Goal: Task Accomplishment & Management: Complete application form

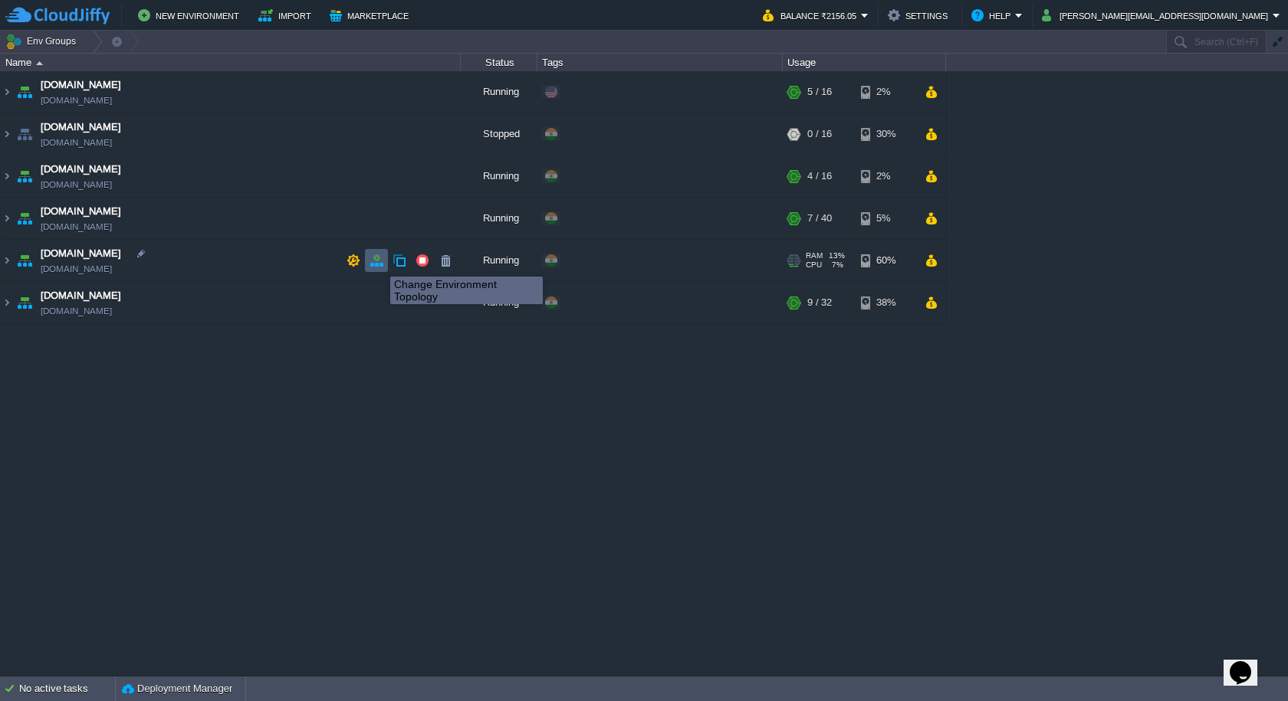
click at [379, 263] on button "button" at bounding box center [376, 261] width 14 height 14
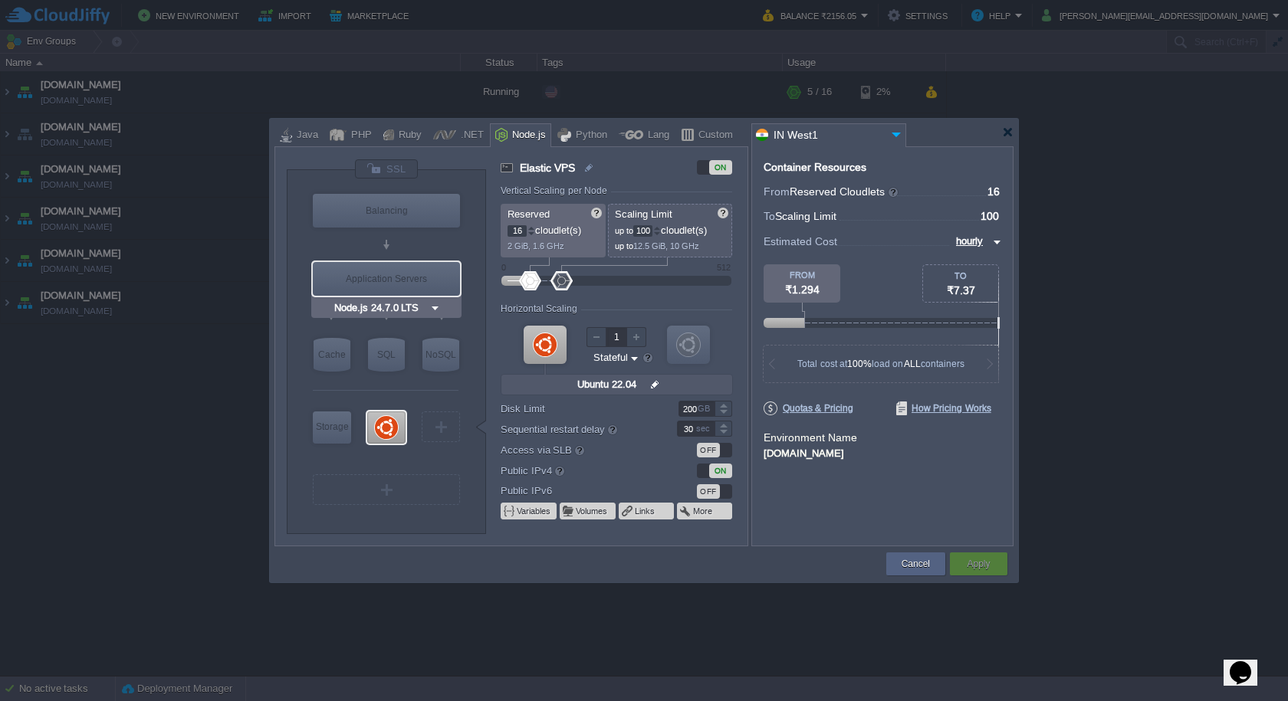
type input "MariaDB 12.0.2"
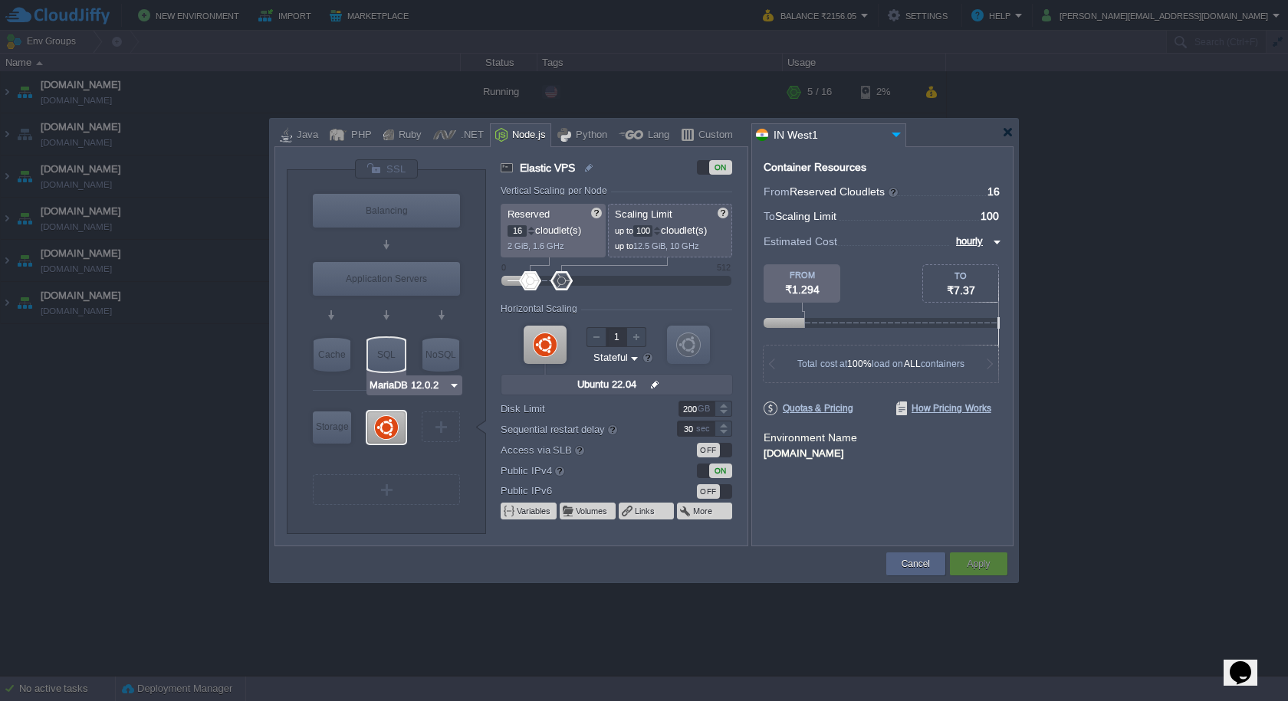
click at [386, 351] on div "SQL" at bounding box center [386, 355] width 37 height 34
type input "SQL Databases"
type input "4"
type input "6"
type input "MariaDB 12.0.2"
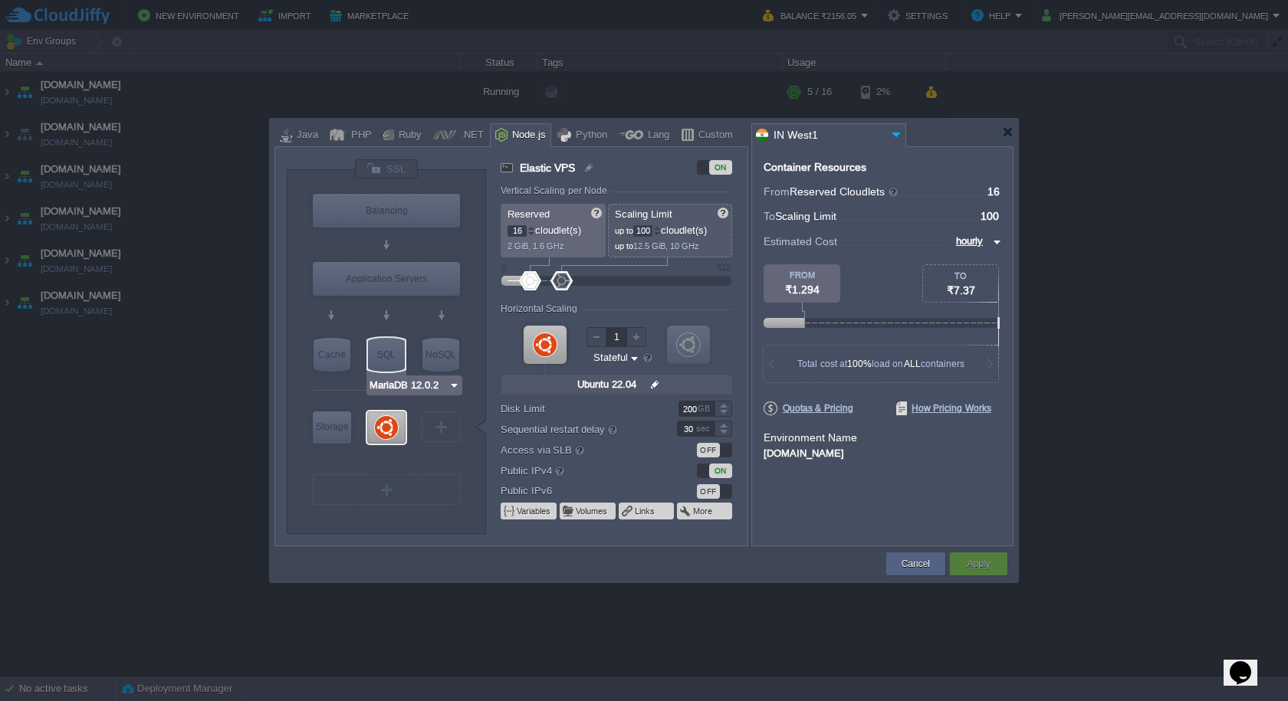
type input "12.0.2-almalin..."
type input "Stateless"
type input "20"
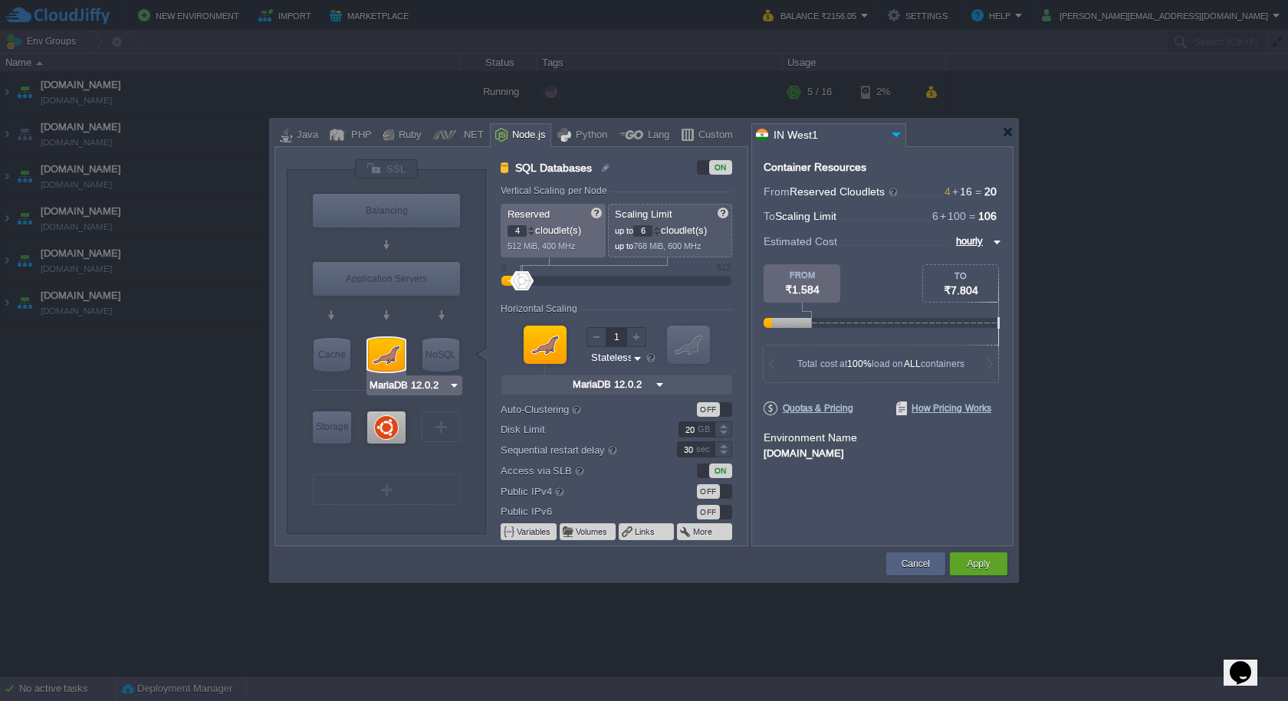
click at [458, 385] on img at bounding box center [453, 385] width 11 height 15
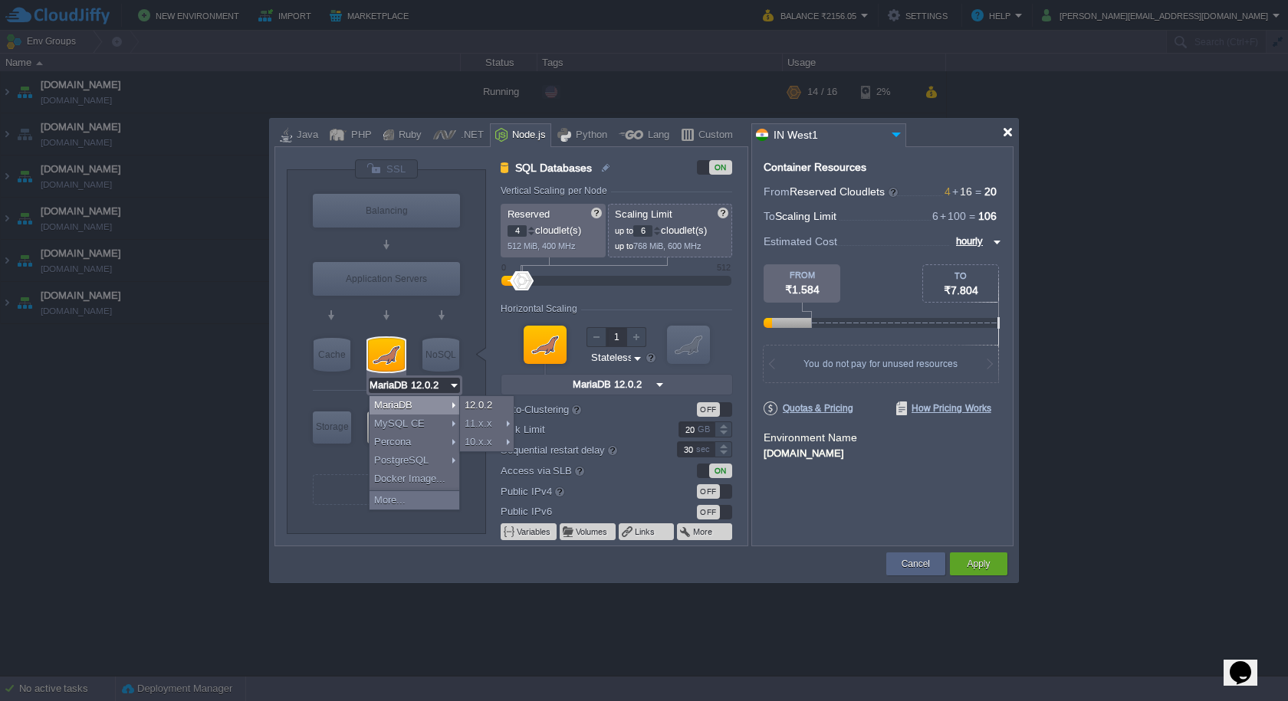
click at [1011, 133] on div at bounding box center [1007, 131] width 11 height 11
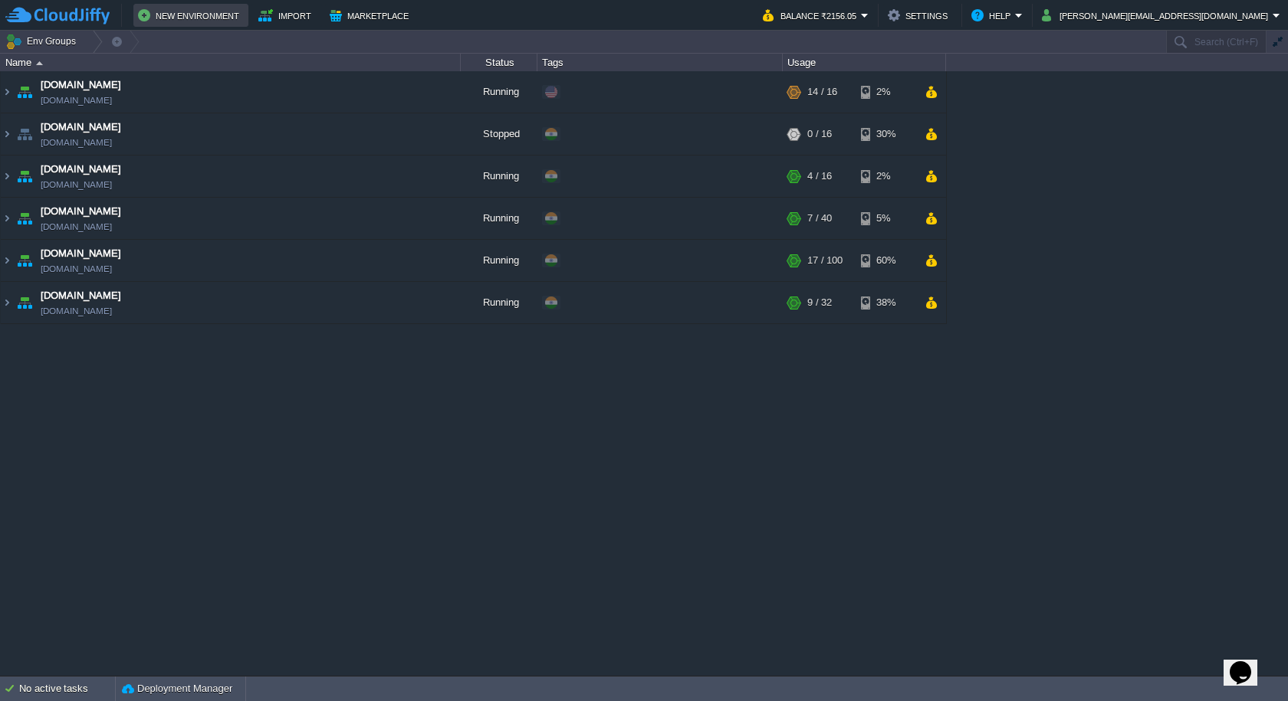
click at [202, 21] on button "New Environment" at bounding box center [191, 15] width 106 height 18
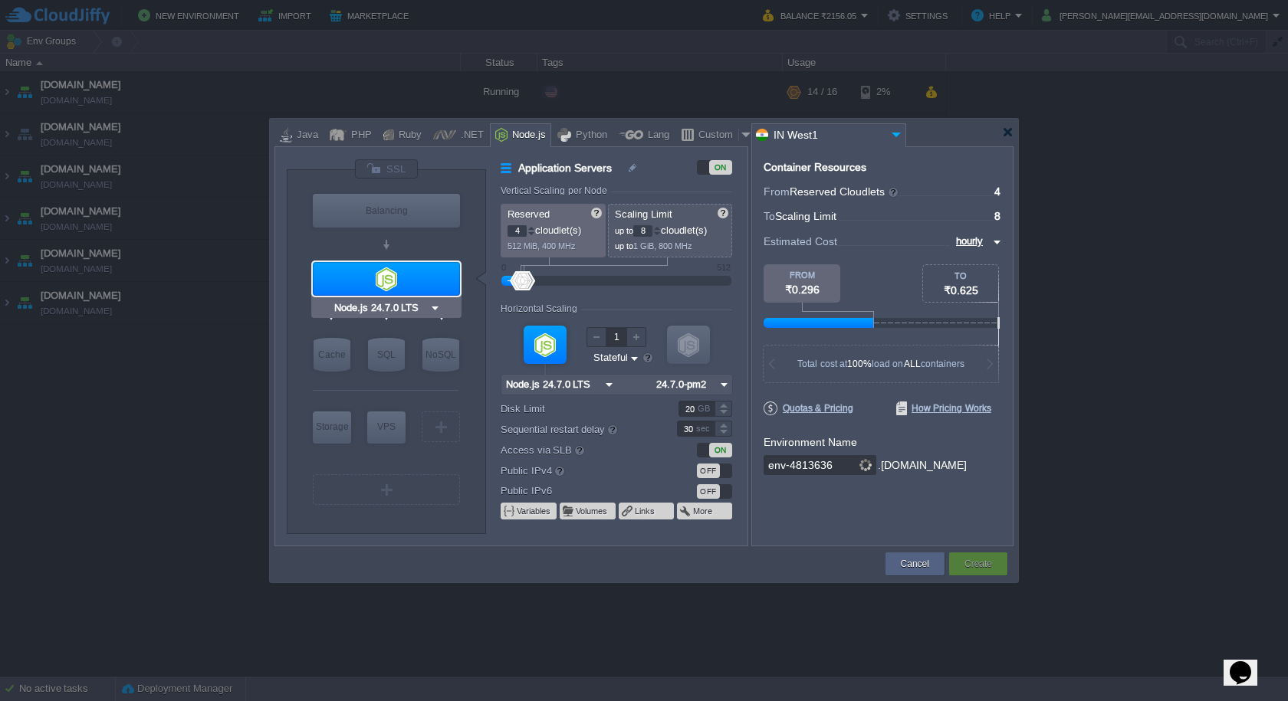
click at [405, 282] on div at bounding box center [386, 279] width 147 height 34
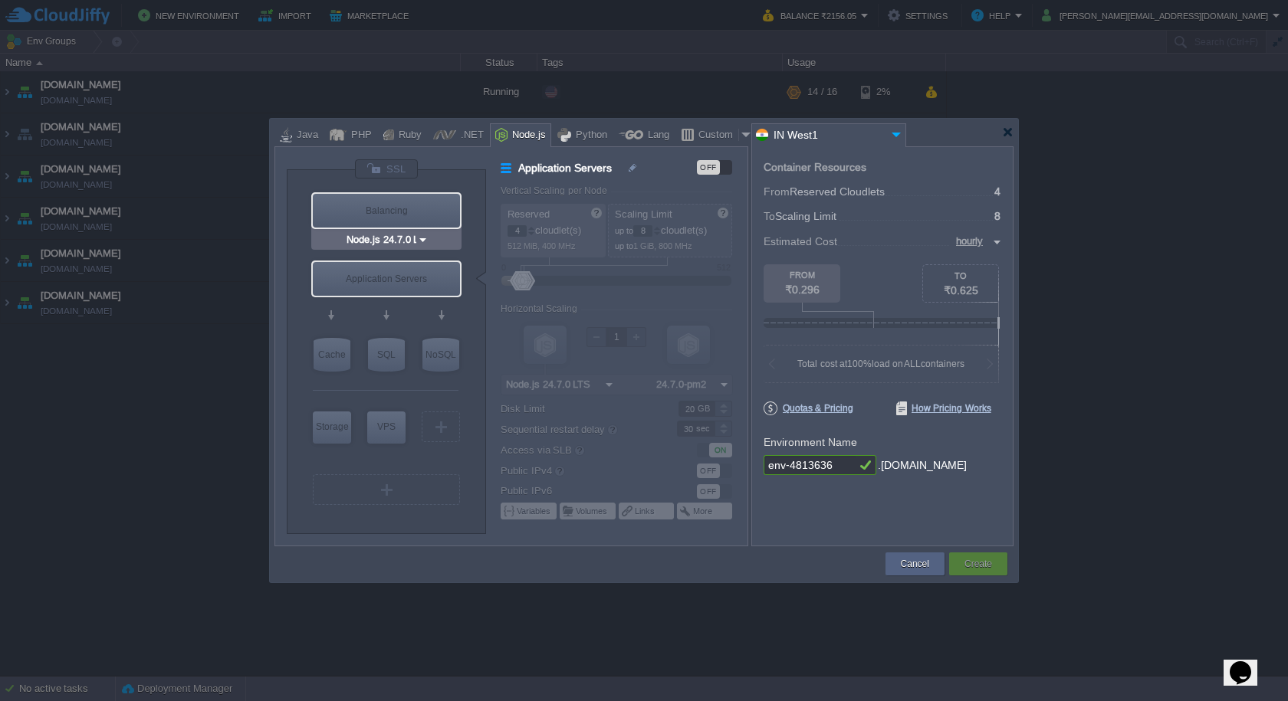
type input "MariaDB 12.0.2"
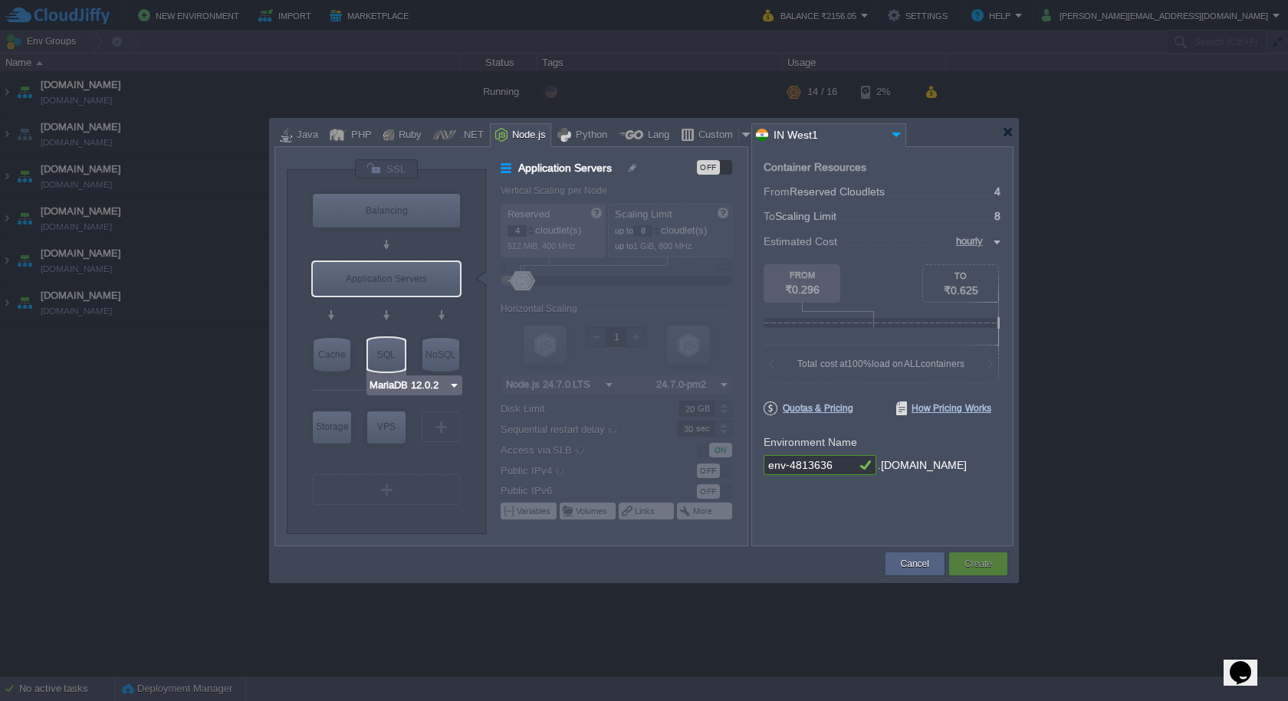
click at [391, 356] on div "SQL" at bounding box center [386, 355] width 37 height 34
type input "SQL Databases"
type input "6"
type input "MariaDB 12.0.2"
type input "12.0.2-almalin..."
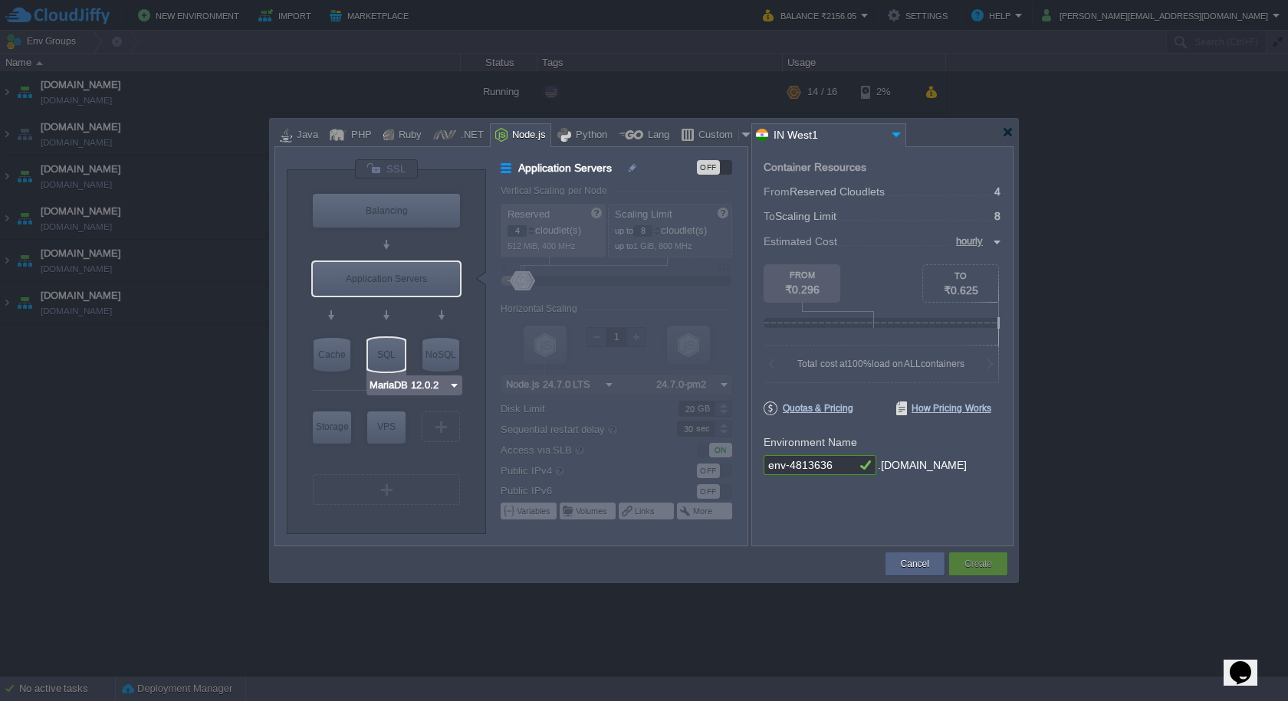
type input "Stateless"
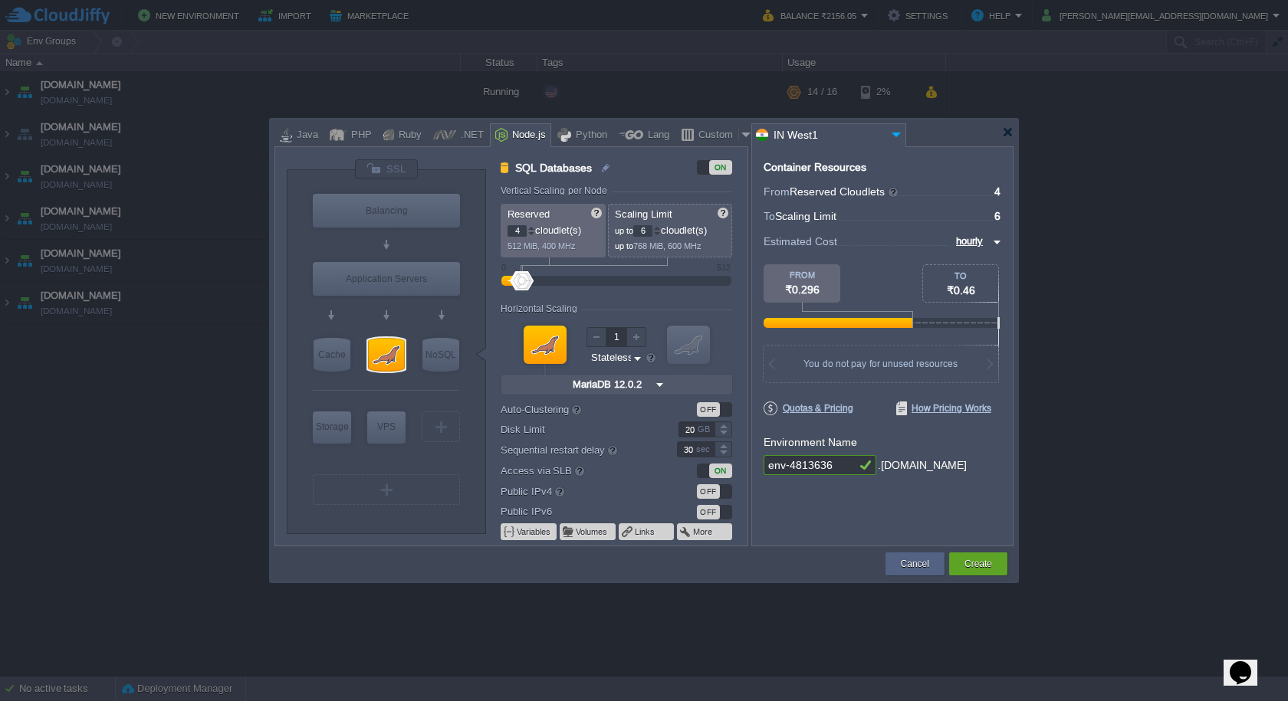
click at [701, 428] on div "GB" at bounding box center [705, 429] width 15 height 15
type input "200"
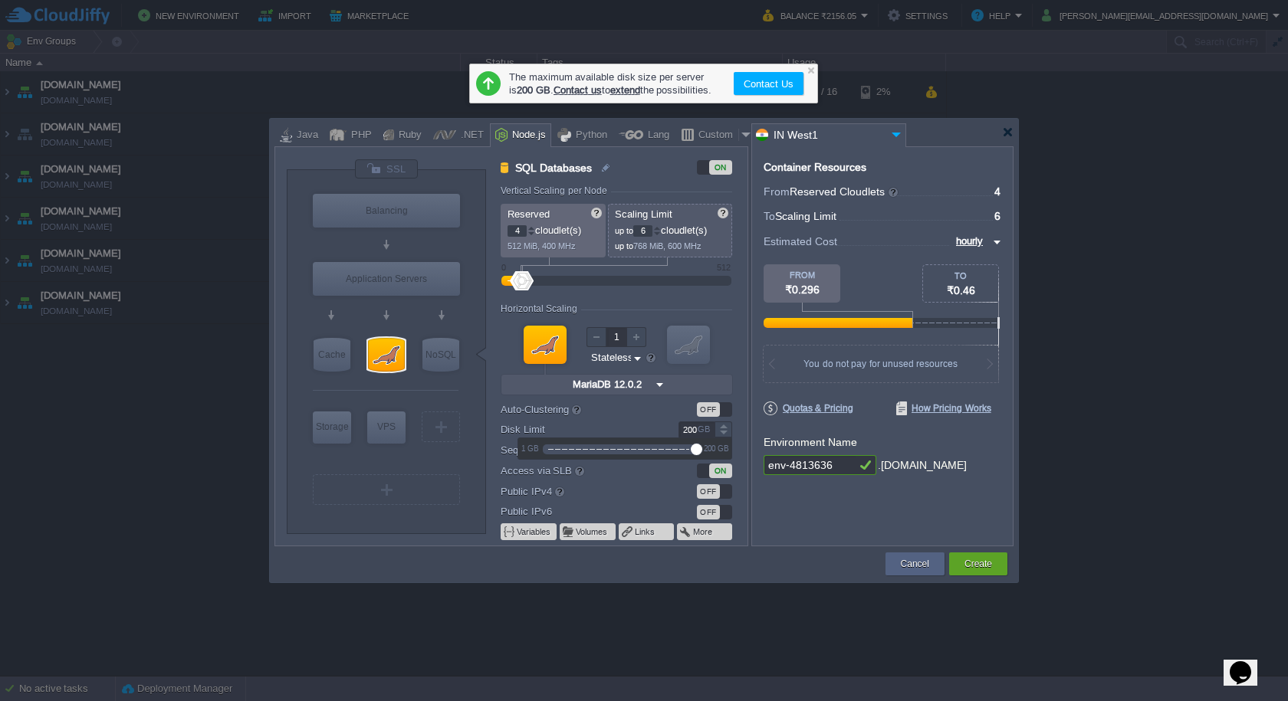
drag, startPoint x: 564, startPoint y: 450, endPoint x: 707, endPoint y: 451, distance: 142.6
click at [707, 451] on div "1 GB 200 GB" at bounding box center [624, 448] width 213 height 21
type input "AlmaLinux 9.6"
click at [377, 429] on div "VPS" at bounding box center [386, 427] width 38 height 31
type input "Elastic VPS"
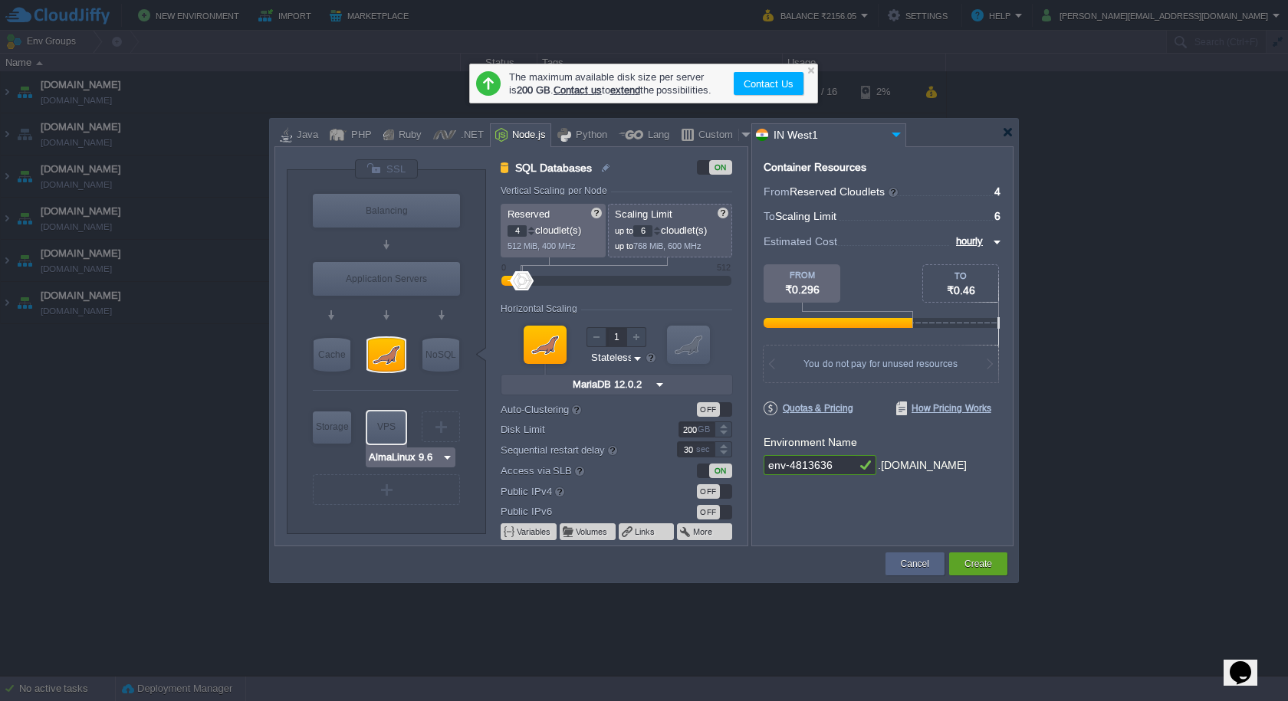
type input "1"
type input "4"
type input "AlmaLinux 9.6"
type input "9.6"
type input "Stateful"
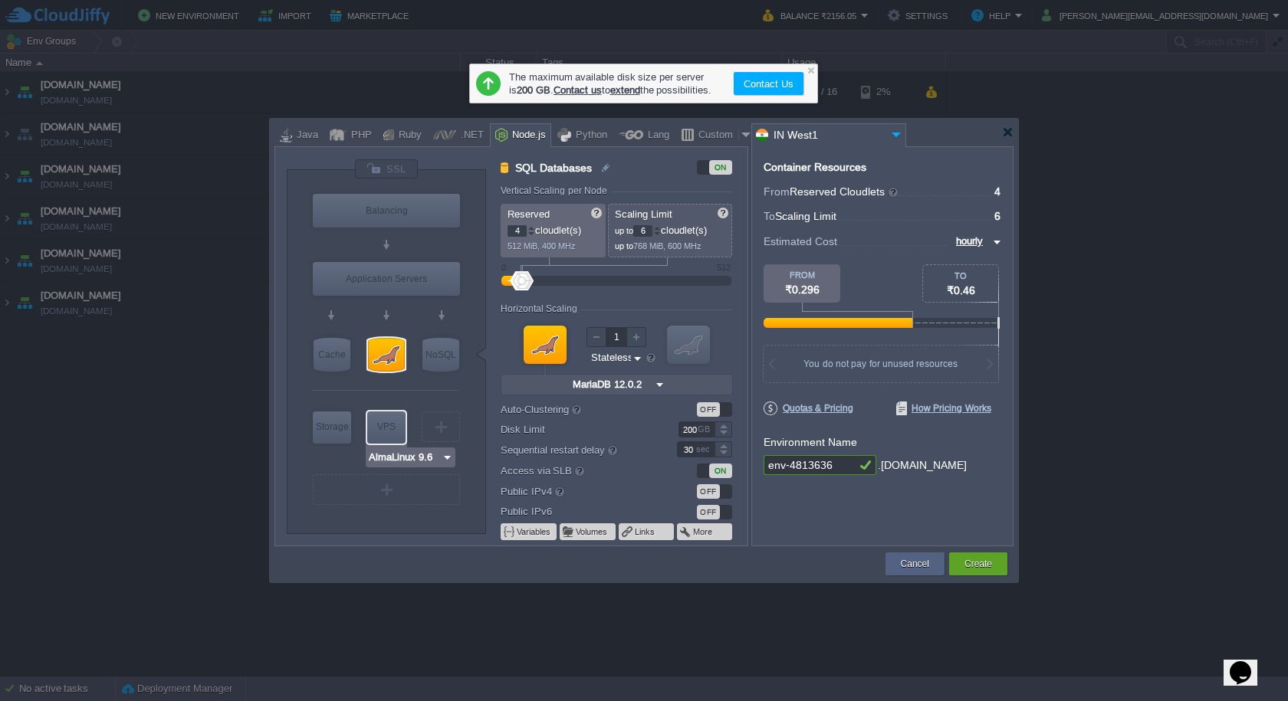
type input "20"
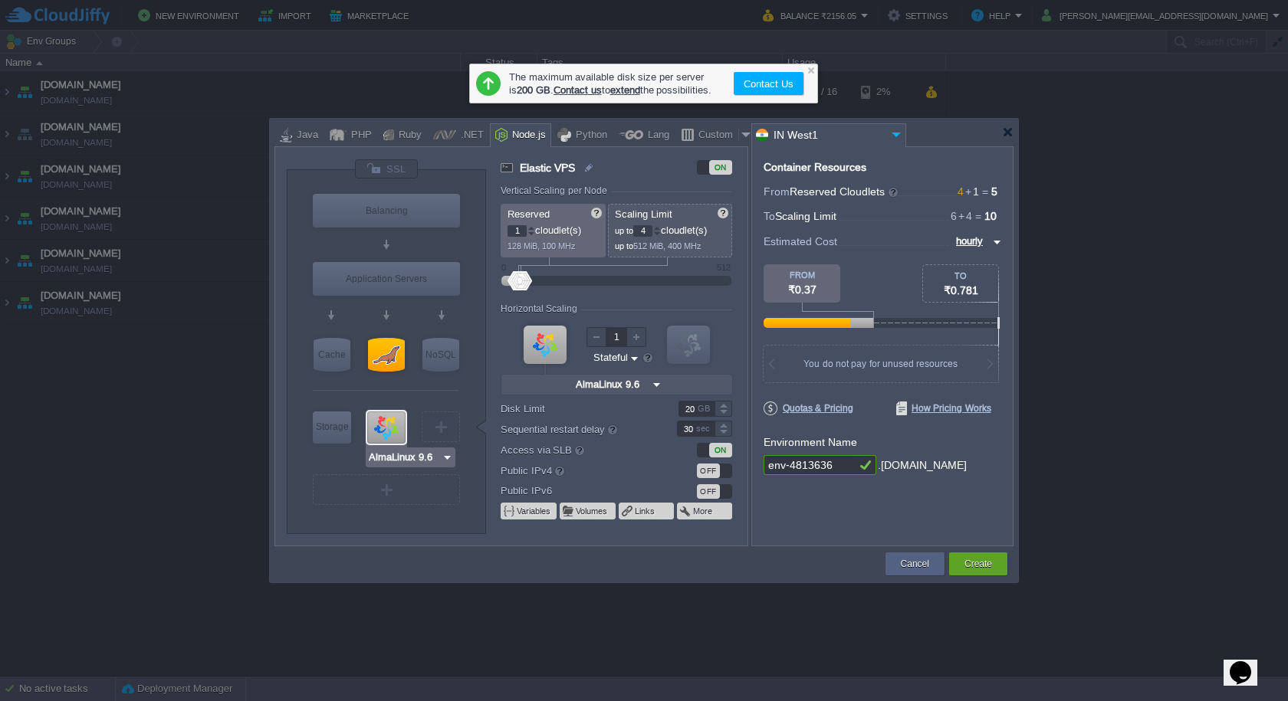
type input "MariaDB 12.0.2"
click at [393, 356] on div at bounding box center [386, 355] width 37 height 34
type input "SQL Databases"
type input "4"
type input "6"
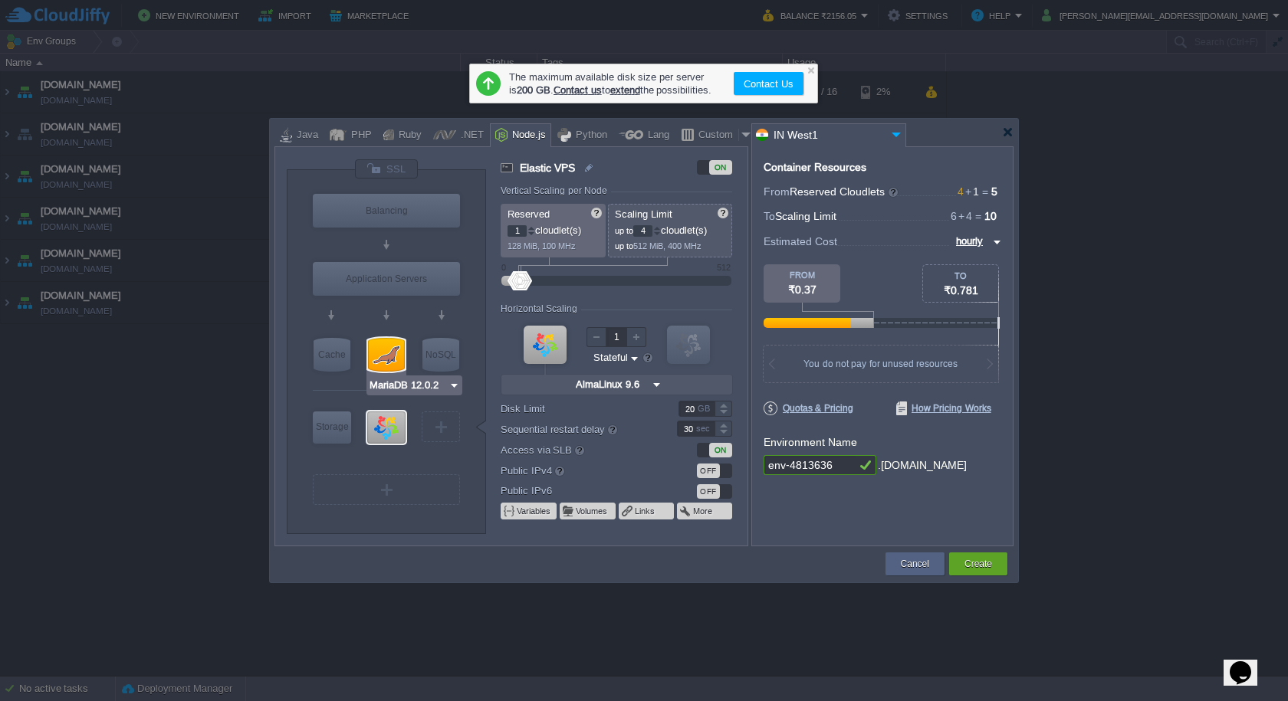
type input "MariaDB 12.0.2"
type input "12.0.2-almalin..."
type input "Stateless"
type input "200"
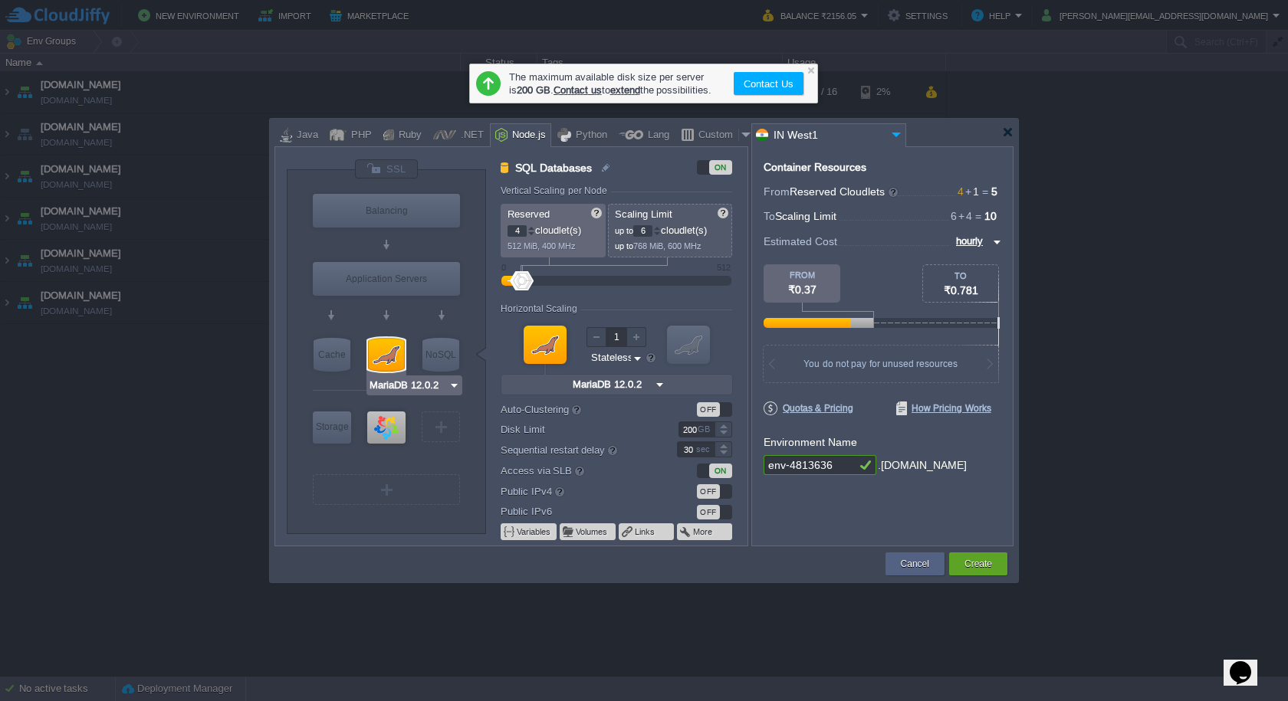
click at [401, 363] on div at bounding box center [386, 355] width 37 height 34
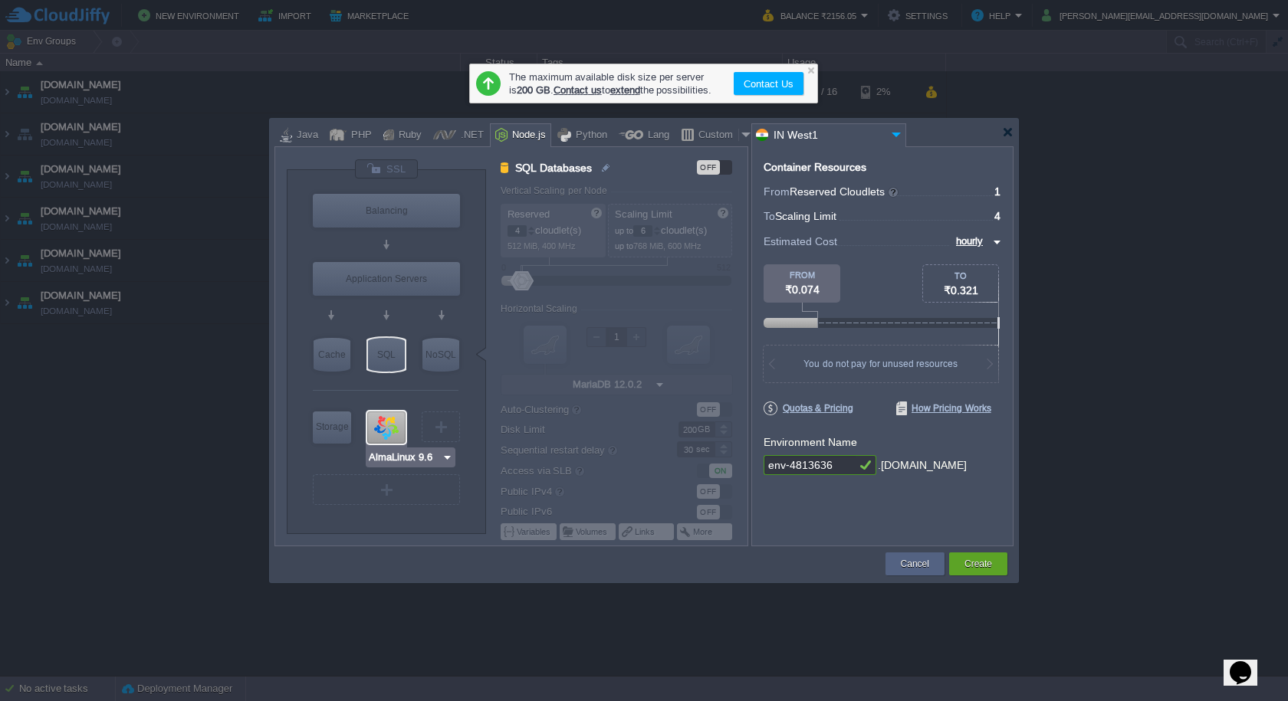
click at [451, 456] on img at bounding box center [446, 457] width 11 height 15
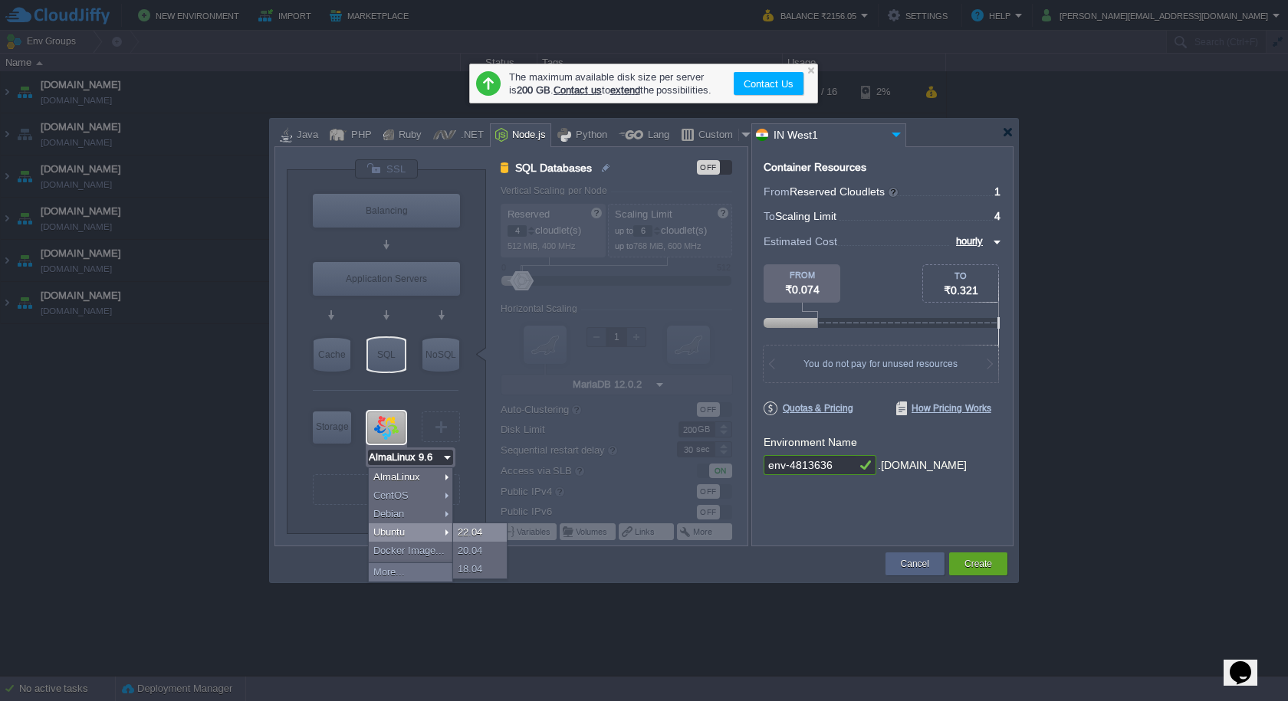
click at [468, 530] on div "22.04" at bounding box center [480, 533] width 54 height 18
type input "Ubuntu 22.04"
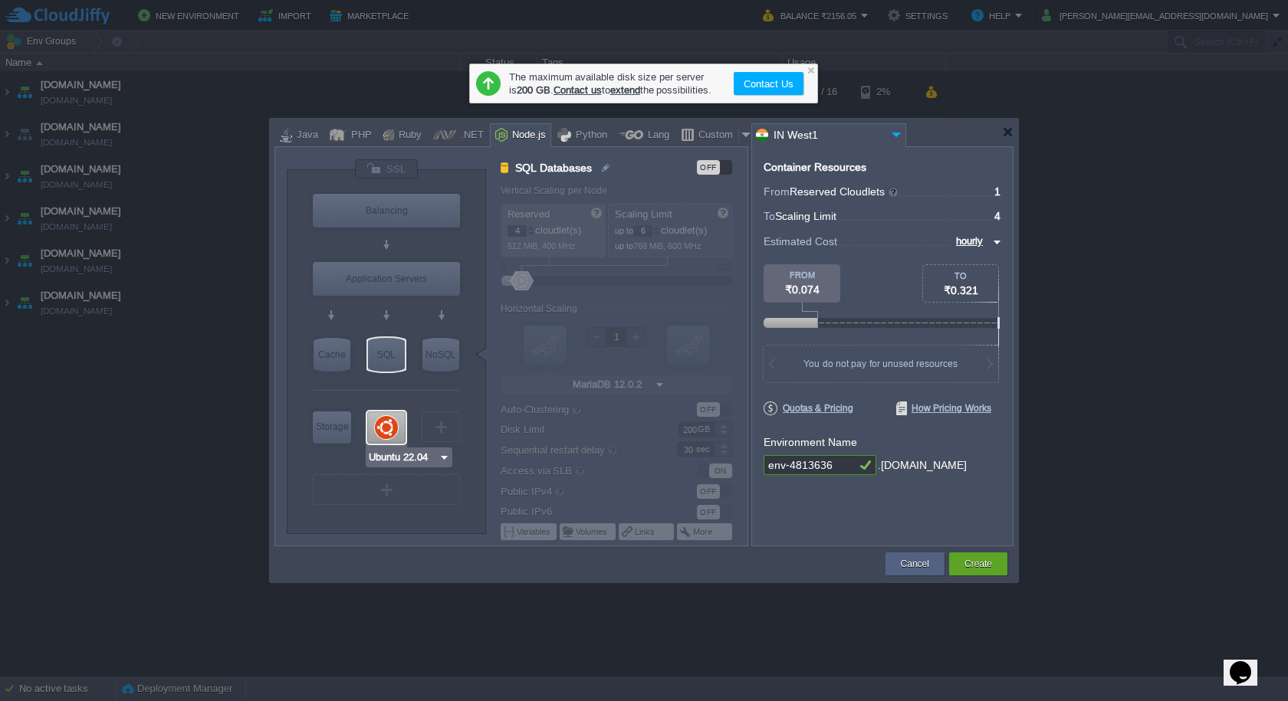
click at [389, 426] on div at bounding box center [386, 428] width 38 height 32
type input "Elastic VPS"
type input "1"
type input "4"
type input "Ubuntu 22.04"
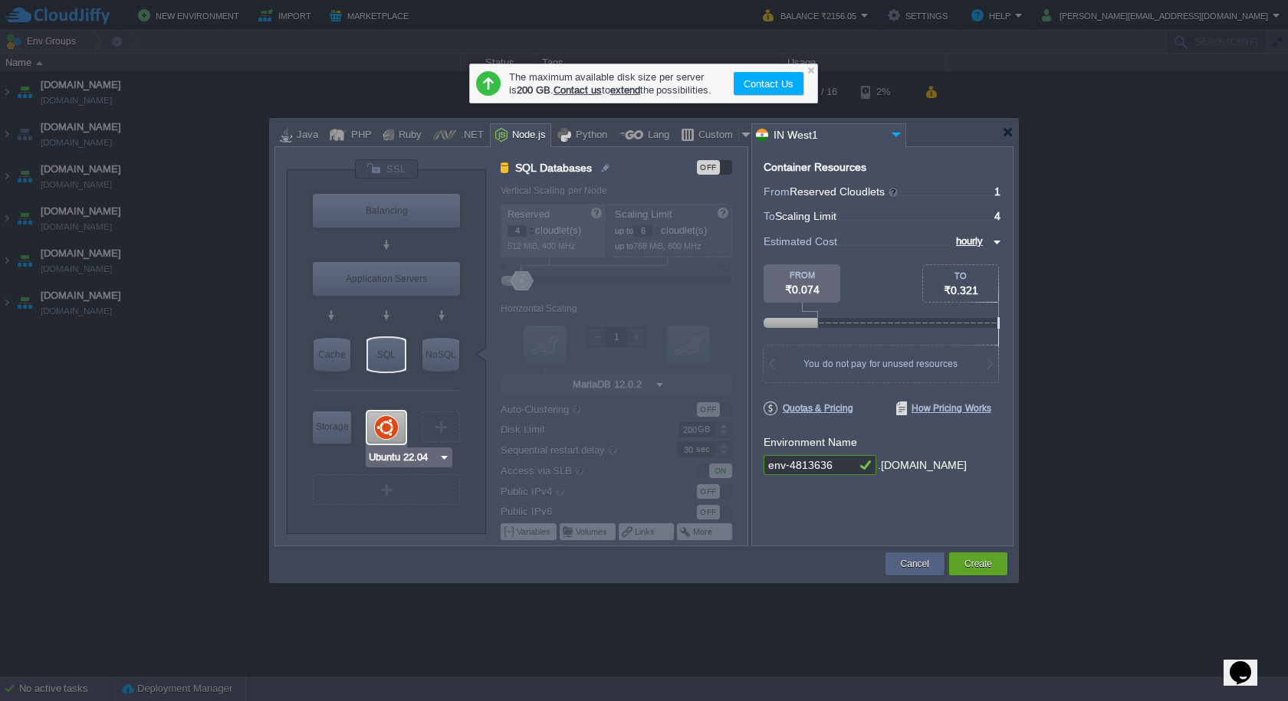
type input "22.04"
type input "Stateful"
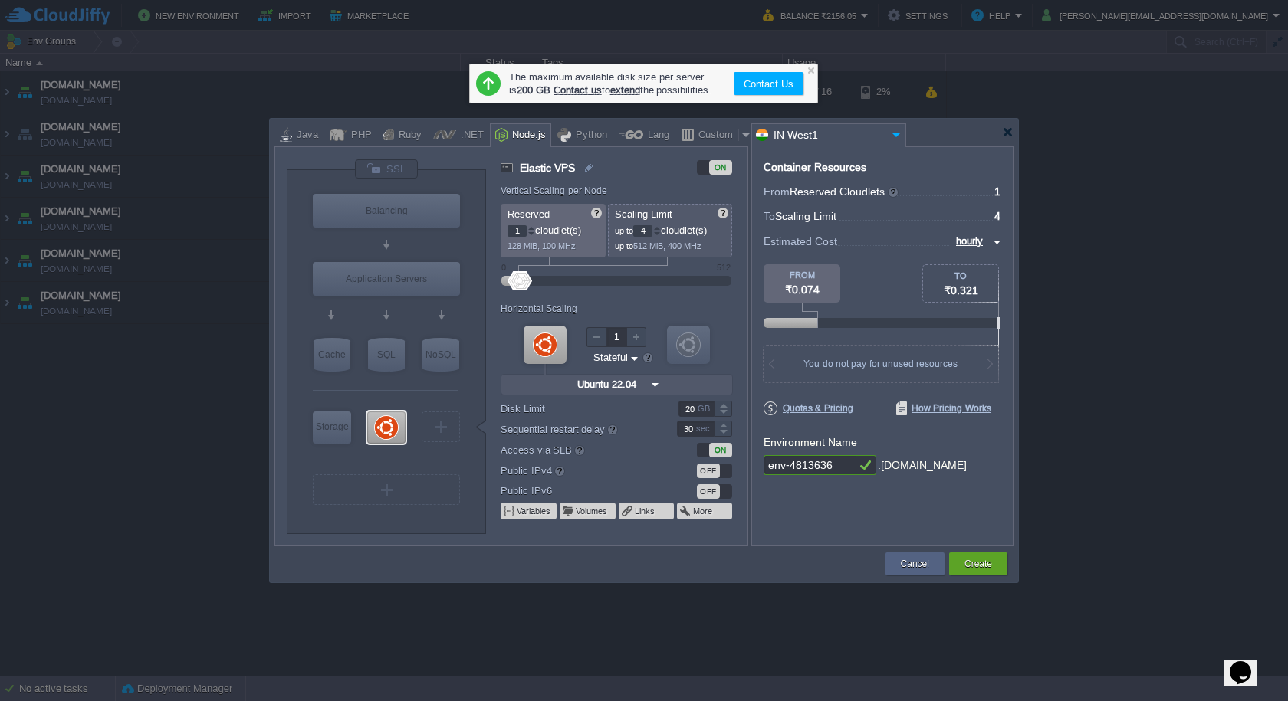
click at [698, 411] on input "20" at bounding box center [696, 409] width 36 height 16
type input "200"
drag, startPoint x: 596, startPoint y: 429, endPoint x: 711, endPoint y: 438, distance: 115.3
click at [711, 438] on div "1 GB 200 GB" at bounding box center [624, 428] width 213 height 21
type input "MariaDB 12.0.2"
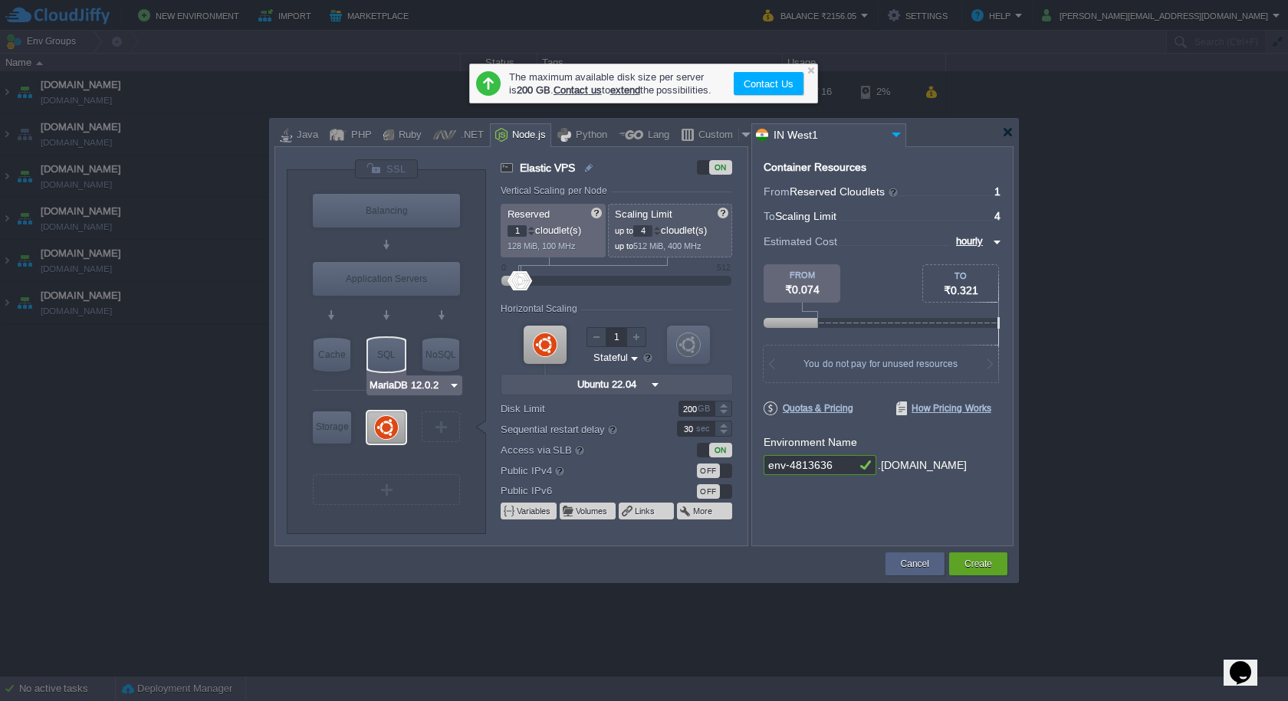
click at [387, 361] on div "SQL" at bounding box center [386, 355] width 37 height 34
type input "SQL Databases"
type input "4"
type input "6"
type input "MariaDB 12.0.2"
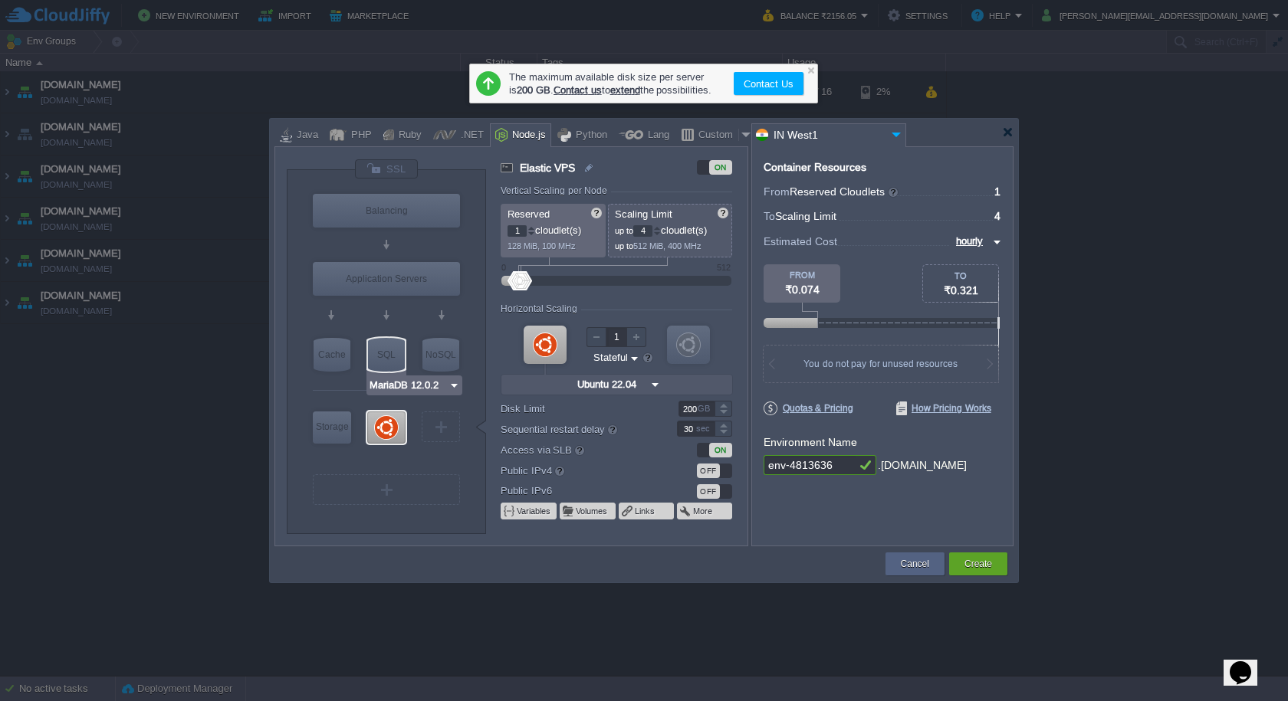
type input "12.0.2-almalin..."
type input "Stateless"
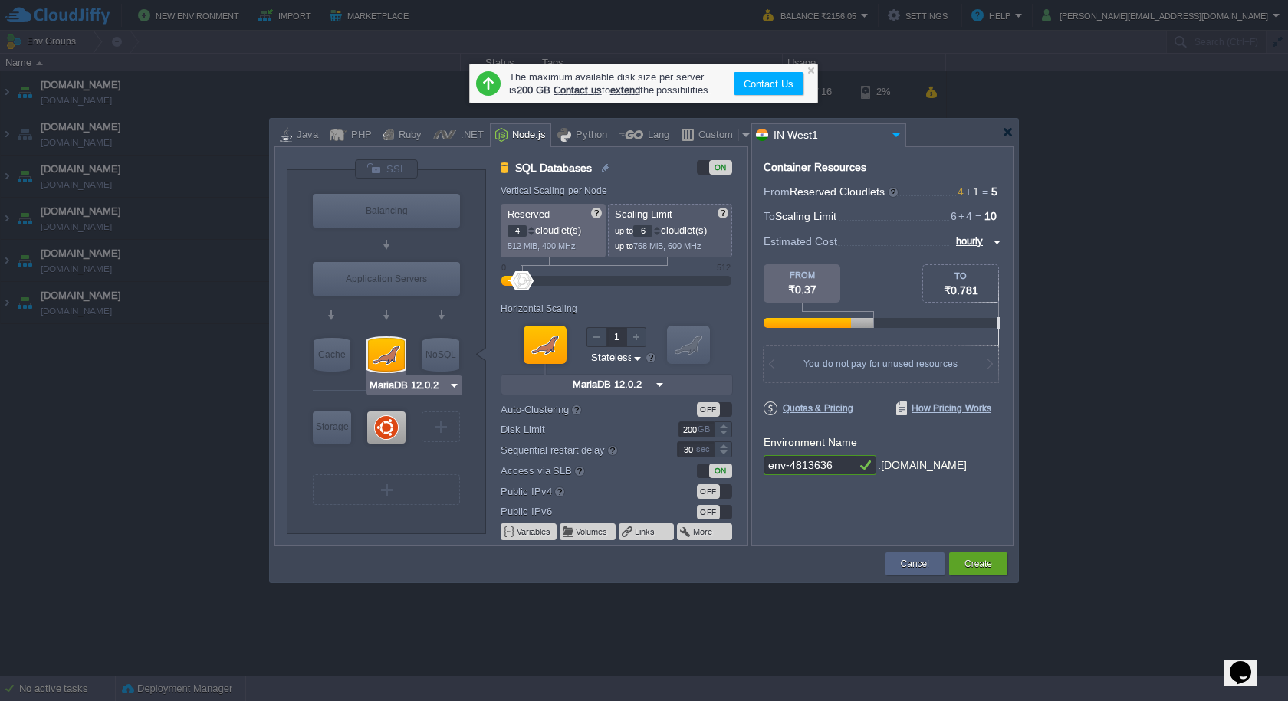
type input "Ubuntu 22.04"
click at [394, 424] on div at bounding box center [386, 428] width 38 height 32
type input "Elastic VPS"
type input "1"
type input "4"
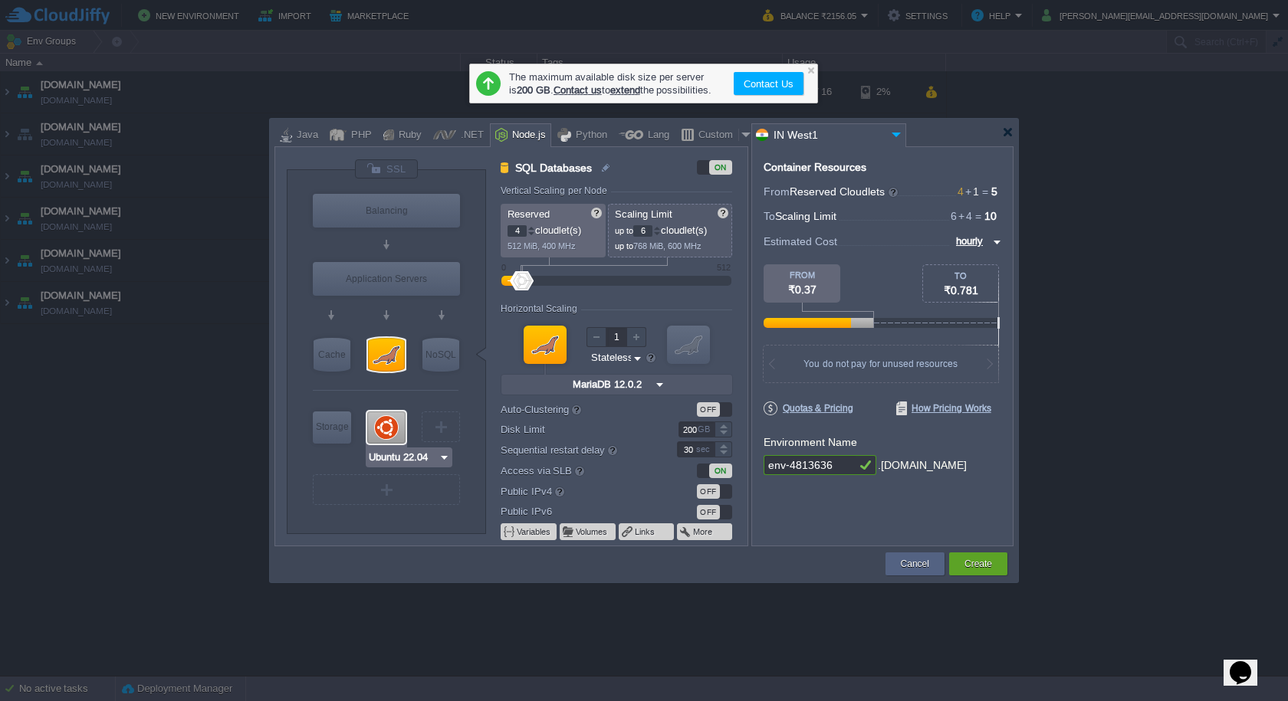
type input "Ubuntu 22.04"
type input "22.04"
type input "Stateful"
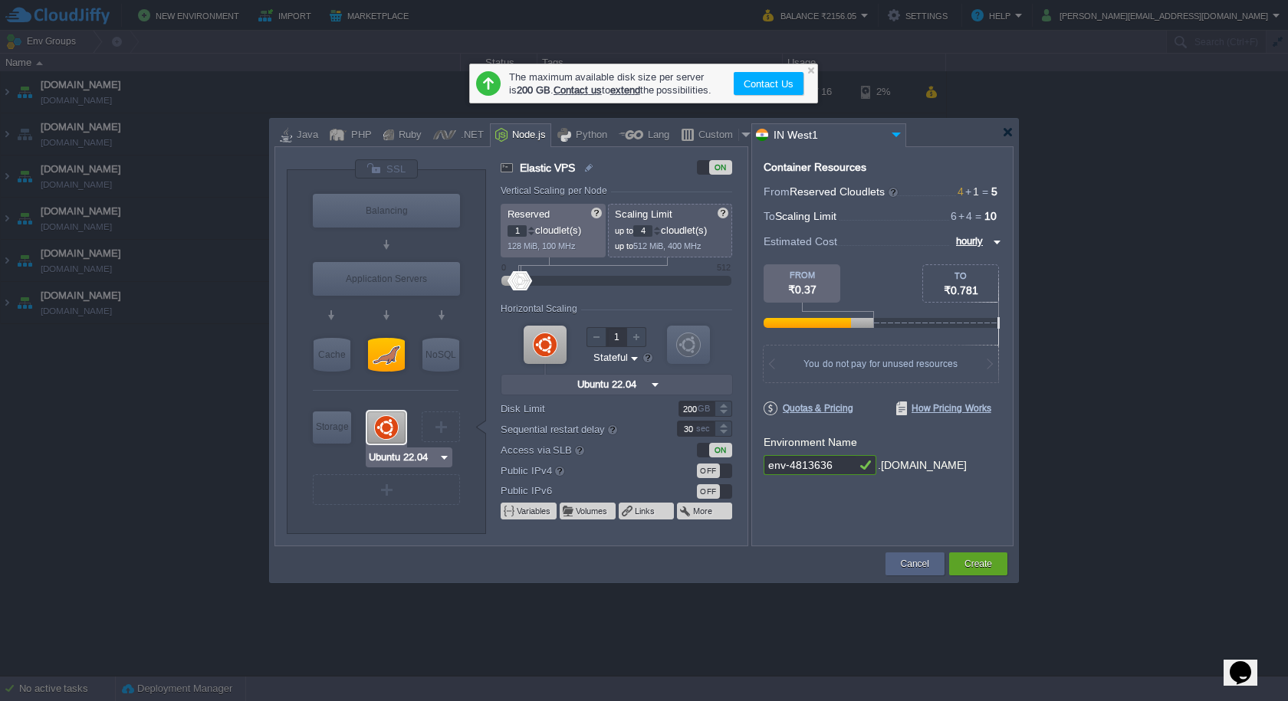
click at [380, 432] on div at bounding box center [386, 428] width 38 height 32
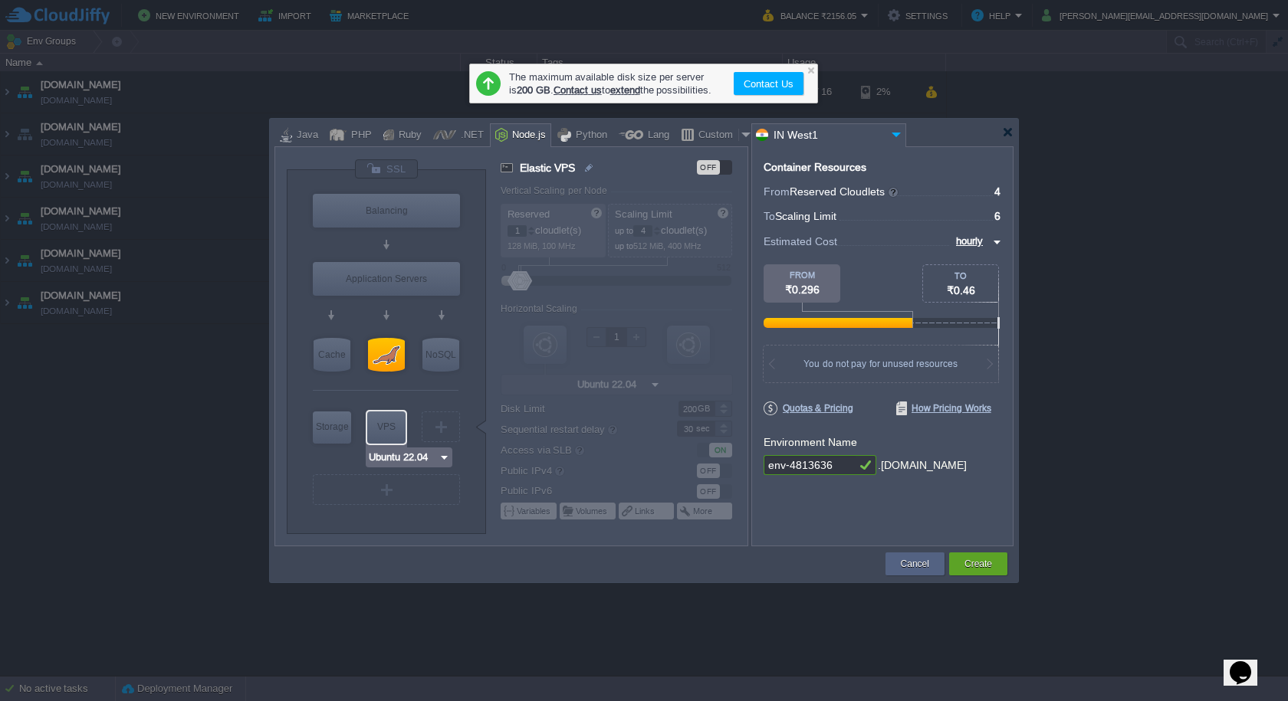
type input "MariaDB 12.0.2"
click at [384, 363] on div at bounding box center [386, 355] width 37 height 34
type input "SQL Databases"
type input "4"
type input "6"
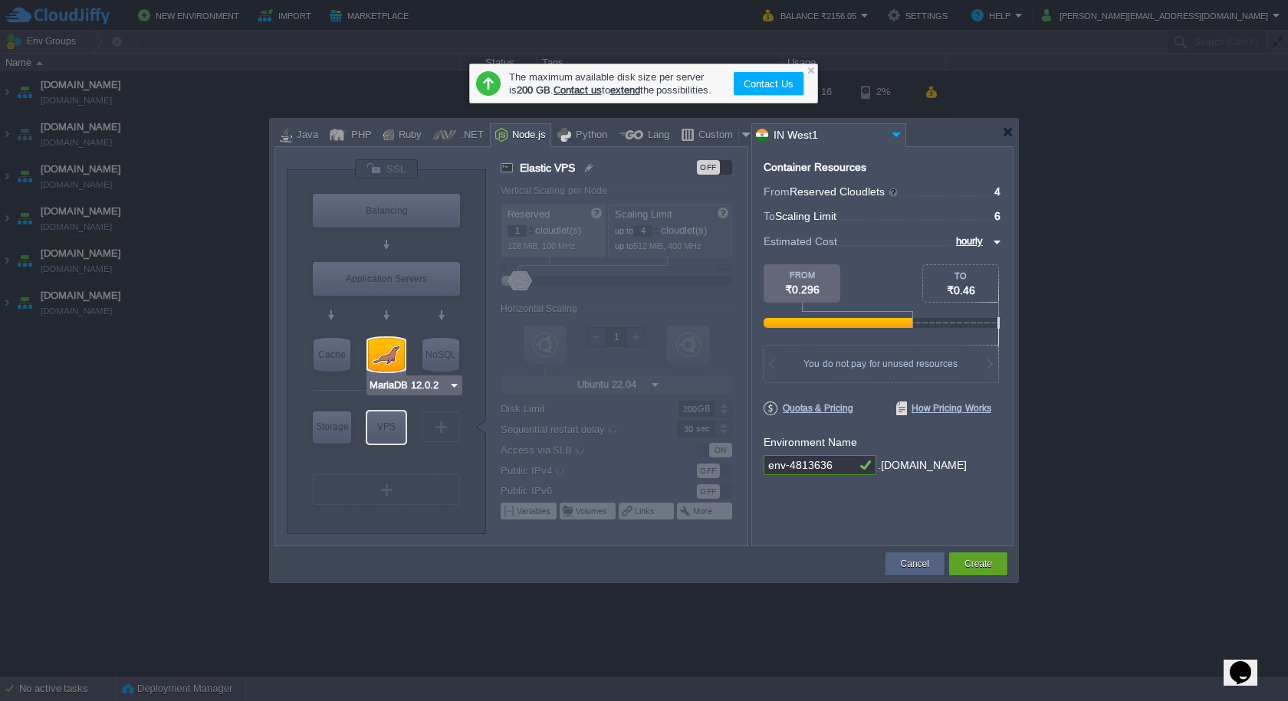
type input "MariaDB 12.0.2"
type input "12.0.2-almalin..."
type input "Stateless"
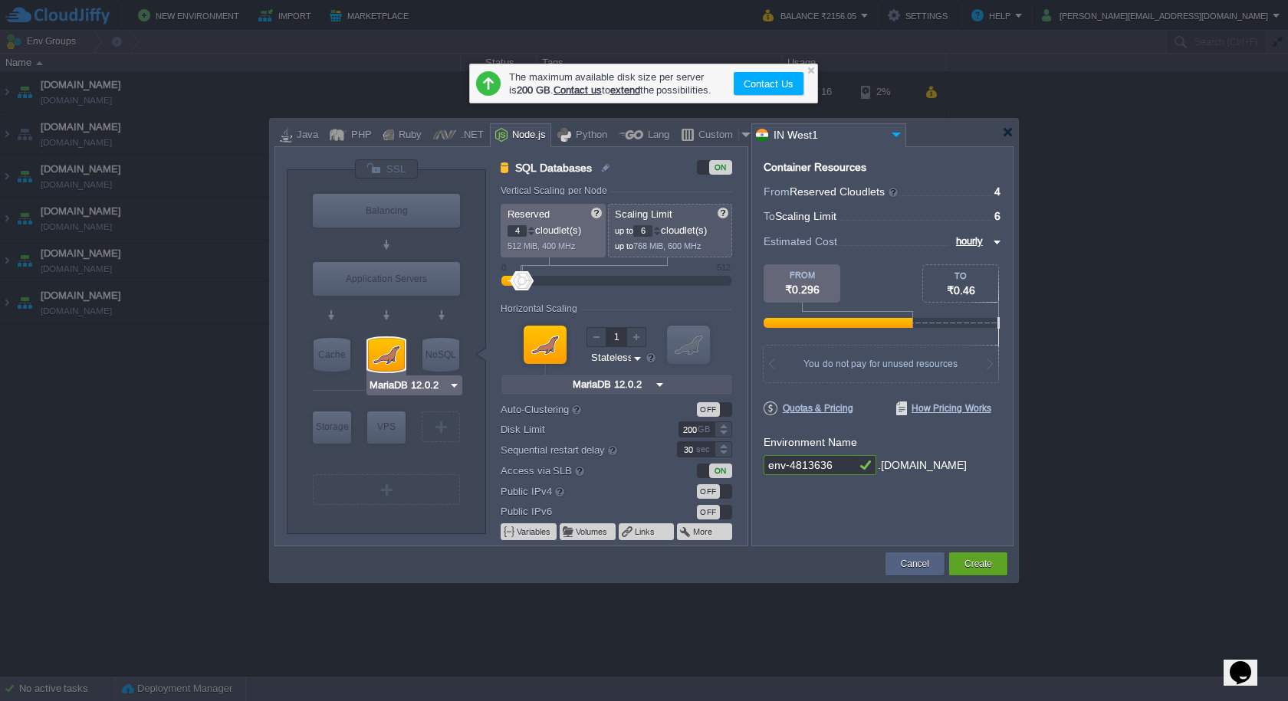
type input "Redis 7.2.4"
drag, startPoint x: 528, startPoint y: 281, endPoint x: 556, endPoint y: 281, distance: 28.4
click at [556, 281] on div at bounding box center [557, 280] width 22 height 19
type input "512"
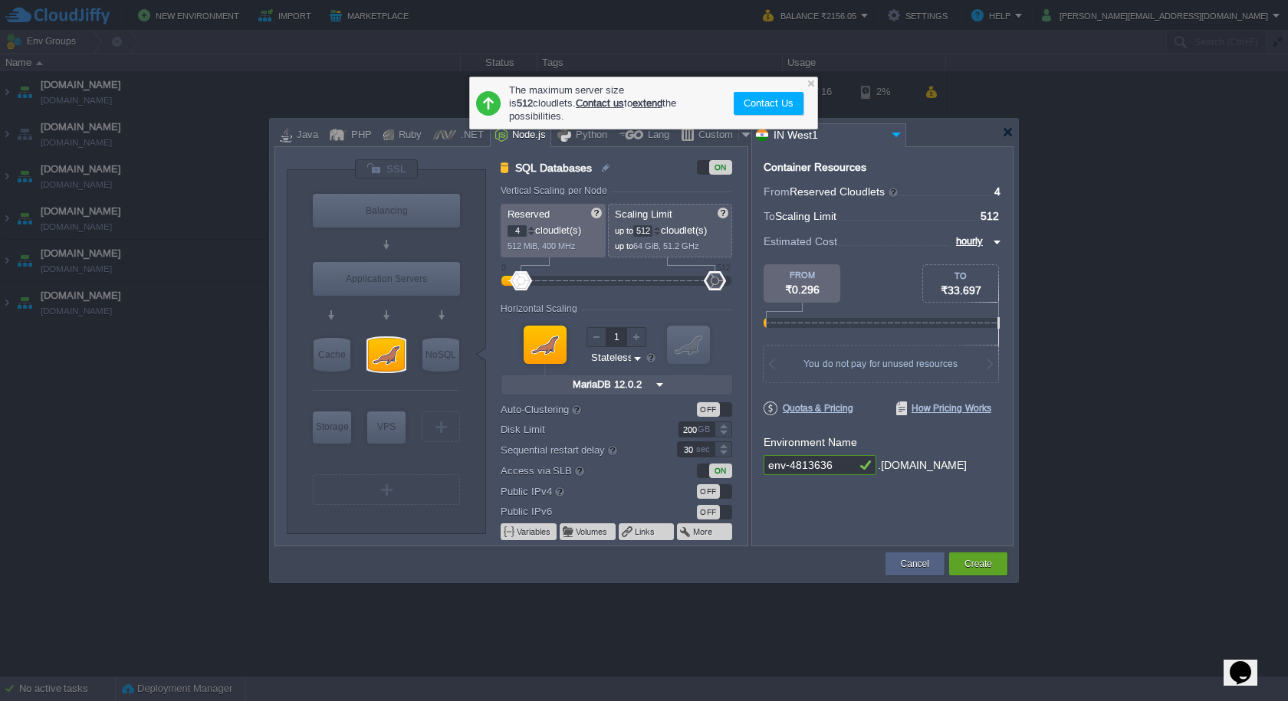
drag, startPoint x: 556, startPoint y: 285, endPoint x: 747, endPoint y: 281, distance: 190.1
click at [747, 281] on div "VM Balancing VM Application Servers VM Cache VM SQL VM NoSQL VM Storage VM VPS …" at bounding box center [517, 352] width 461 height 386
drag, startPoint x: 622, startPoint y: 248, endPoint x: 686, endPoint y: 251, distance: 63.7
click at [686, 251] on p "up to 64 GiB, 51.2 GHz" at bounding box center [671, 244] width 112 height 15
type input "2"
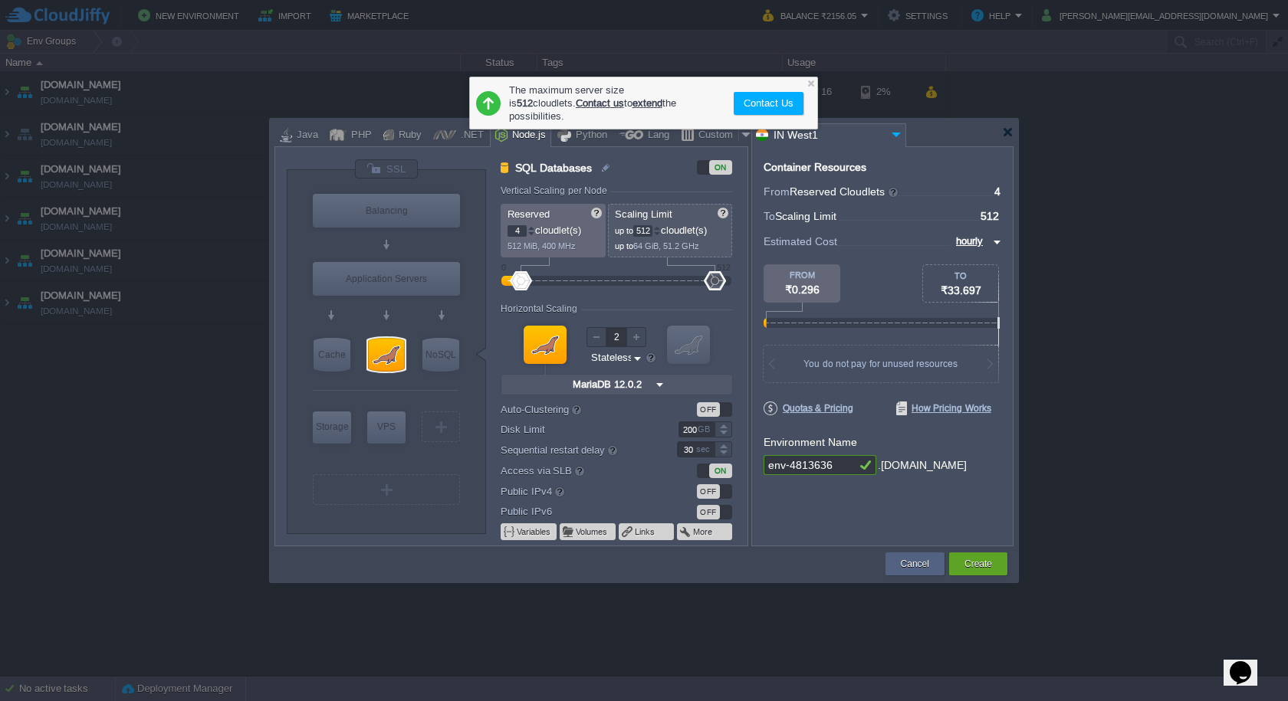
click at [635, 339] on div at bounding box center [636, 337] width 20 height 20
click at [665, 310] on div "Horizontal Scaling" at bounding box center [616, 310] width 231 height 13
click at [634, 356] on img at bounding box center [637, 358] width 11 height 15
click at [652, 356] on div at bounding box center [651, 358] width 12 height 12
click at [498, 368] on div "SQL Databases ON Vertical Scaling per Node Reserved 4 cloudlet(s) 512 MiB, 400 …" at bounding box center [616, 352] width 261 height 386
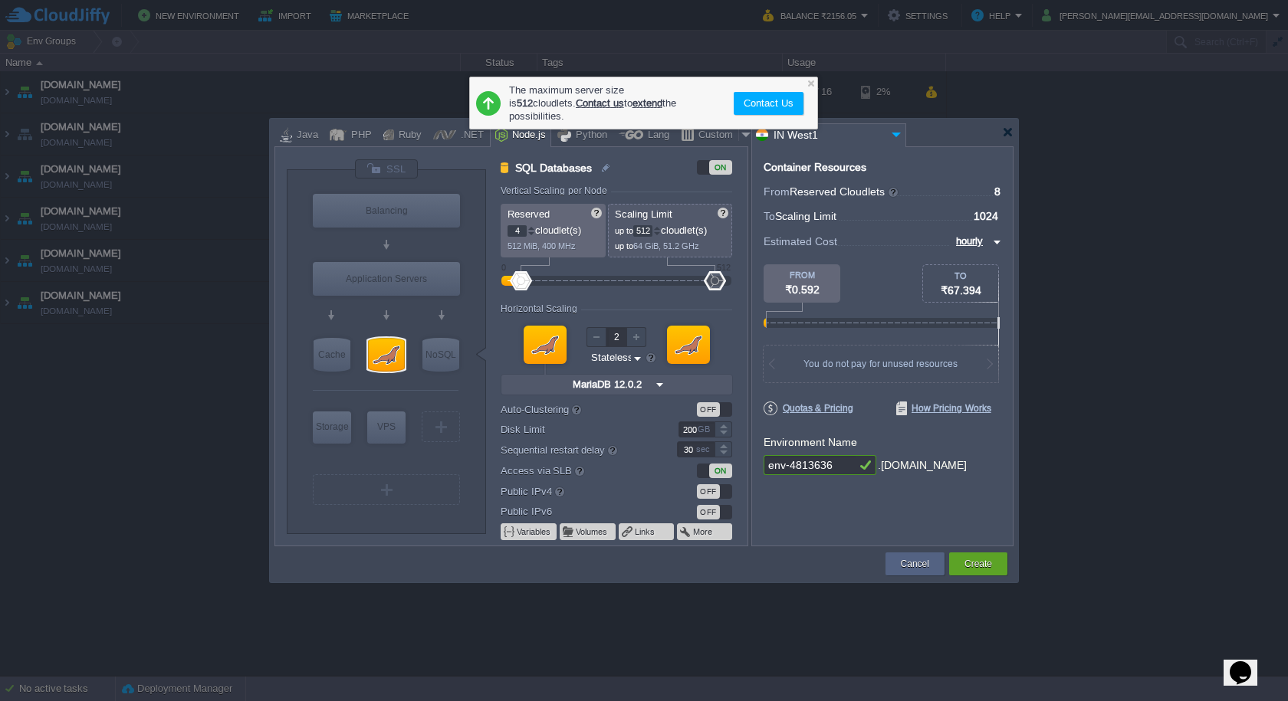
click at [1000, 126] on div at bounding box center [643, 133] width 739 height 28
click at [1003, 128] on div at bounding box center [1007, 131] width 11 height 11
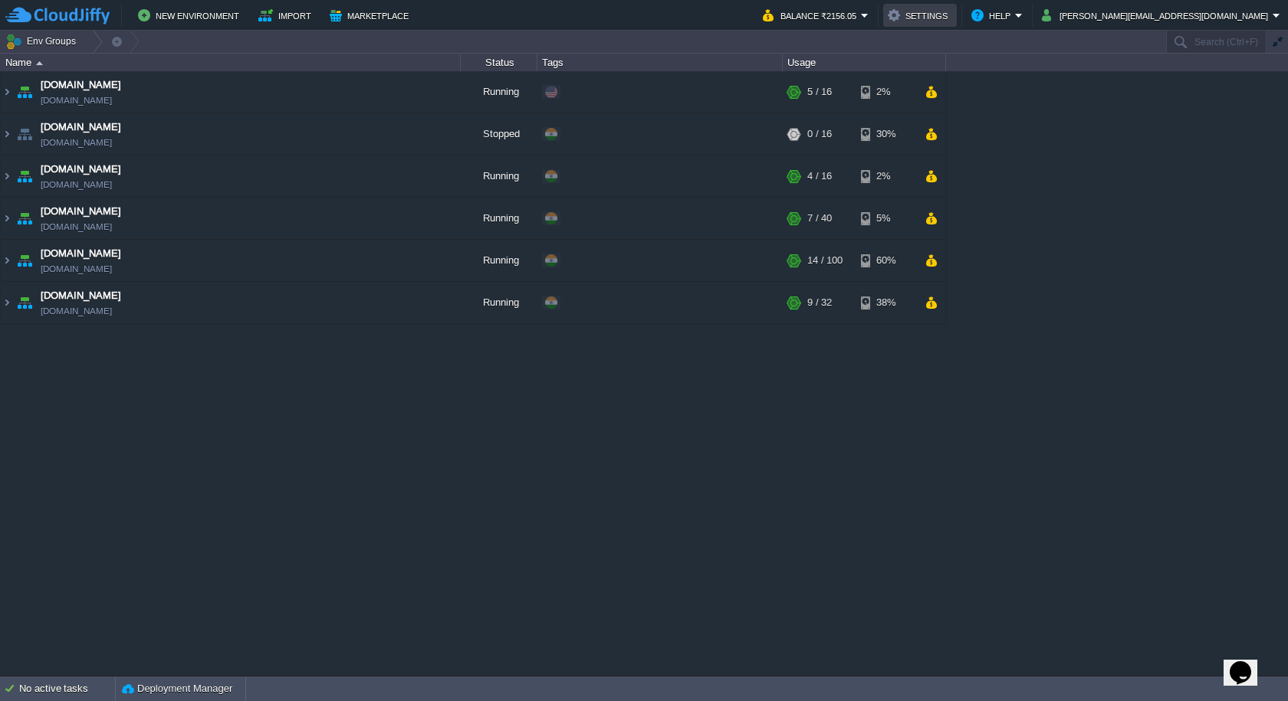
click at [952, 16] on button "Settings" at bounding box center [920, 15] width 64 height 18
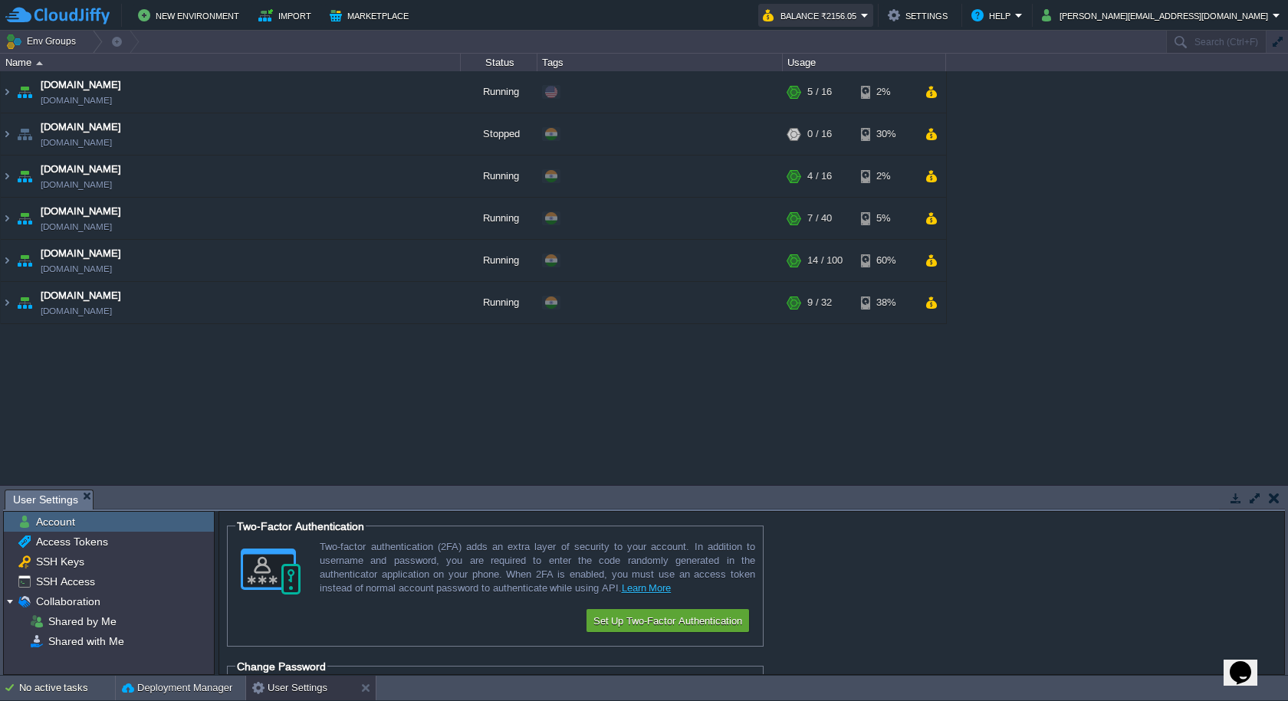
click at [861, 15] on button "Balance ₹2156.05" at bounding box center [812, 15] width 98 height 18
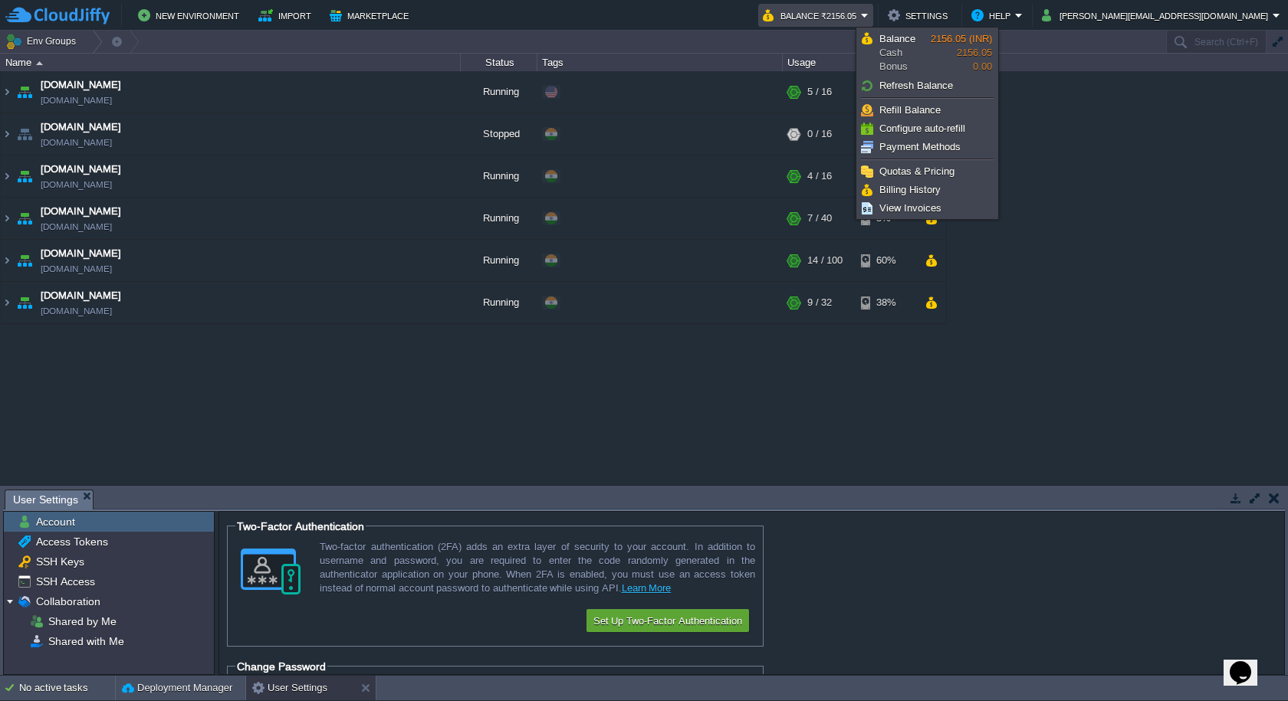
click at [1279, 500] on td at bounding box center [1273, 498] width 19 height 18
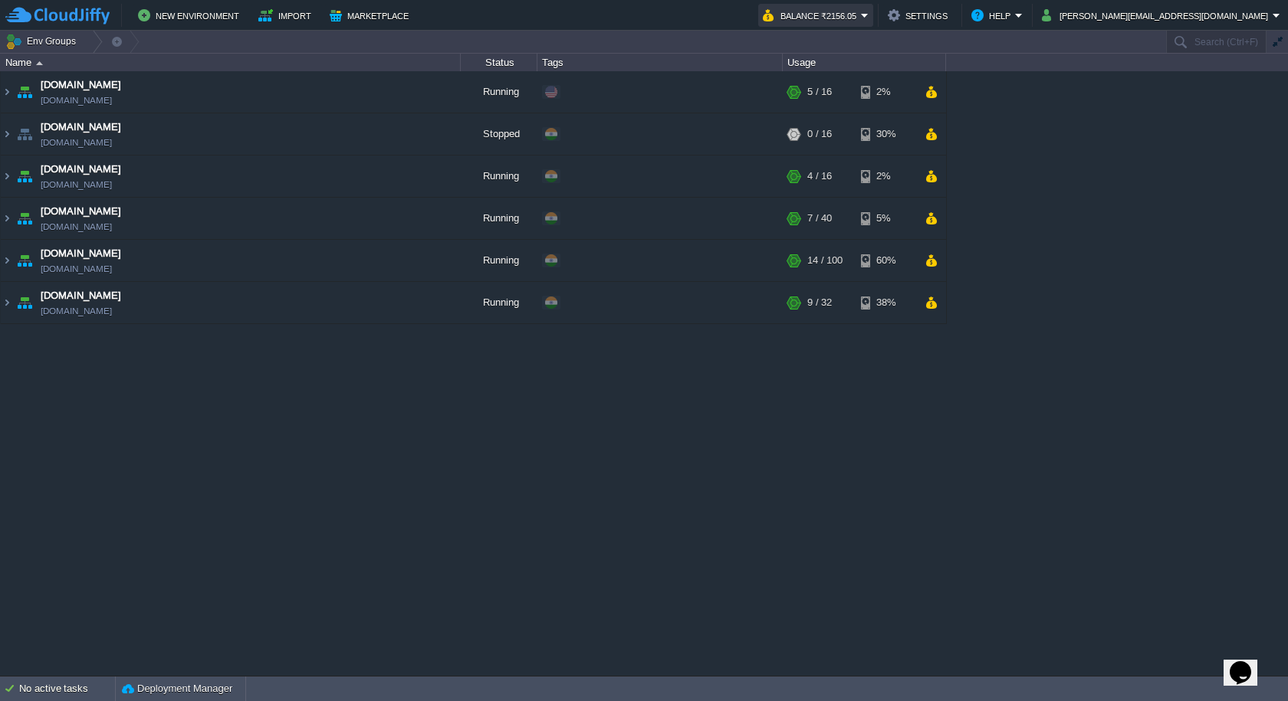
click at [861, 23] on button "Balance ₹2156.05" at bounding box center [812, 15] width 98 height 18
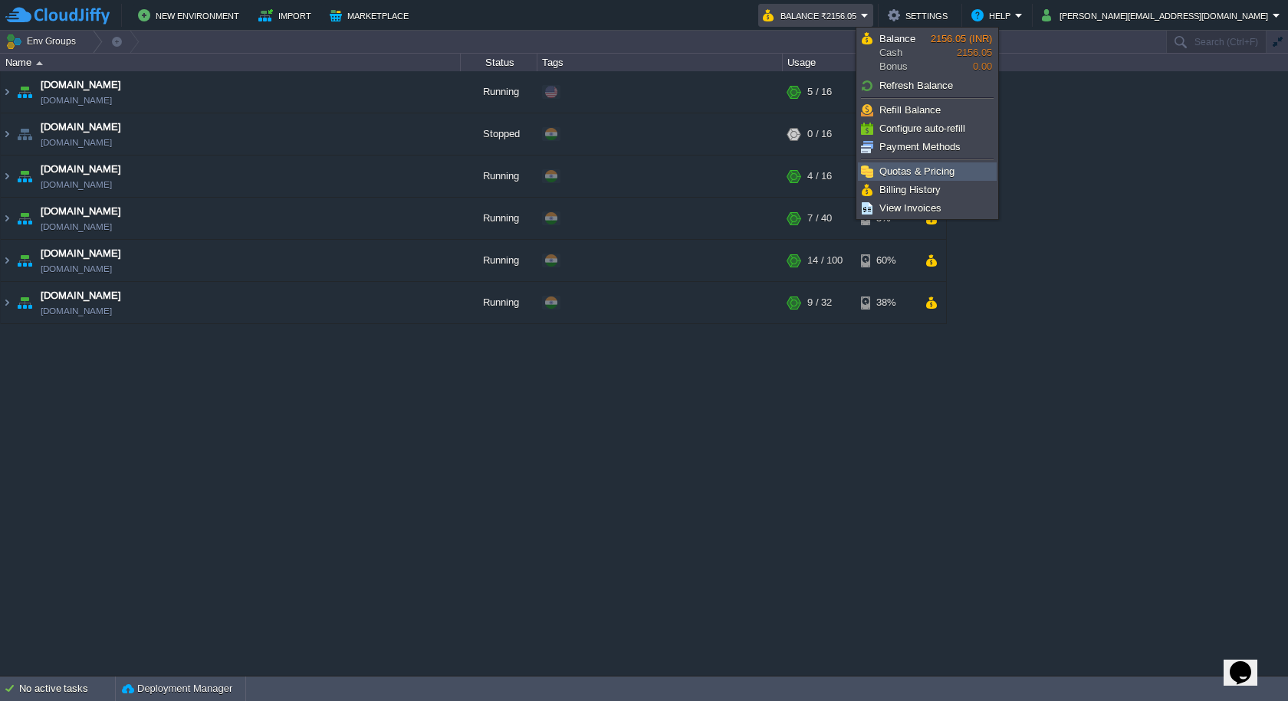
click at [931, 169] on span "Quotas & Pricing" at bounding box center [916, 171] width 75 height 11
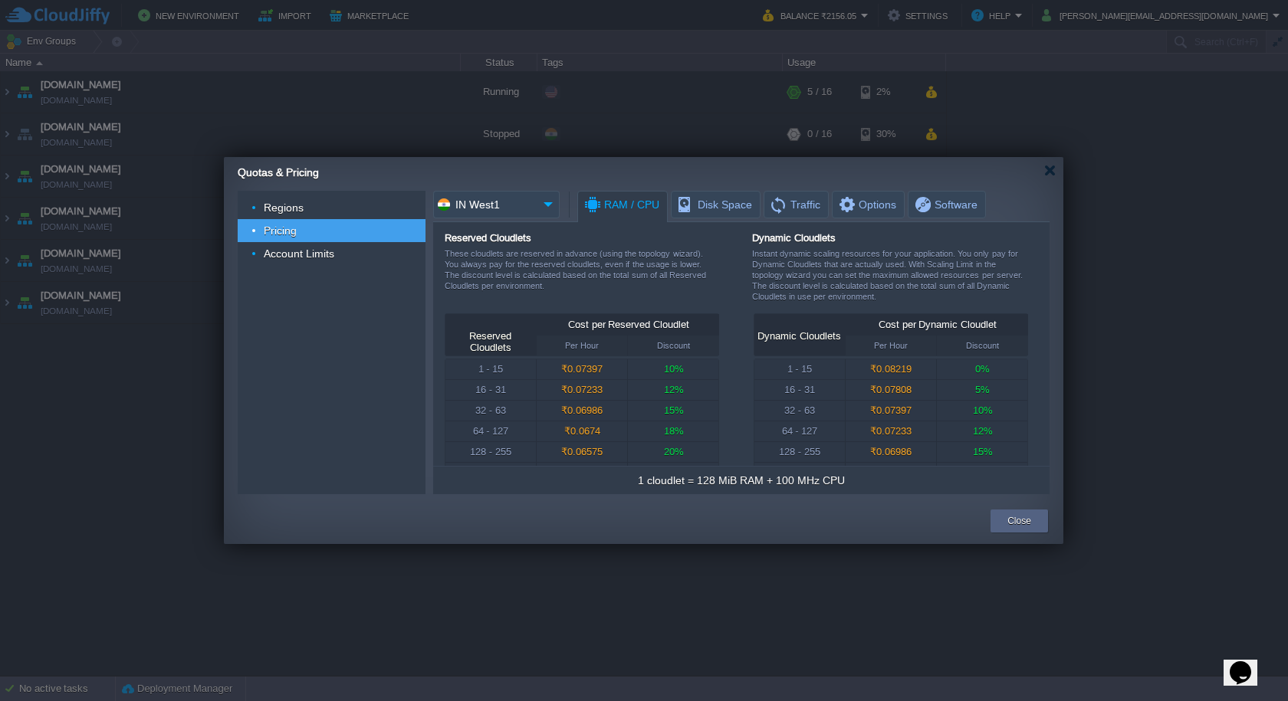
scroll to position [30, 0]
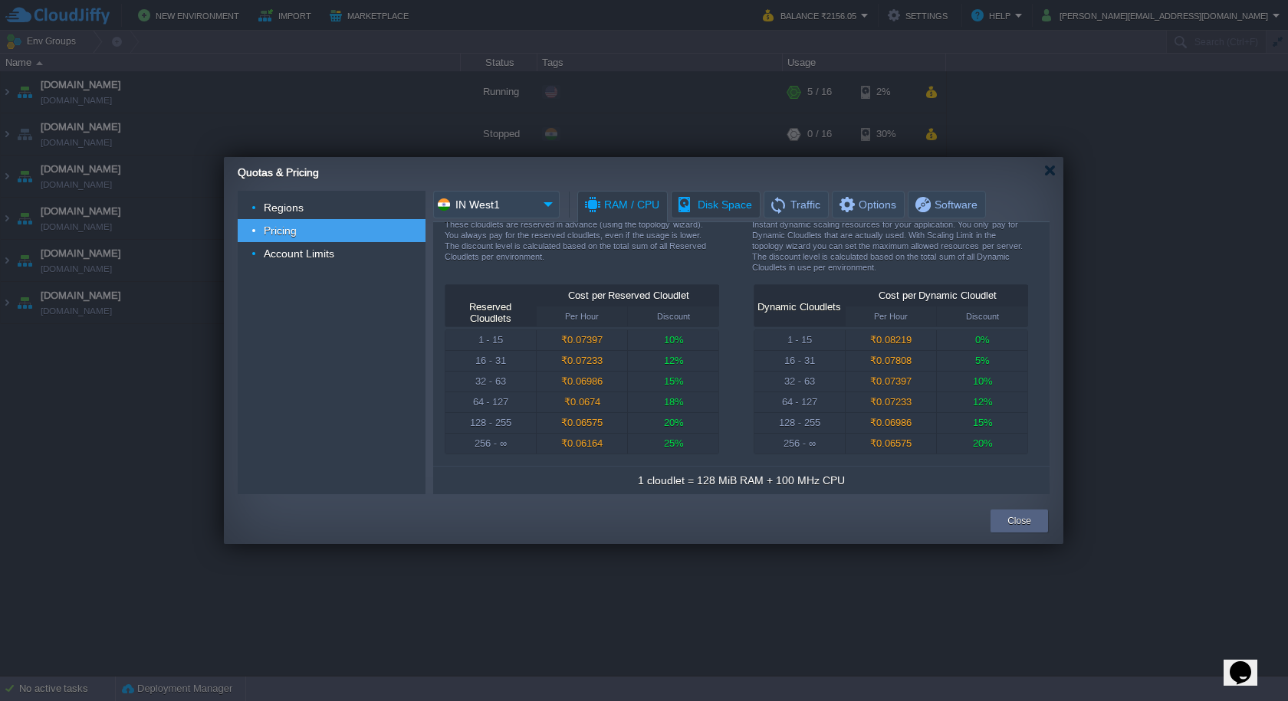
click at [716, 211] on span "Disk Space" at bounding box center [714, 205] width 76 height 26
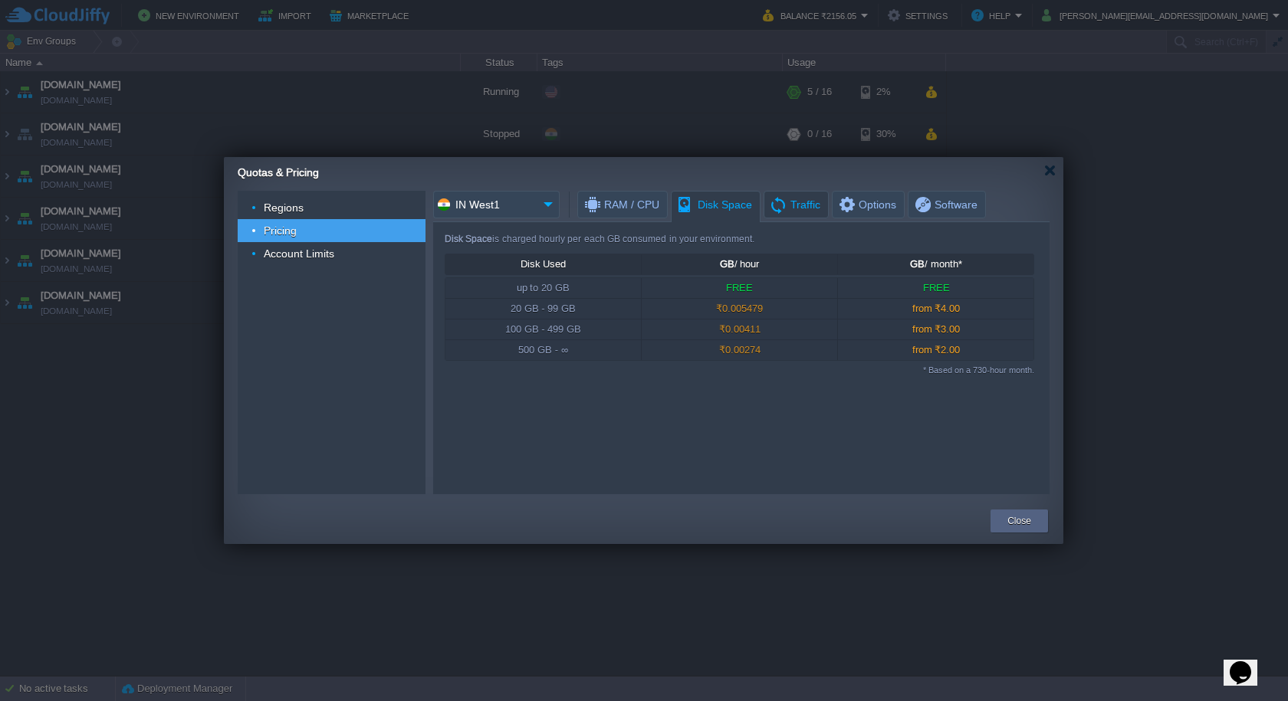
click at [804, 196] on span "Traffic" at bounding box center [794, 205] width 51 height 26
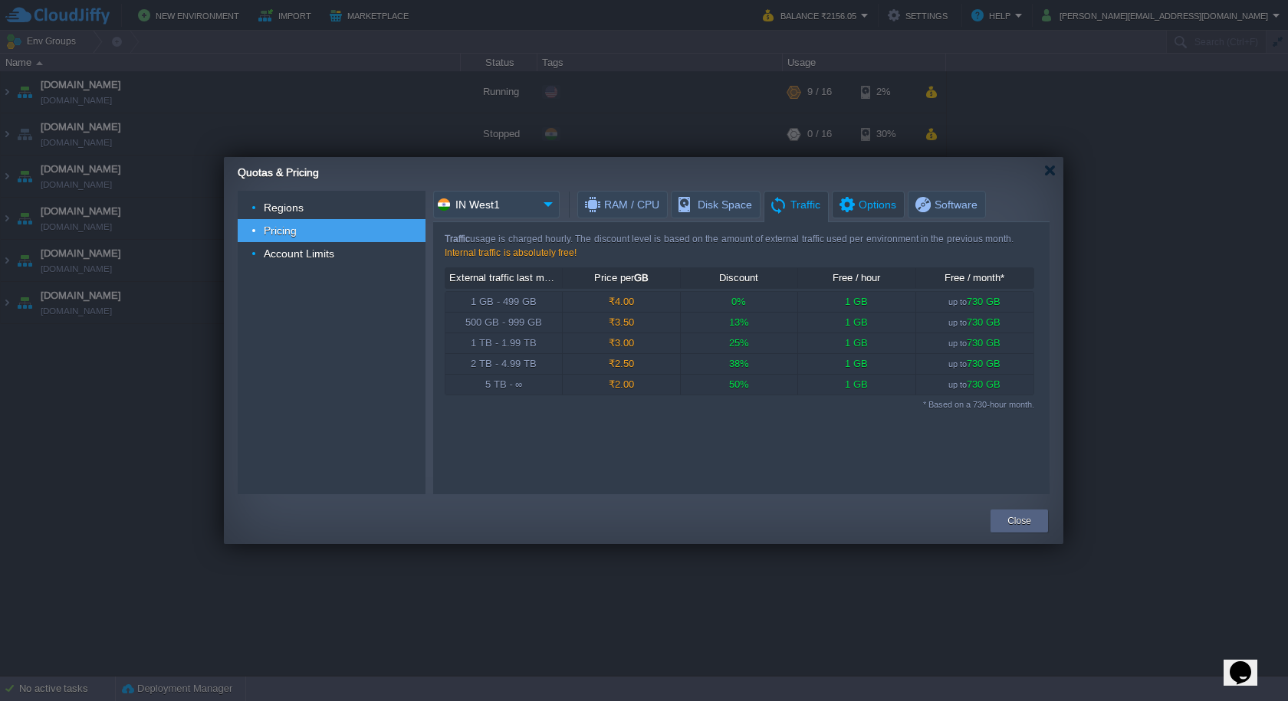
click at [869, 213] on span "Options" at bounding box center [866, 205] width 59 height 26
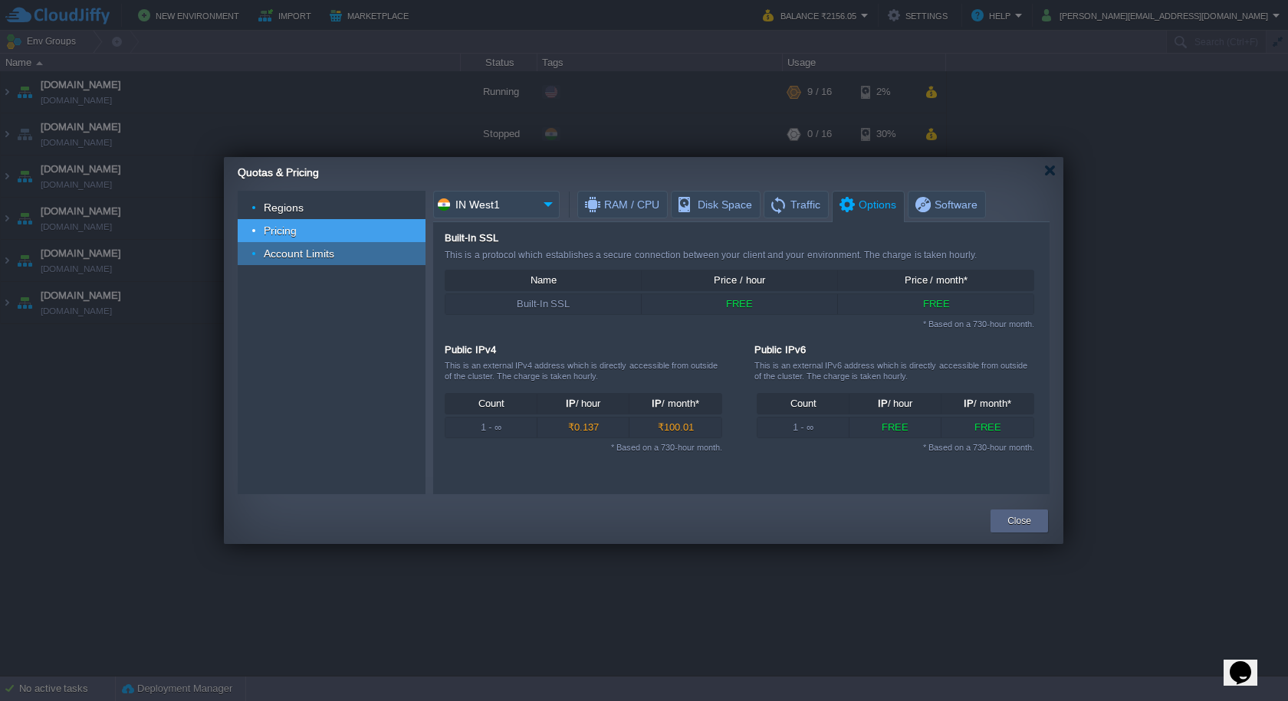
click at [317, 245] on div "Account Limits" at bounding box center [332, 253] width 188 height 23
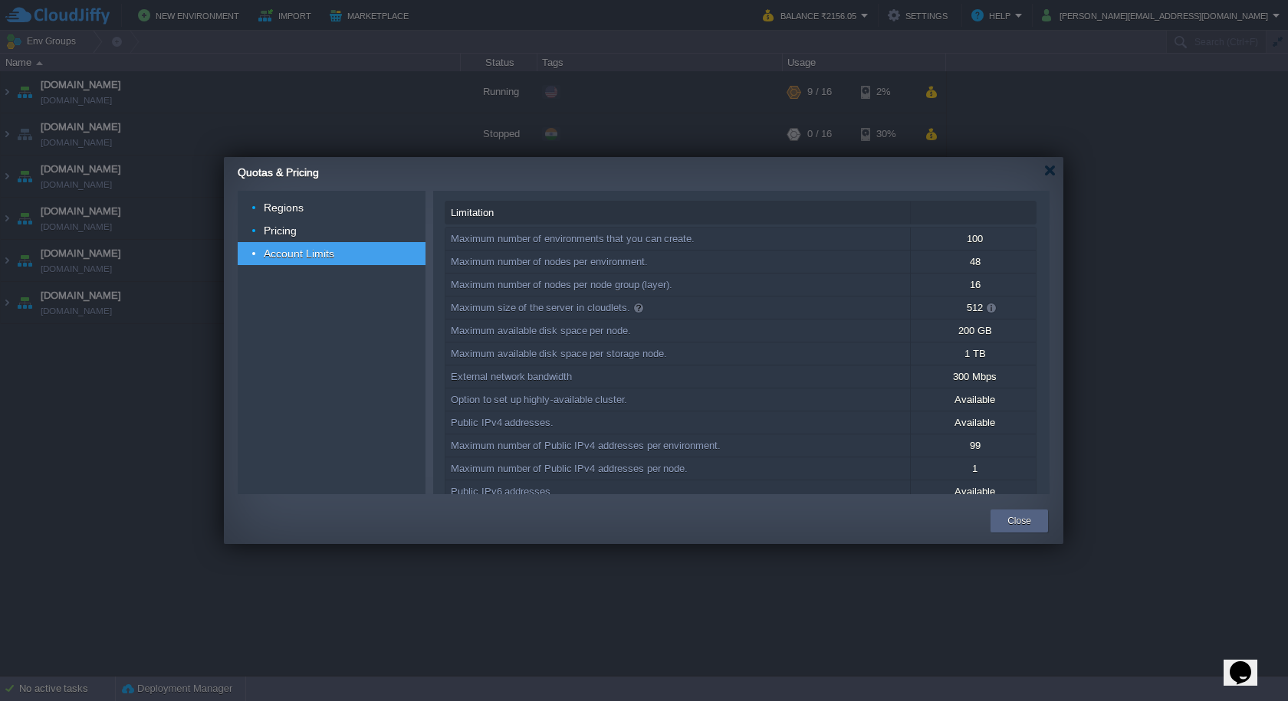
scroll to position [77, 0]
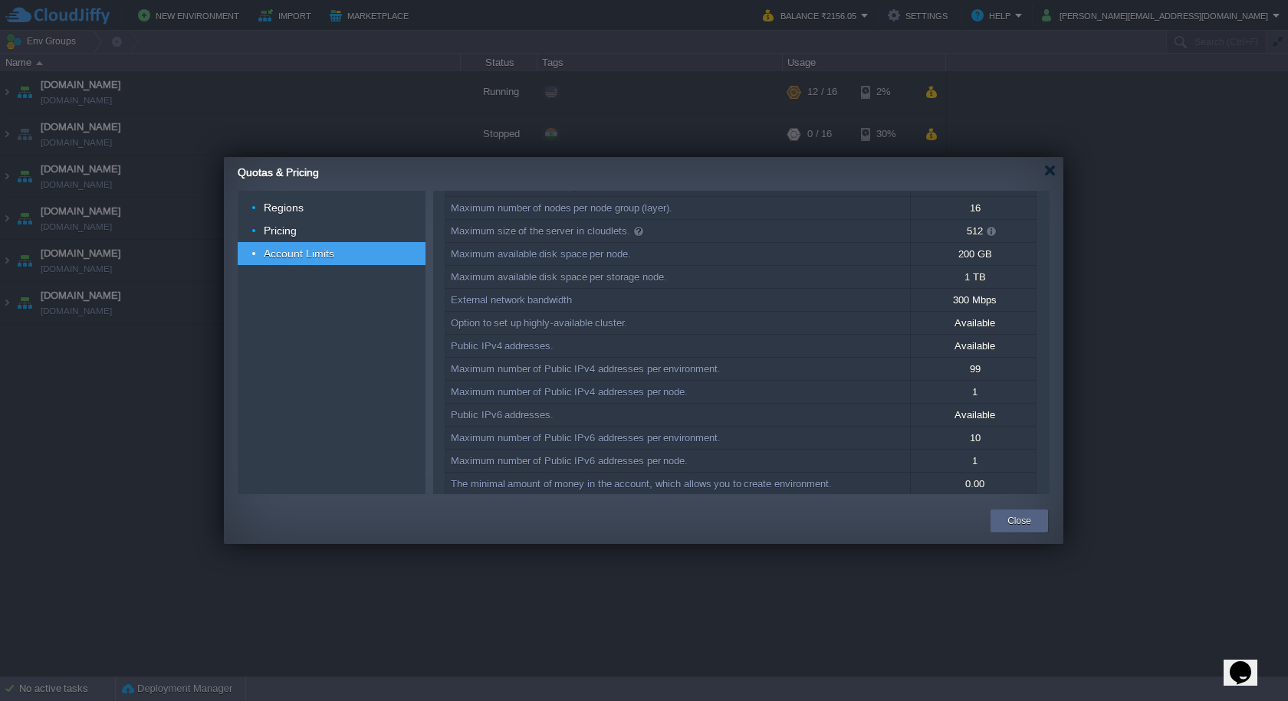
drag, startPoint x: 948, startPoint y: 298, endPoint x: 1013, endPoint y: 298, distance: 65.2
click at [1013, 298] on div "300 Mbps" at bounding box center [974, 300] width 126 height 22
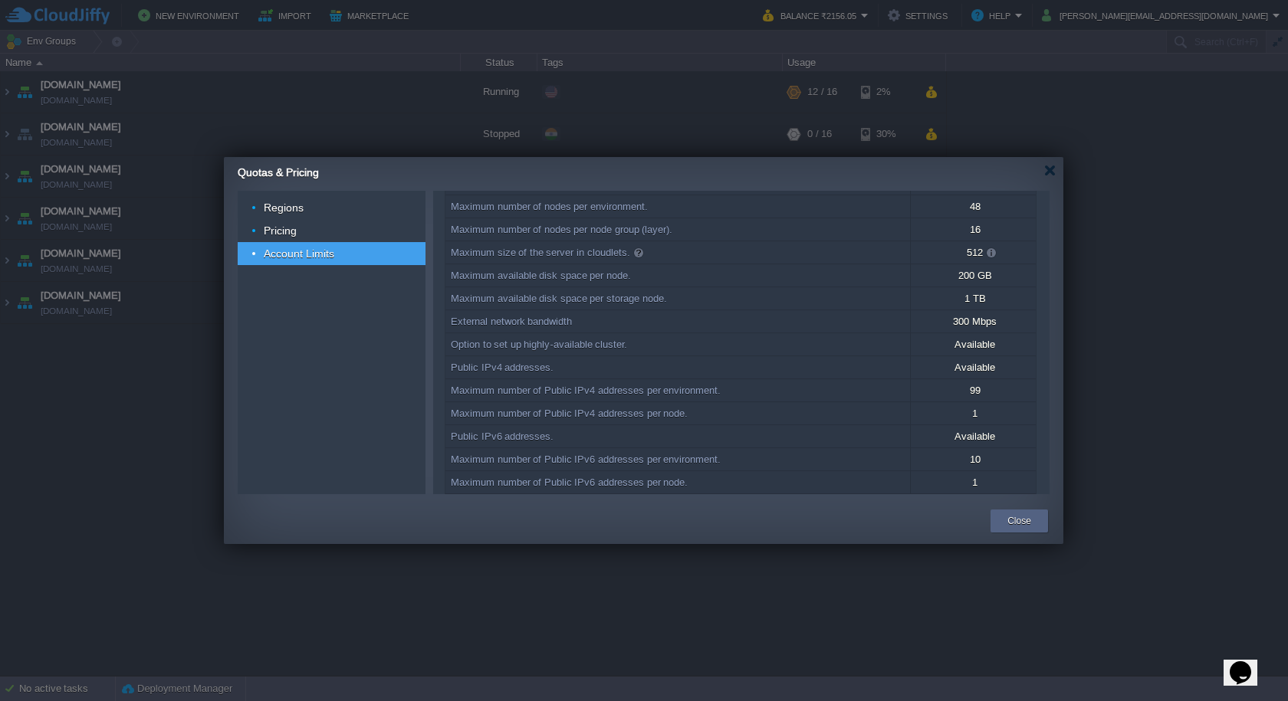
scroll to position [0, 0]
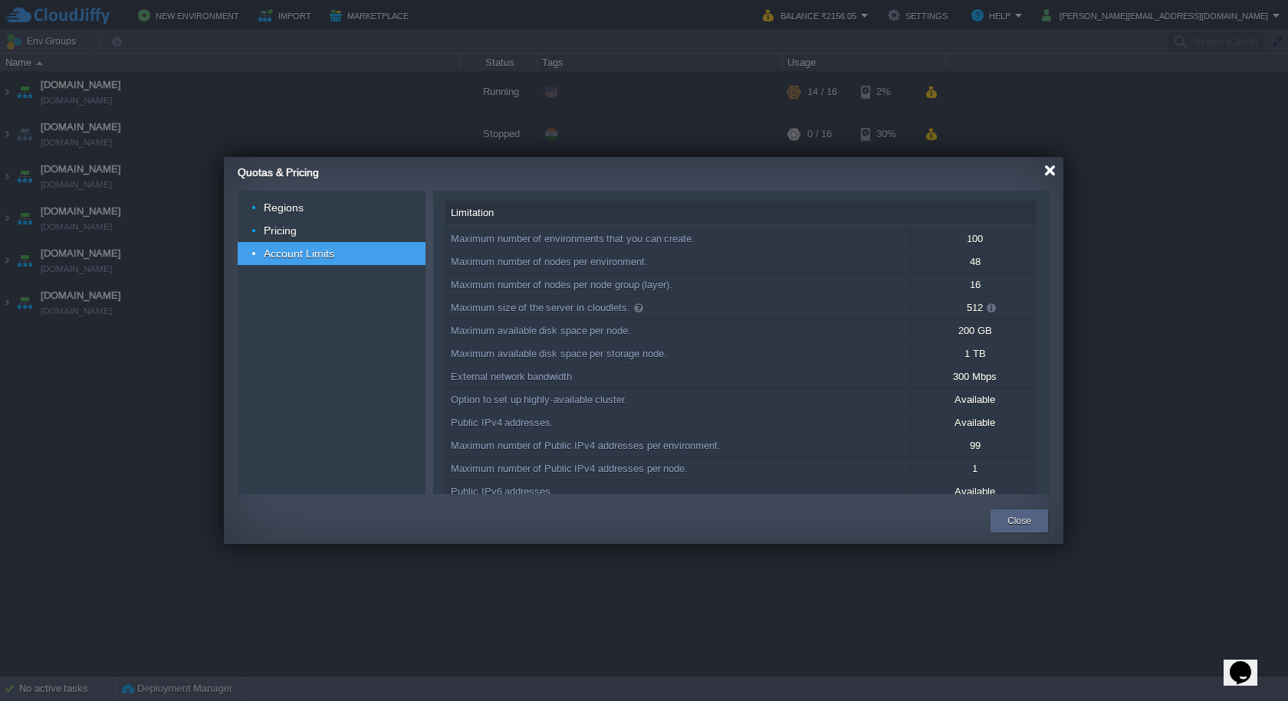
click at [1054, 175] on div at bounding box center [1049, 170] width 11 height 11
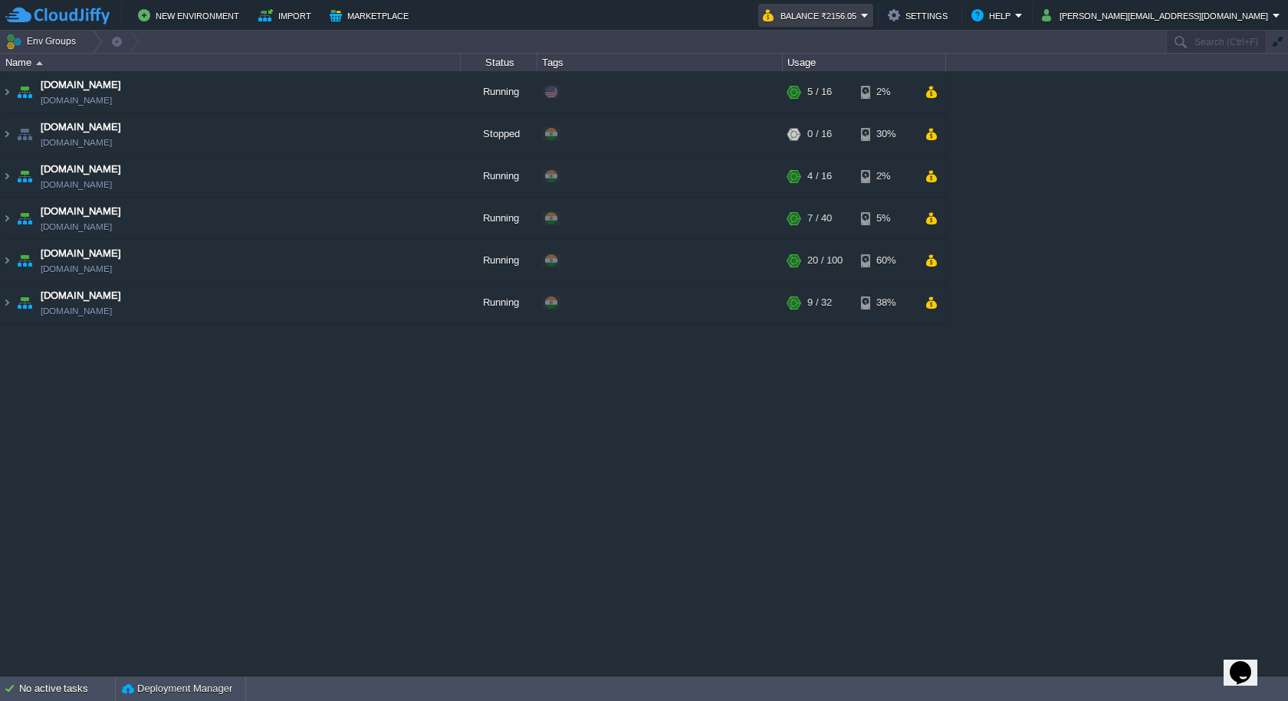
click at [861, 12] on button "Balance ₹2156.05" at bounding box center [812, 15] width 98 height 18
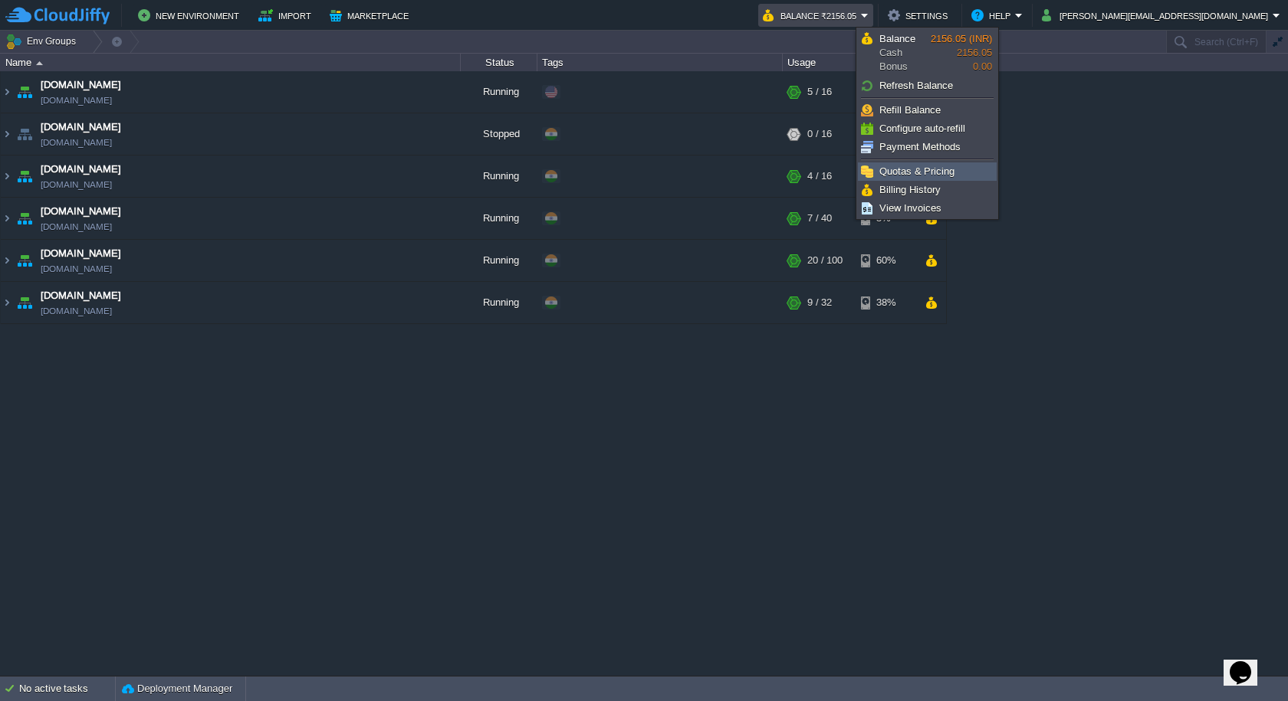
click at [935, 170] on span "Quotas & Pricing" at bounding box center [916, 171] width 75 height 11
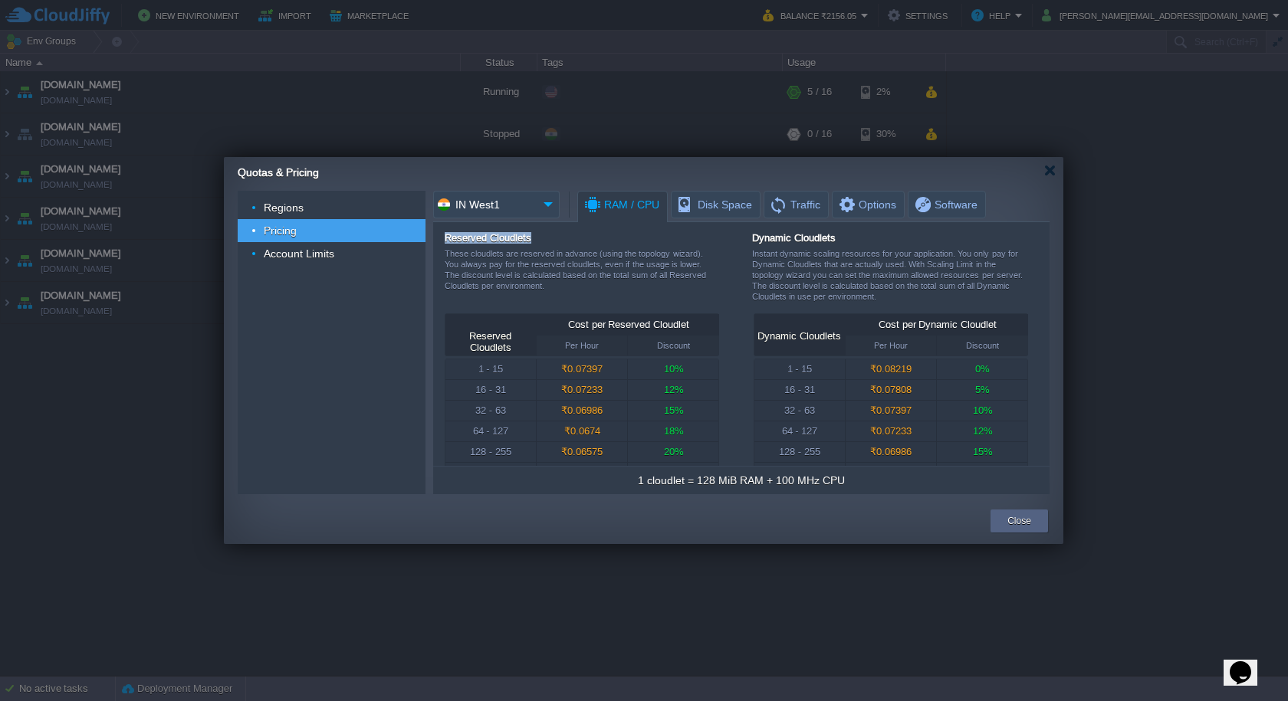
drag, startPoint x: 550, startPoint y: 242, endPoint x: 436, endPoint y: 233, distance: 113.8
click at [436, 233] on div "Reserved Cloudlets These cloudlets are reserved in advance (using the topology …" at bounding box center [741, 344] width 616 height 244
copy div "Reserved Cloudlets"
drag, startPoint x: 858, startPoint y: 237, endPoint x: 746, endPoint y: 237, distance: 111.9
click at [746, 237] on div "Reserved Cloudlets These cloudlets are reserved in advance (using the topology …" at bounding box center [737, 272] width 584 height 81
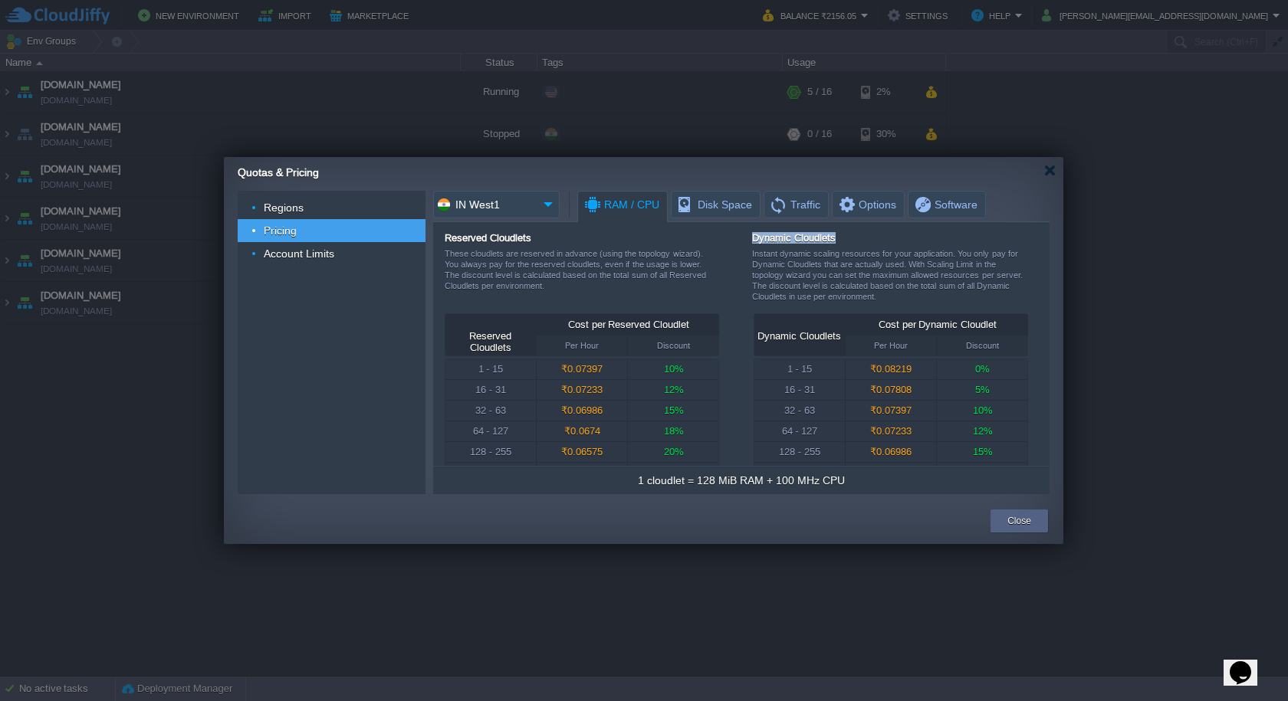
copy div "Dynamic Cloudlets"
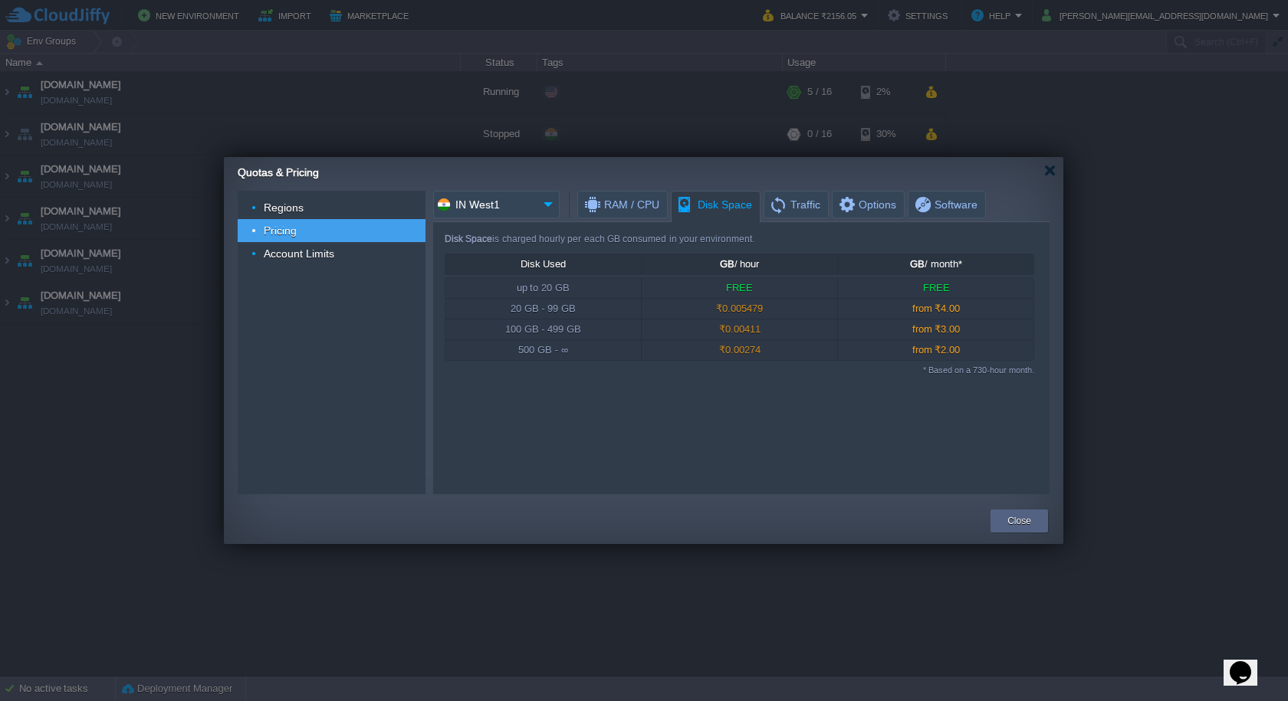
click at [715, 200] on span "Disk Space" at bounding box center [714, 205] width 76 height 27
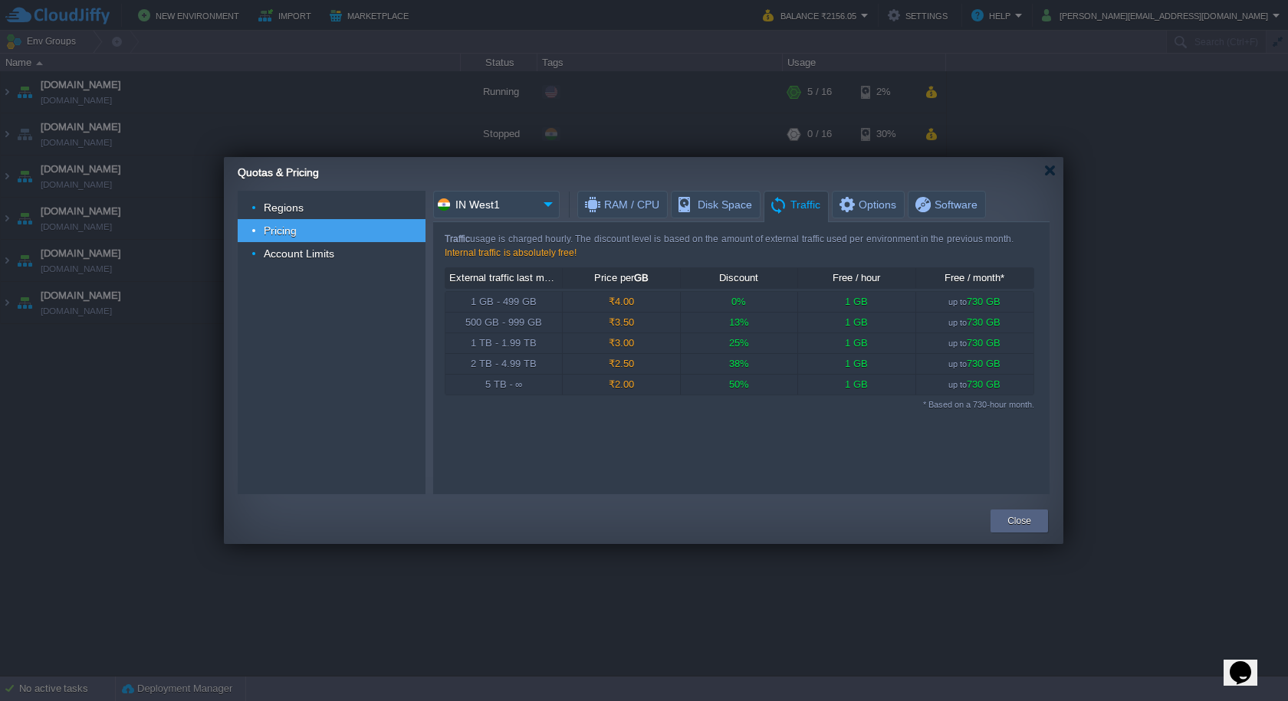
click at [808, 208] on span "Traffic" at bounding box center [794, 205] width 51 height 27
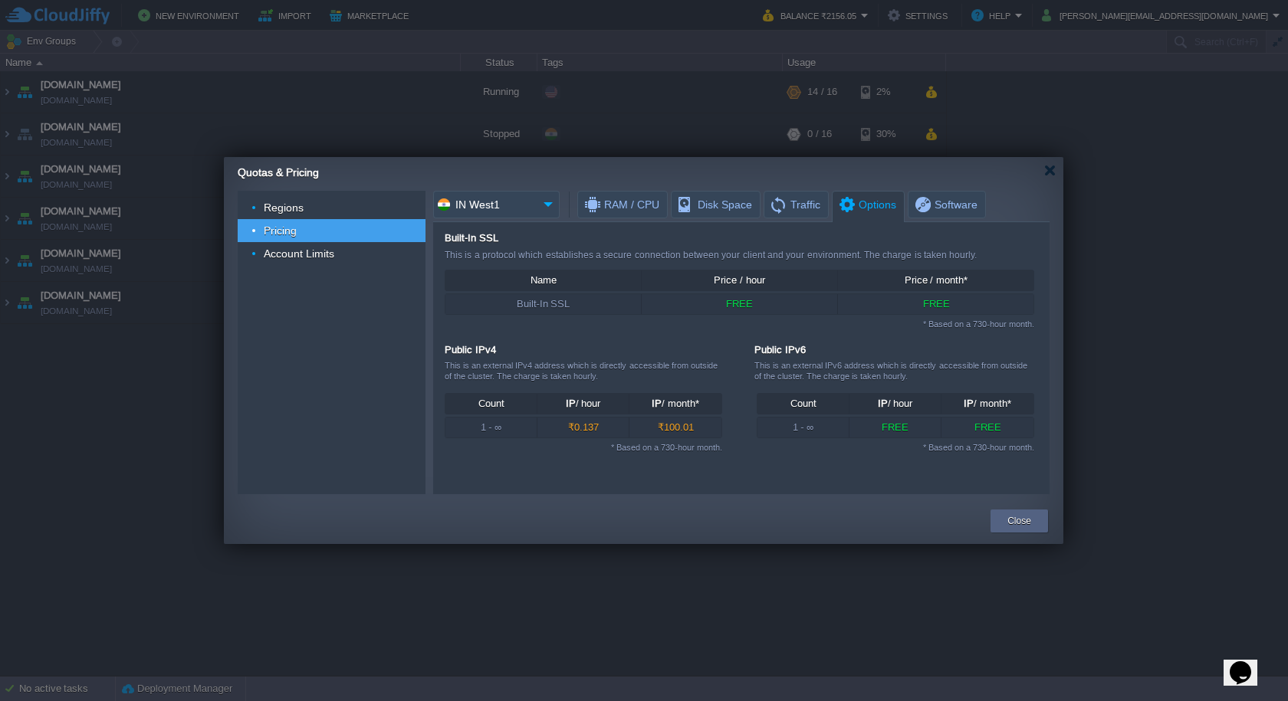
click at [875, 215] on span "Options" at bounding box center [866, 205] width 59 height 27
click at [945, 208] on span "Software" at bounding box center [945, 205] width 64 height 26
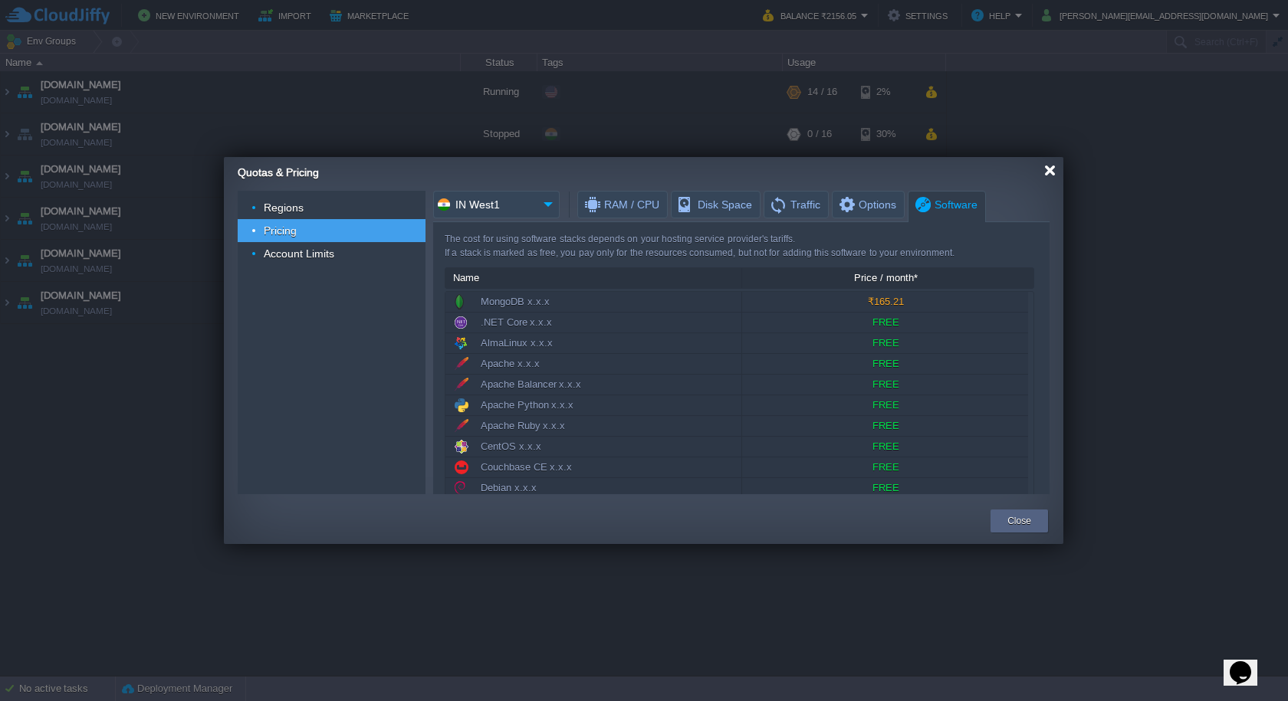
click at [1049, 167] on div at bounding box center [1049, 170] width 11 height 11
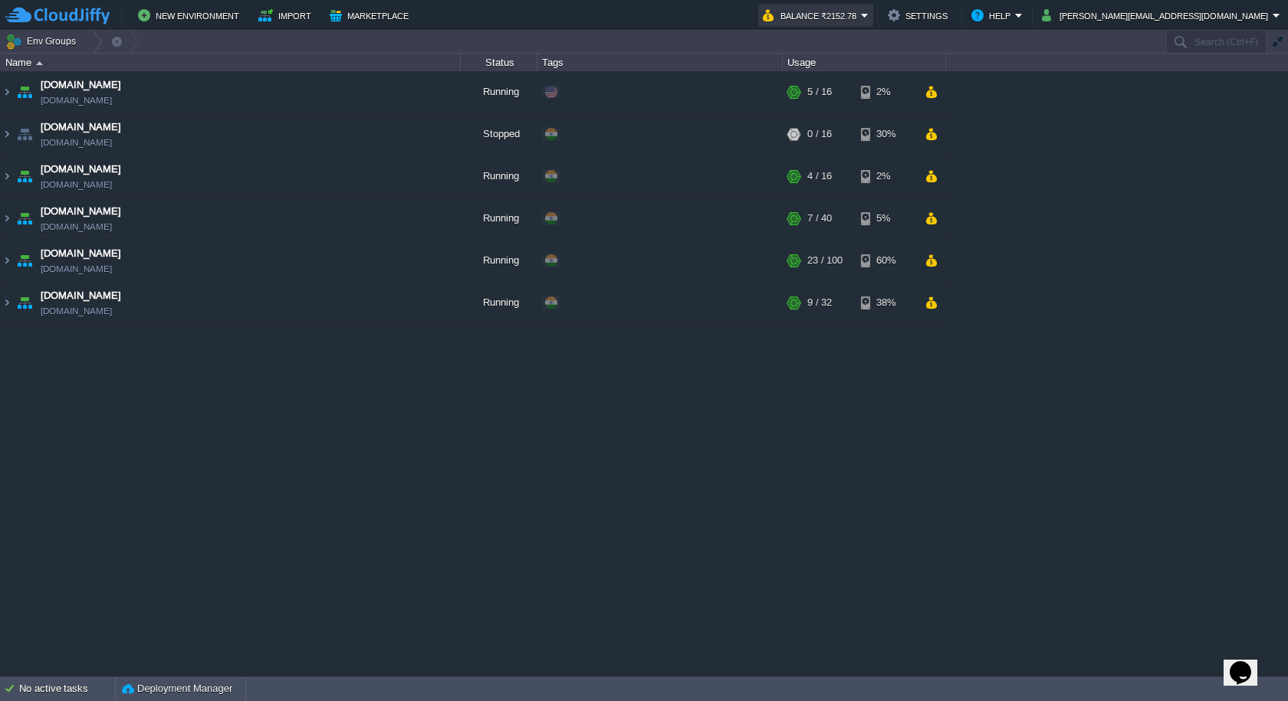
click at [861, 14] on button "Balance ₹2152.78" at bounding box center [812, 15] width 98 height 18
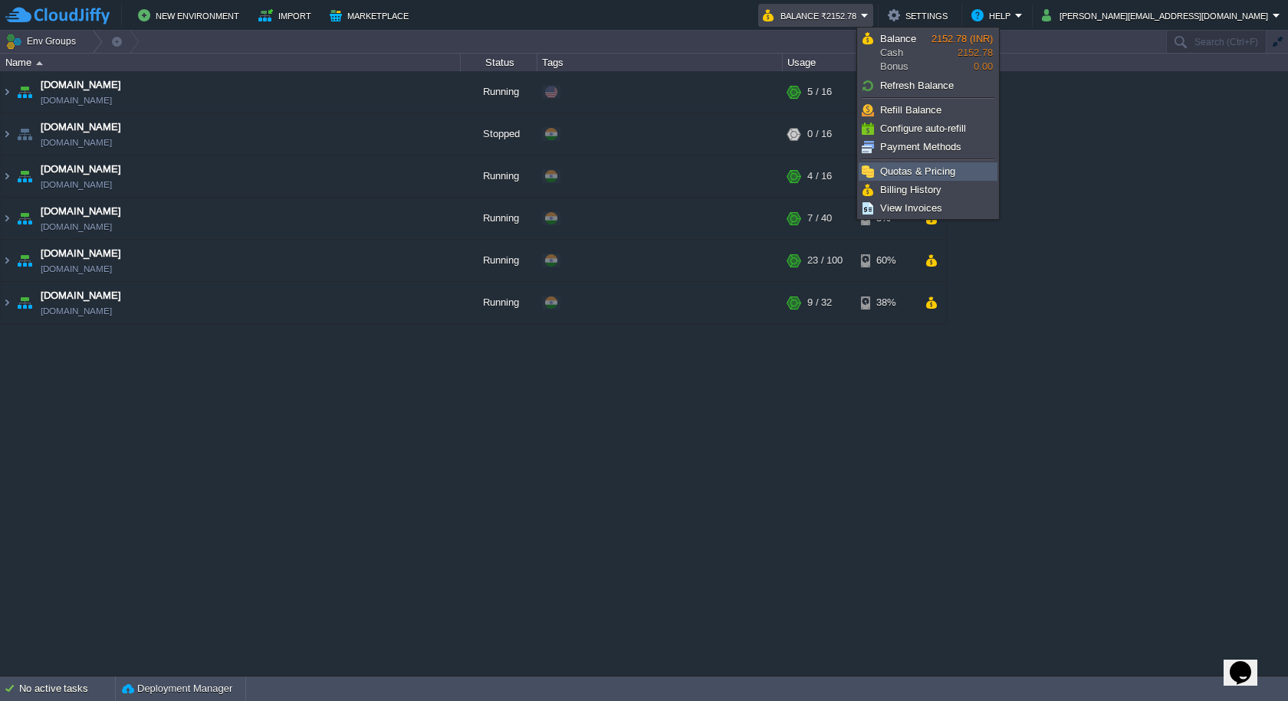
click at [940, 174] on span "Quotas & Pricing" at bounding box center [917, 171] width 75 height 11
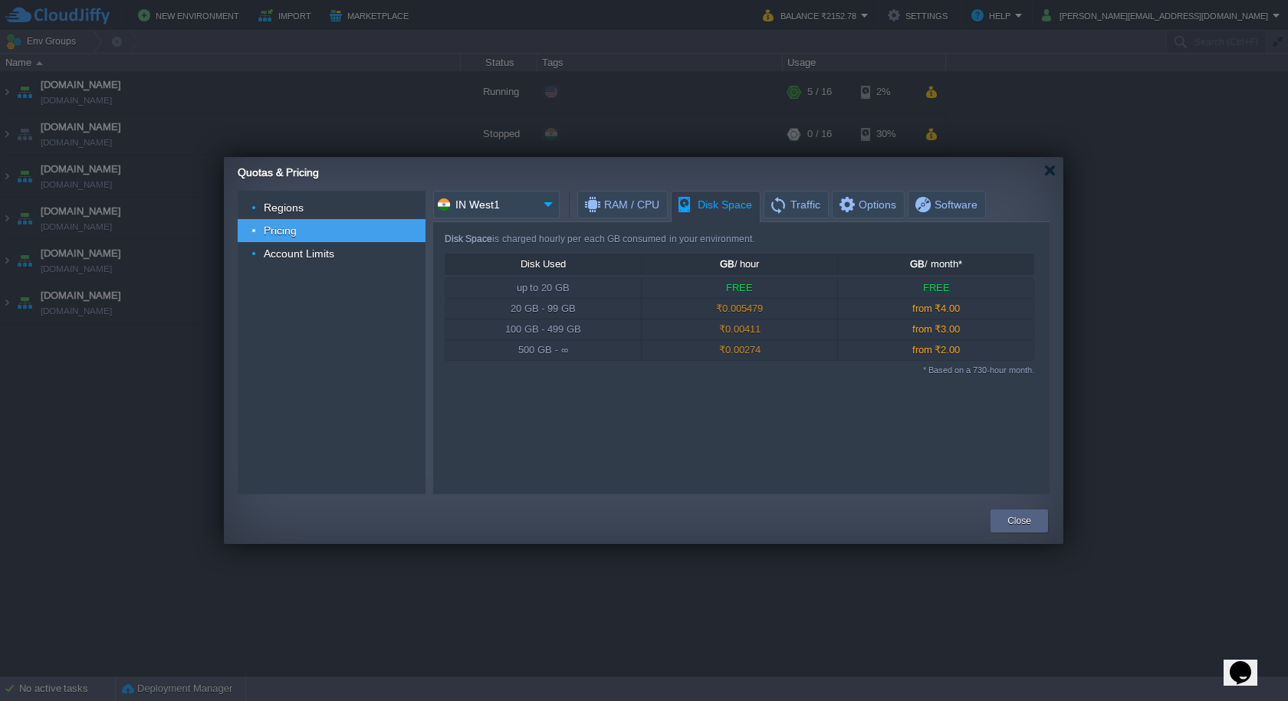
click at [712, 200] on span "Disk Space" at bounding box center [714, 205] width 76 height 27
click at [1046, 176] on div at bounding box center [1049, 170] width 11 height 11
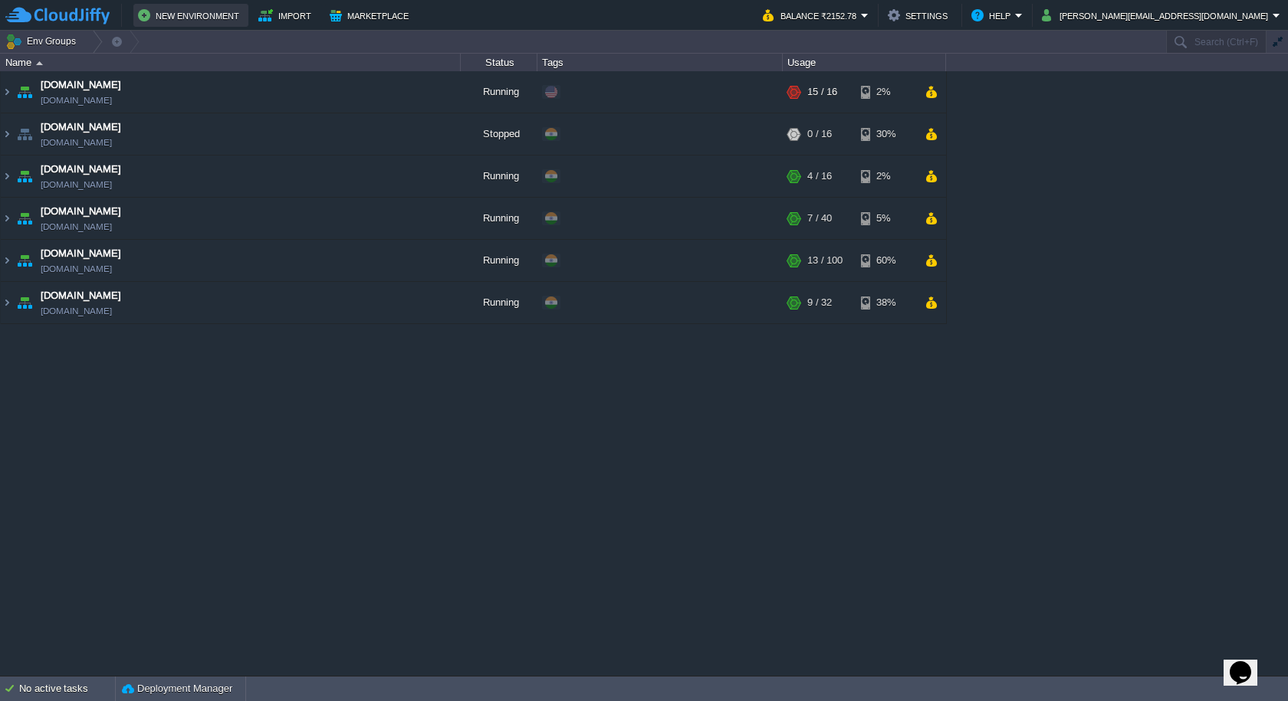
click at [197, 15] on button "New Environment" at bounding box center [191, 15] width 106 height 18
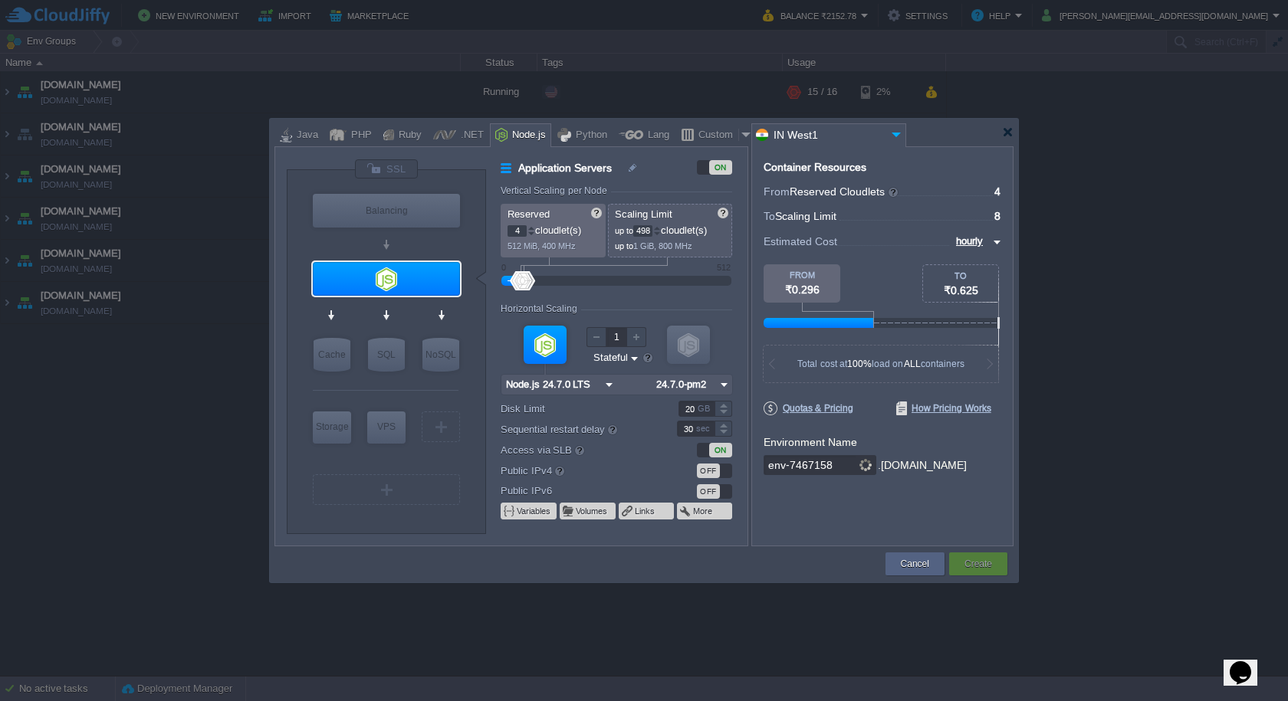
type input "512"
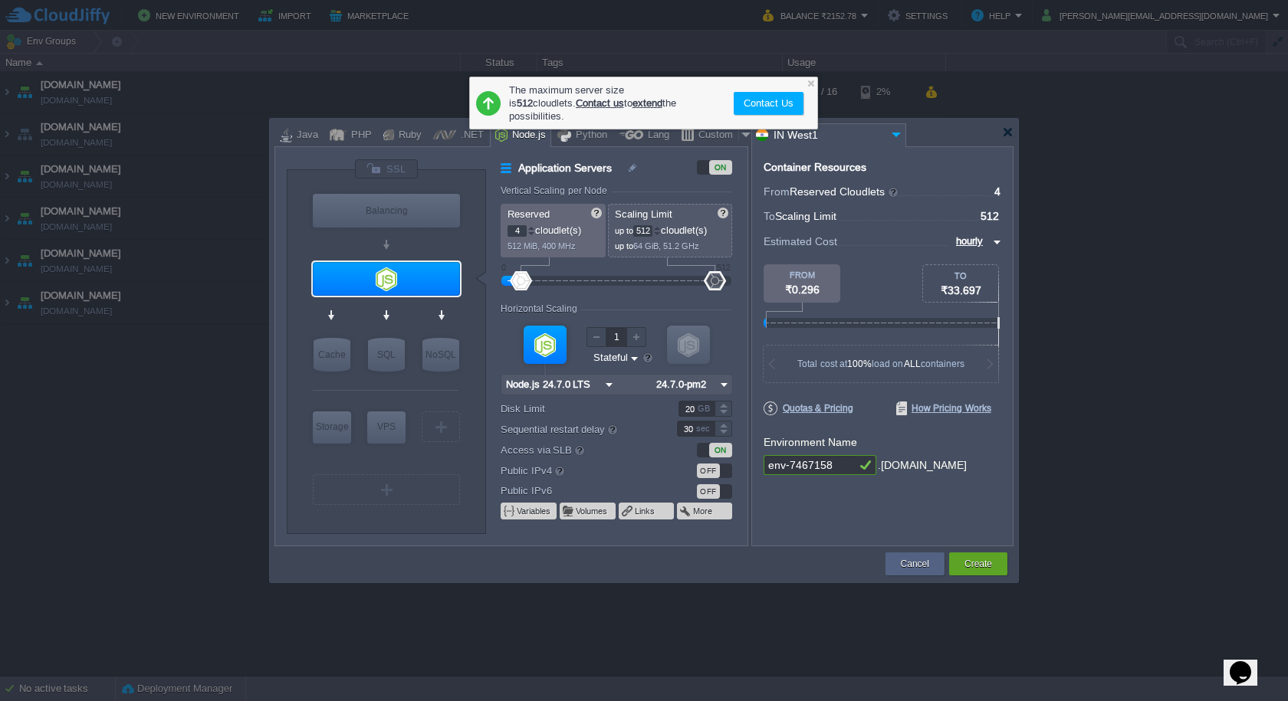
drag, startPoint x: 529, startPoint y: 284, endPoint x: 753, endPoint y: 283, distance: 223.8
click at [753, 283] on div "VM Balancing VM Application Servers VM Cache VM SQL VM NoSQL VM Storage VM VPS …" at bounding box center [643, 346] width 739 height 400
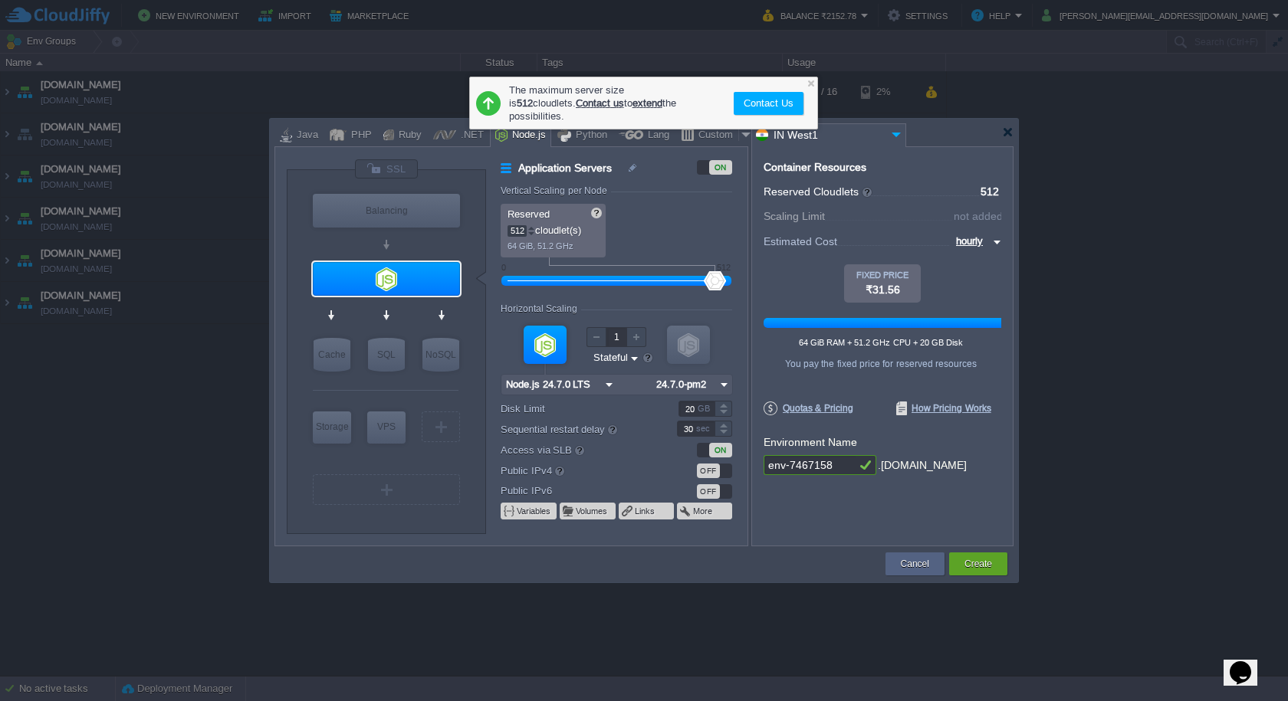
drag, startPoint x: 520, startPoint y: 276, endPoint x: 714, endPoint y: 294, distance: 194.7
click at [714, 294] on form "Vertical Scaling per Node Reserved 512 cloudlet(s) 64 GiB, 51.2 GHz Scaling Lim…" at bounding box center [624, 365] width 246 height 360
click at [517, 226] on input "512" at bounding box center [516, 230] width 19 height 11
click at [672, 235] on div "Reserved 256 cloudlet(s) 32 GiB, 25.6 GHz Scaling Limit up to 512 cloudlet(s) u…" at bounding box center [616, 231] width 231 height 54
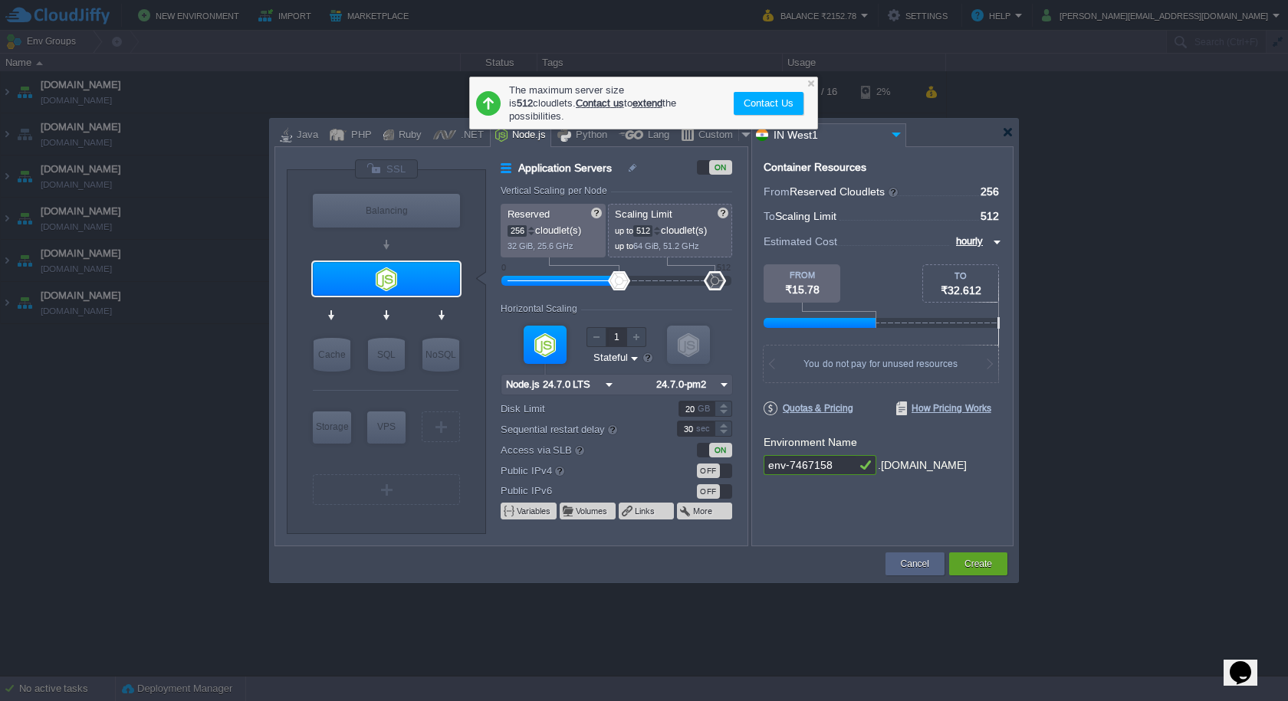
click at [716, 277] on div at bounding box center [715, 280] width 22 height 19
click at [514, 227] on input "256" at bounding box center [516, 230] width 19 height 11
type input "256"
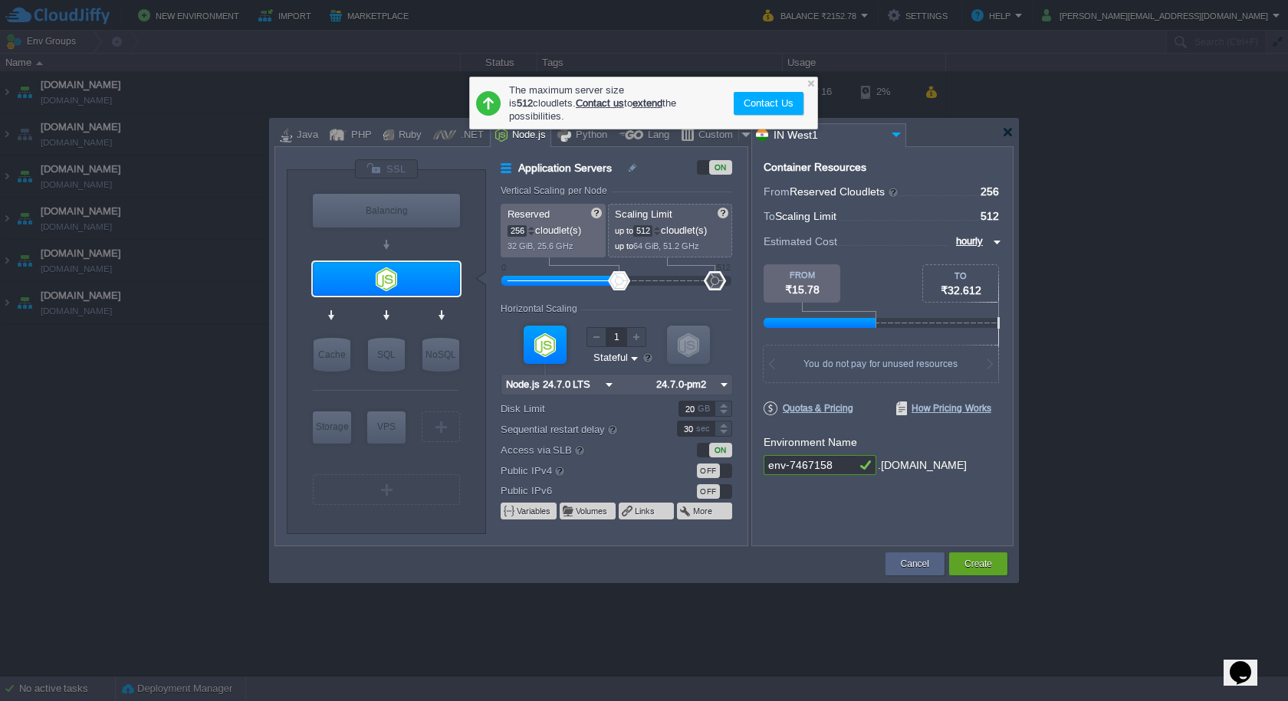
click at [653, 180] on div "Application Servers ON Vertical Scaling per Node Reserved 256 cloudlet(s) 32 Gi…" at bounding box center [624, 352] width 246 height 386
click at [727, 299] on form "Vertical Scaling per Node Reserved 256 cloudlet(s) 32 GiB, 25.6 GHz Scaling Lim…" at bounding box center [624, 365] width 246 height 360
click at [645, 231] on input "512" at bounding box center [642, 230] width 19 height 11
type input "256"
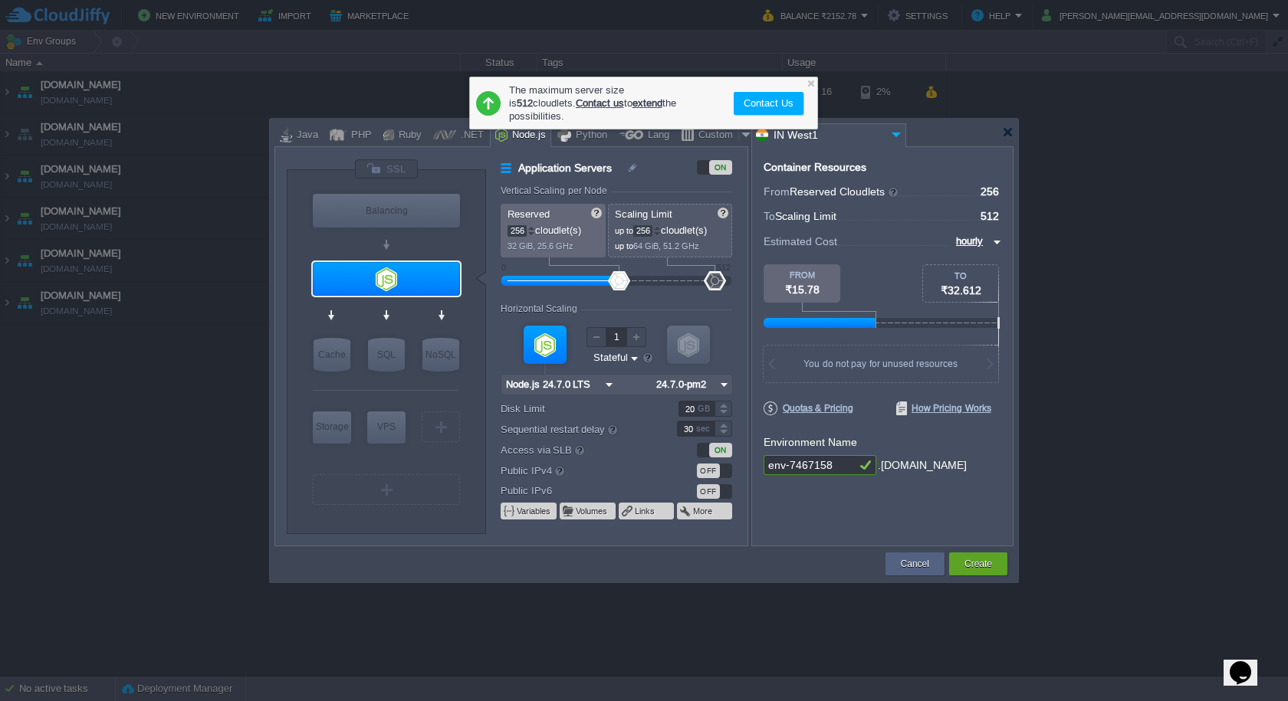
click at [732, 309] on form "Vertical Scaling per Node Reserved 256 cloudlet(s) 32 GiB, 25.6 GHz Scaling Lim…" at bounding box center [624, 365] width 246 height 360
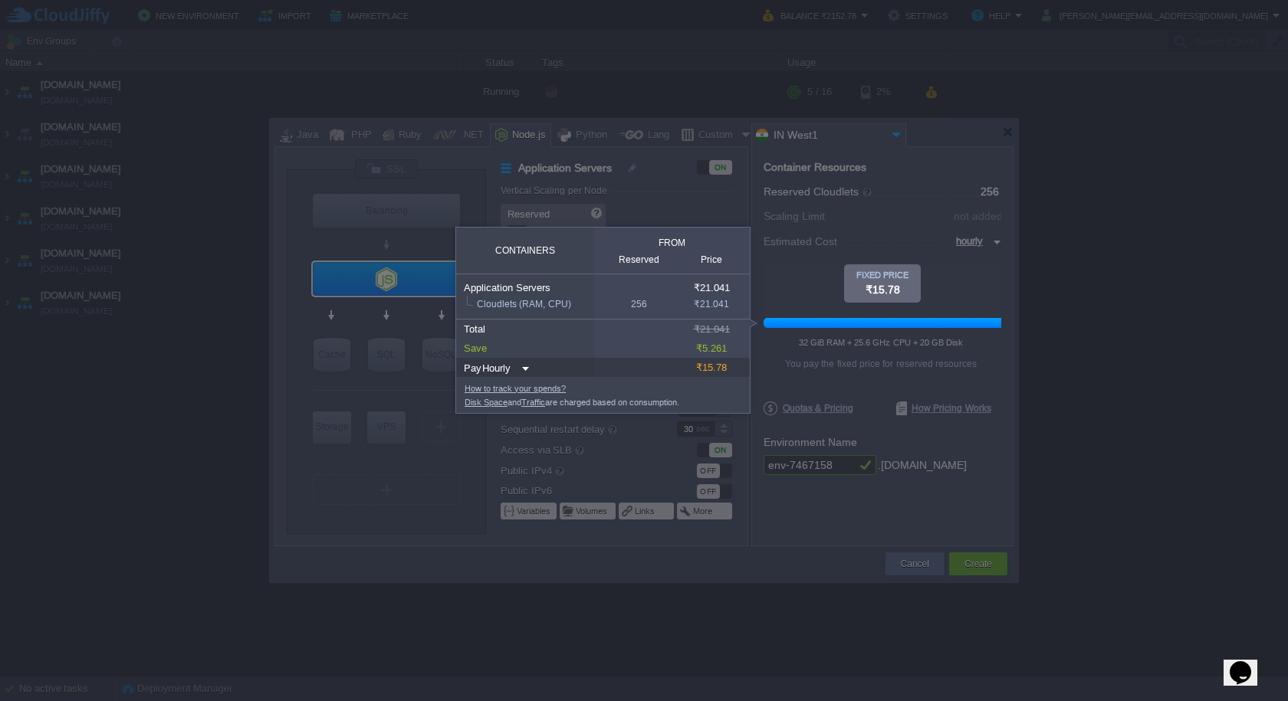
click at [991, 242] on div at bounding box center [1025, 132] width 524 height 264
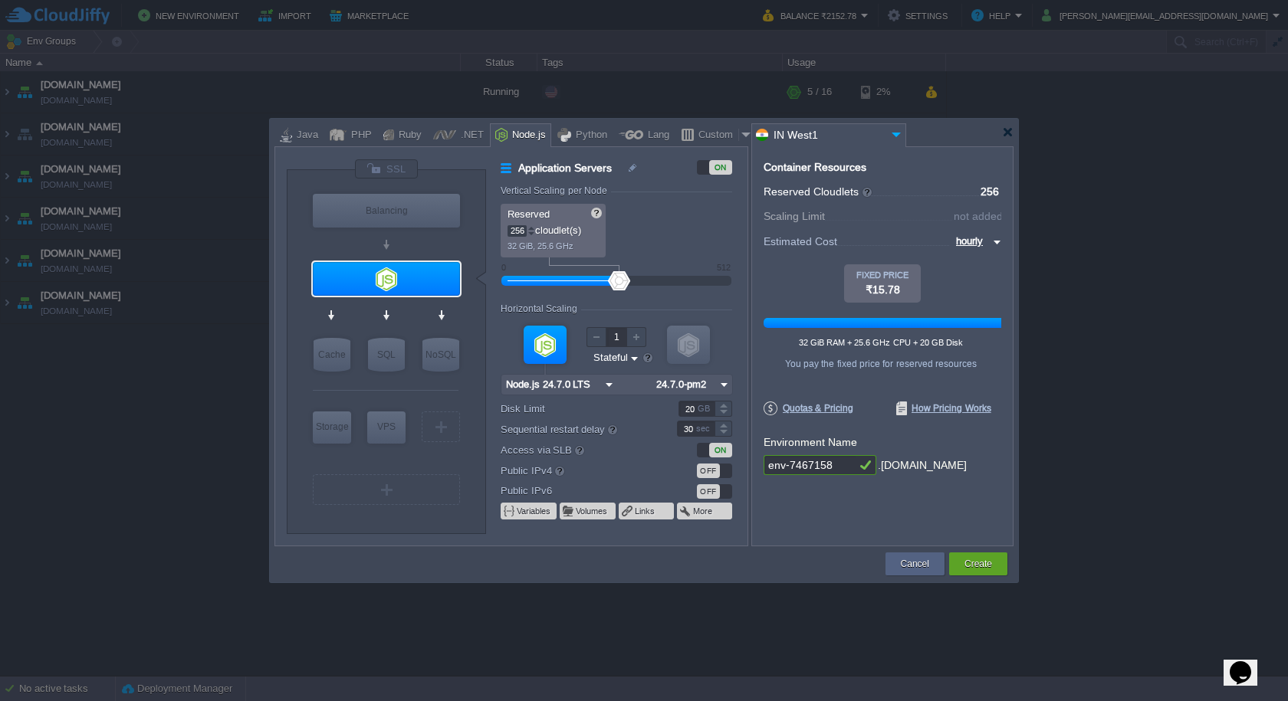
click at [994, 241] on img at bounding box center [995, 242] width 12 height 18
click at [976, 263] on div "monthly" at bounding box center [974, 260] width 52 height 18
type input "monthly"
click at [393, 278] on div at bounding box center [386, 279] width 147 height 34
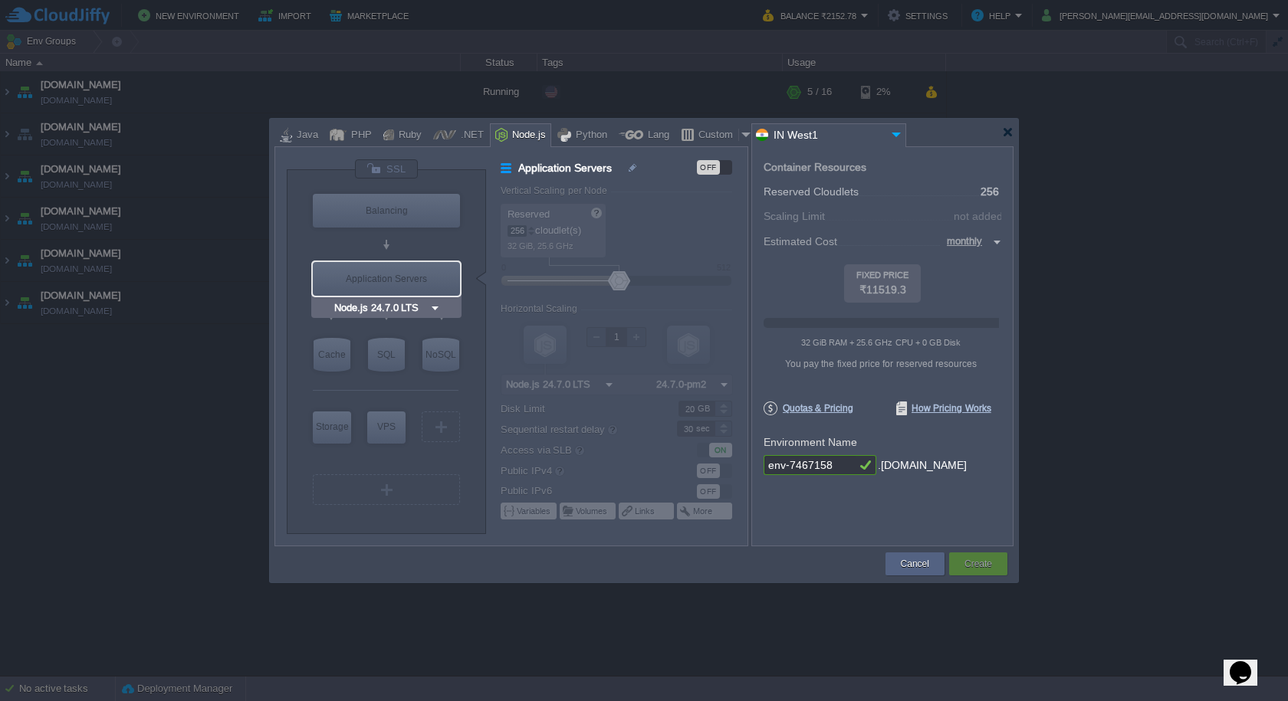
type input "MariaDB 12.0.2"
click at [388, 359] on div "SQL" at bounding box center [386, 355] width 37 height 34
type input "SQL Databases"
type input "4"
type input "6"
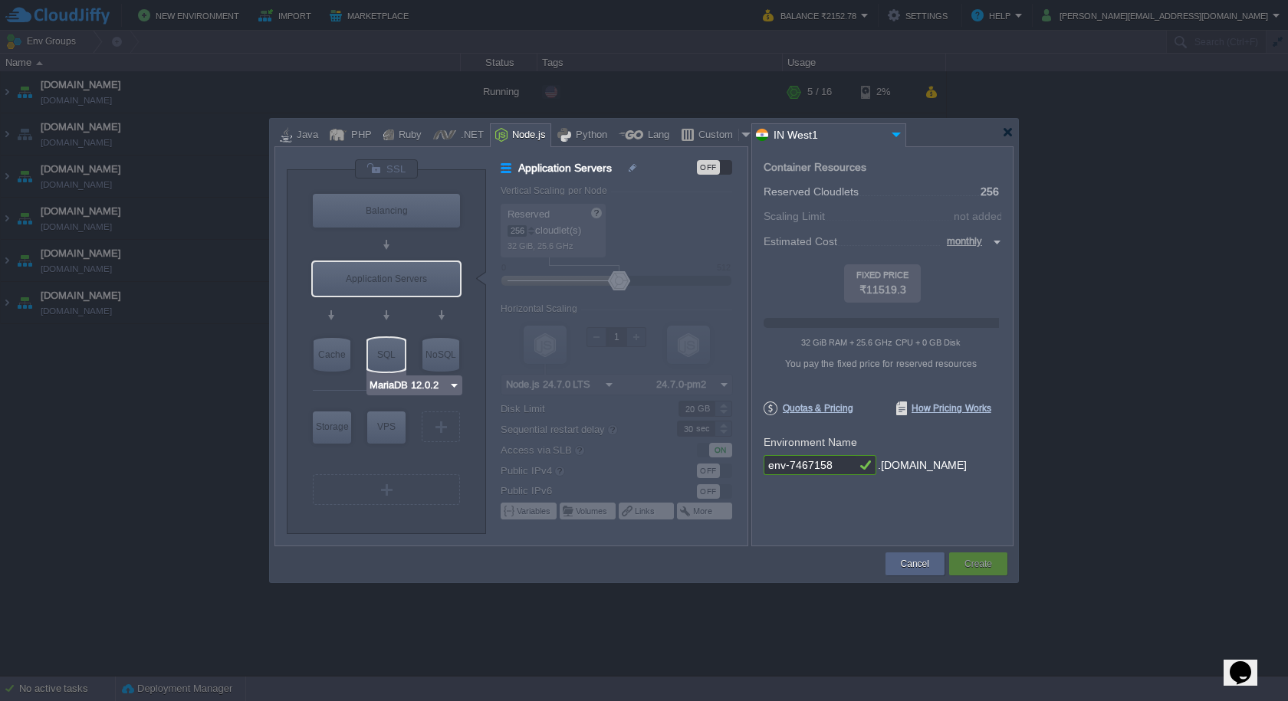
type input "MariaDB 12.0.2"
type input "12.0.2-almalin..."
type input "Stateless"
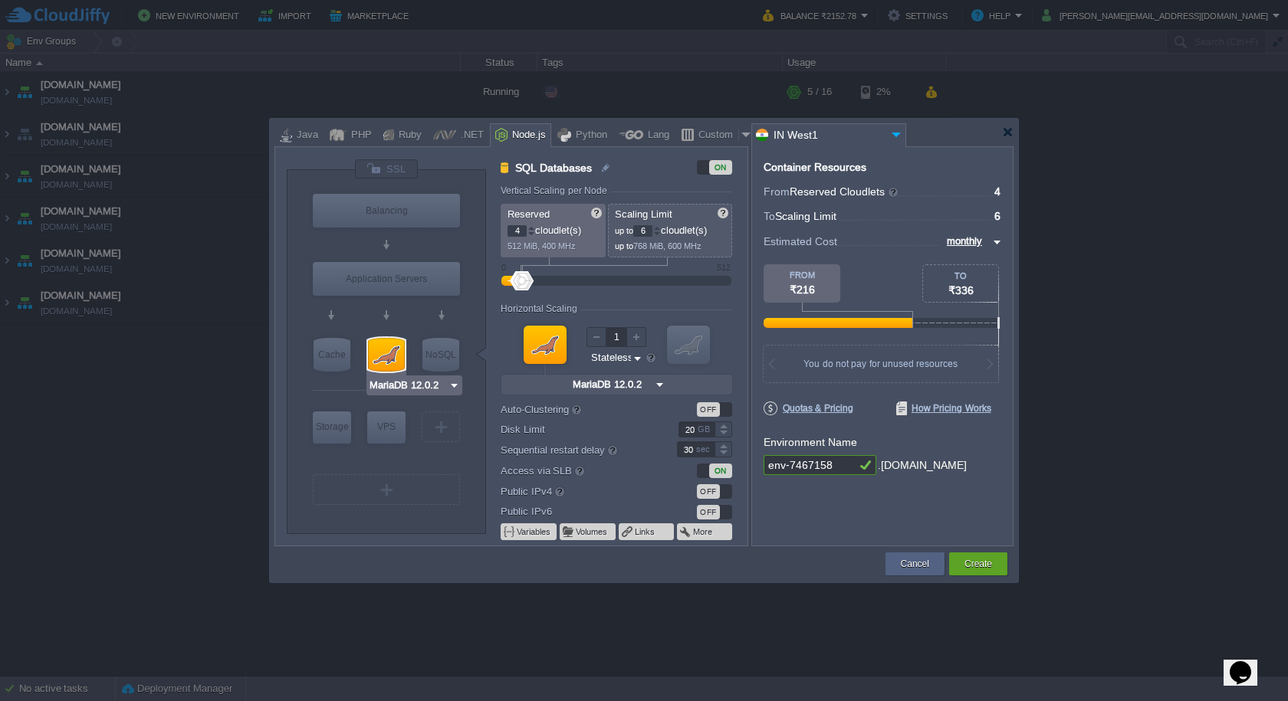
click at [455, 389] on img at bounding box center [453, 385] width 11 height 15
click at [510, 233] on input "4" at bounding box center [516, 230] width 19 height 11
type input "256"
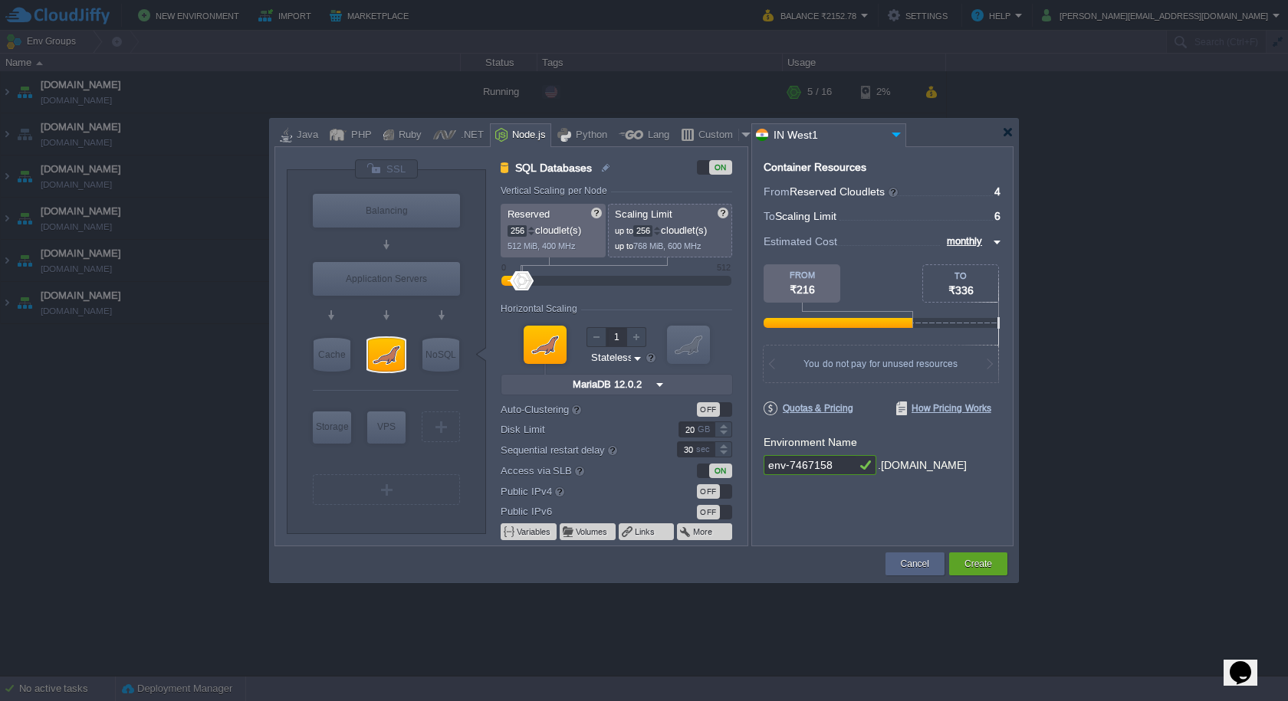
click at [637, 227] on input "256" at bounding box center [642, 230] width 19 height 11
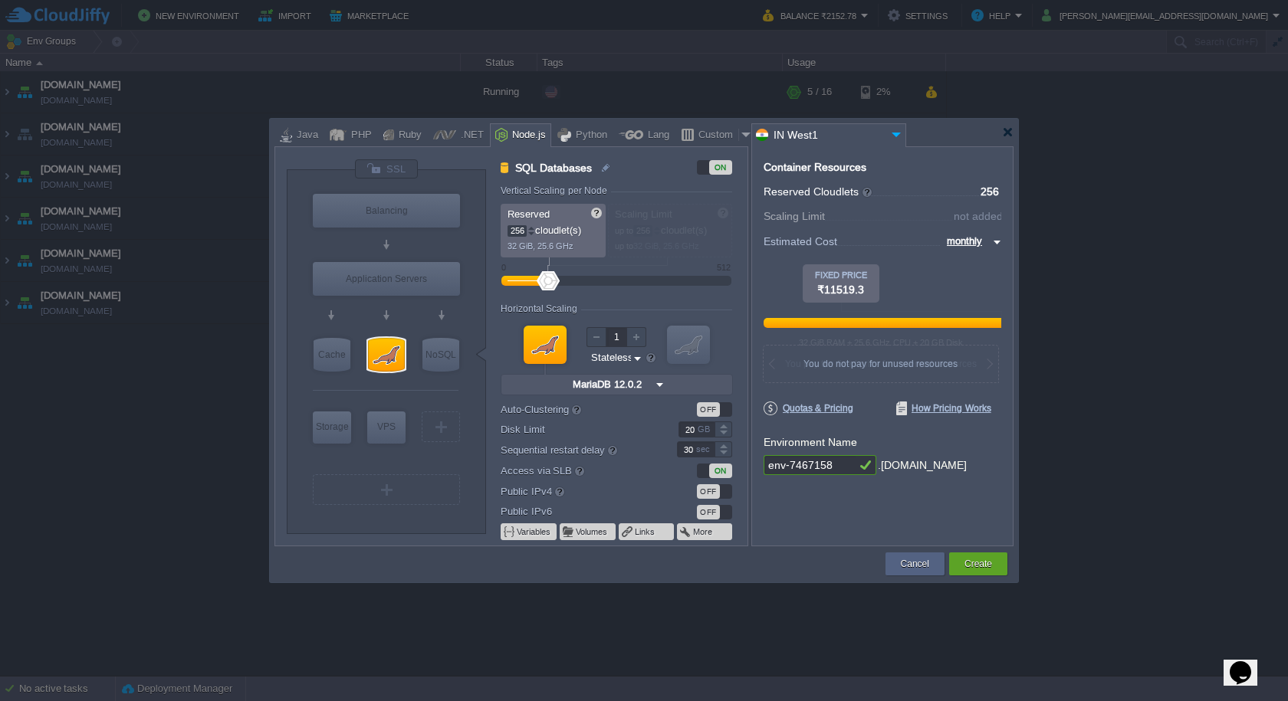
click at [637, 227] on div "Reserved 256 cloudlet(s) 32 GiB, 25.6 GHz Scaling Limit up to 256 cloudlet(s) u…" at bounding box center [616, 231] width 231 height 54
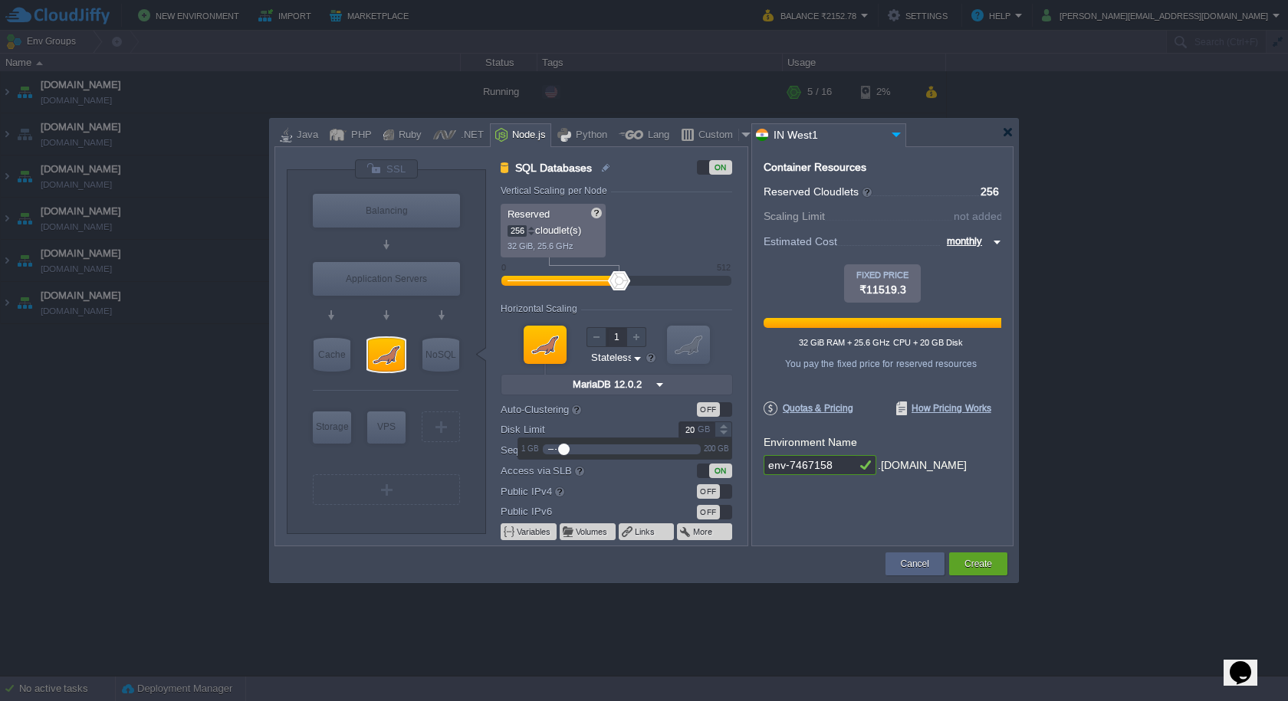
click at [692, 427] on input "20" at bounding box center [696, 430] width 36 height 16
type input "200"
click at [621, 416] on label "Auto-Clustering beta" at bounding box center [579, 409] width 156 height 17
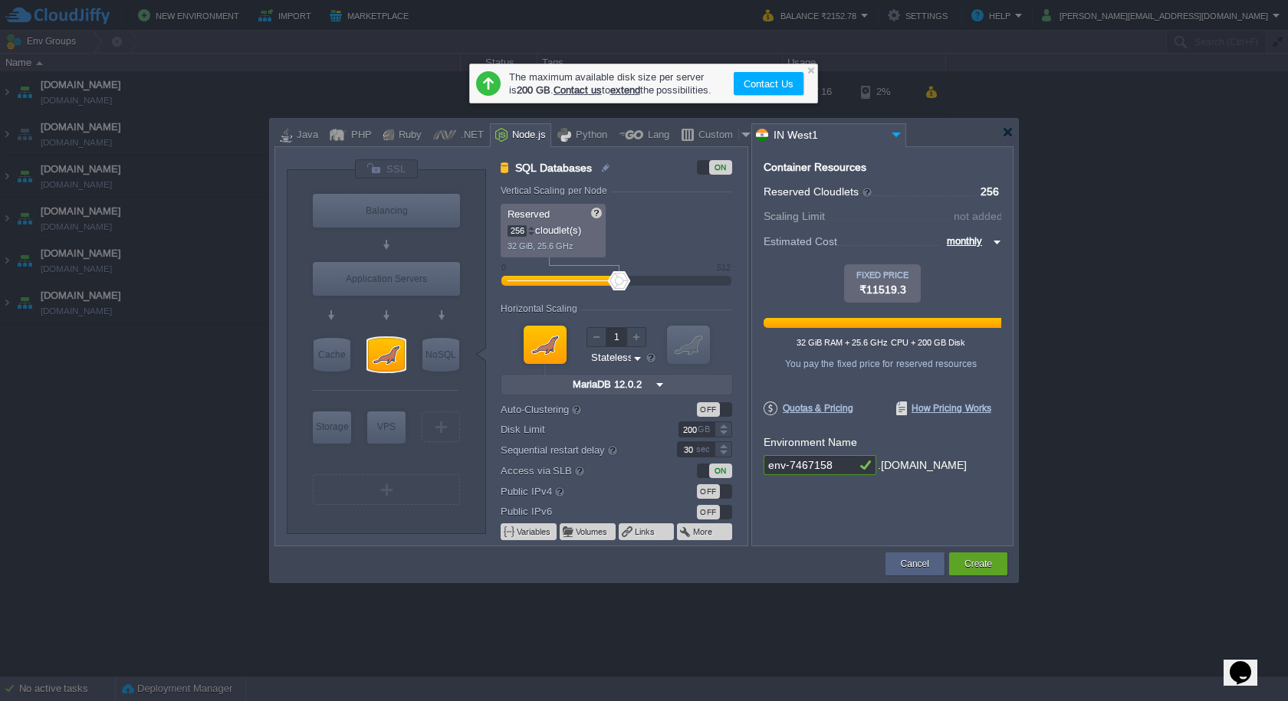
click at [726, 494] on div "OFF" at bounding box center [714, 491] width 35 height 15
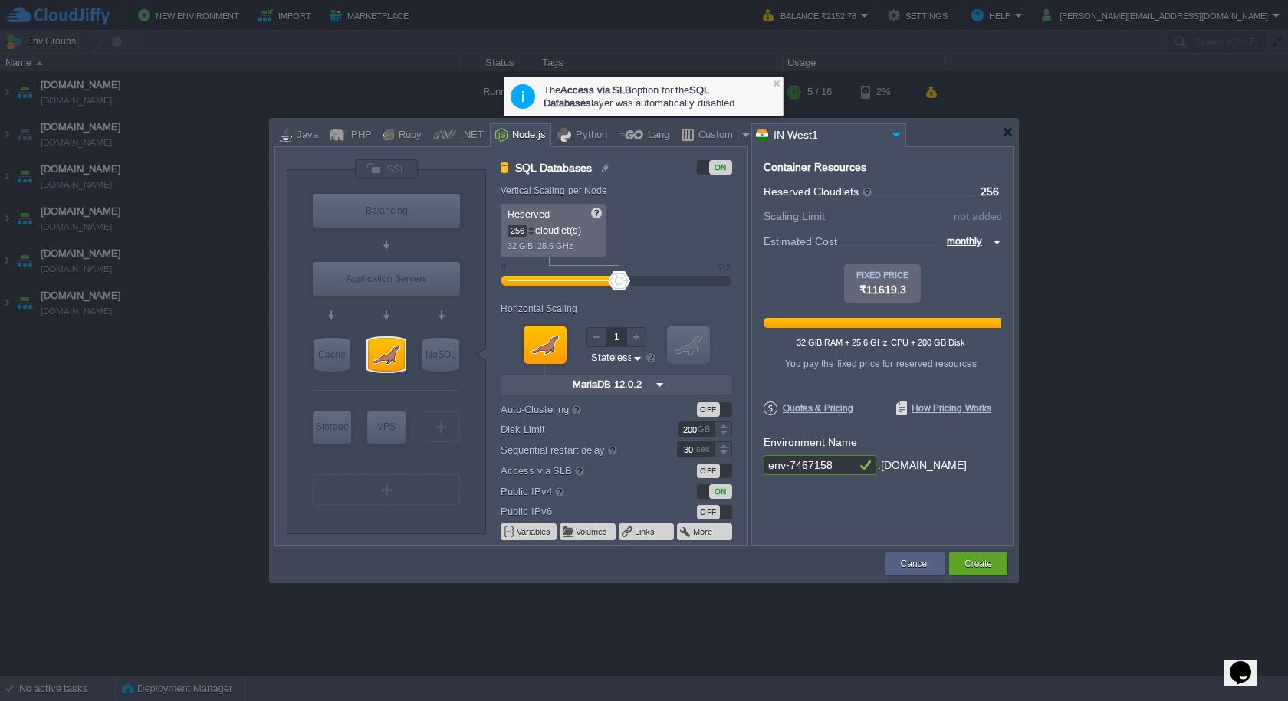
type input "Extra Storage 2.0-10.5"
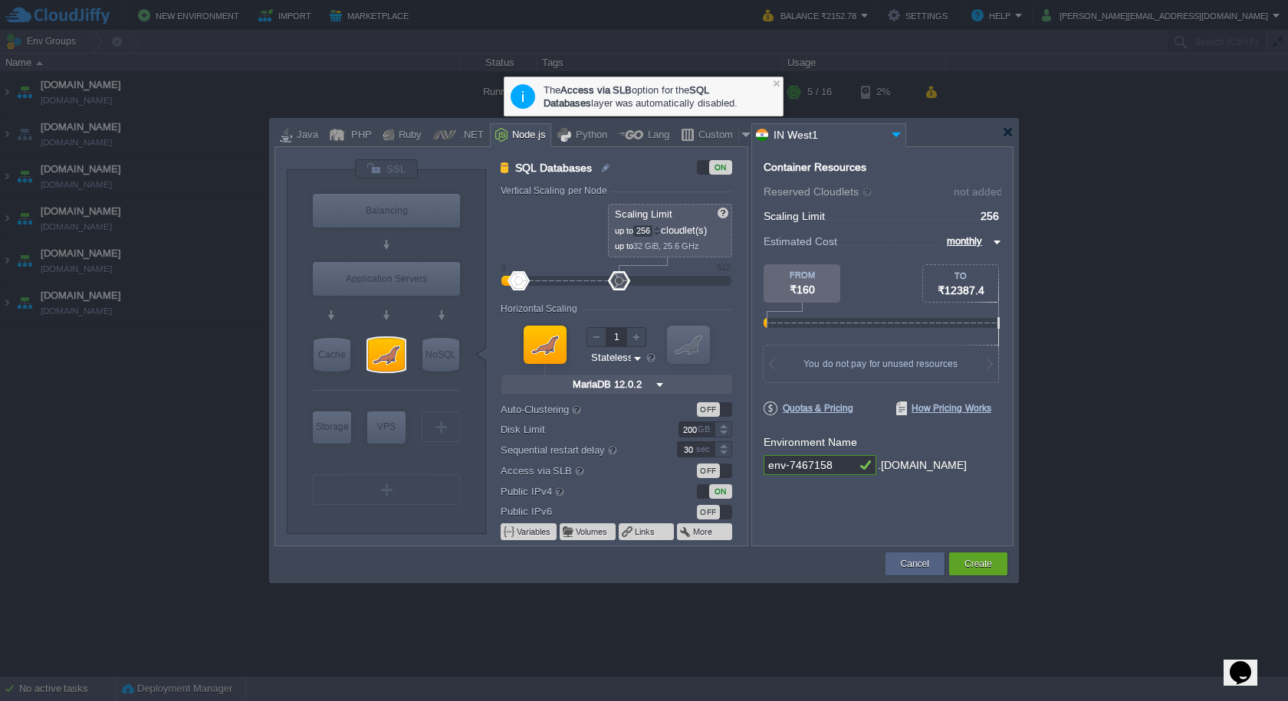
drag, startPoint x: 619, startPoint y: 281, endPoint x: 470, endPoint y: 274, distance: 149.6
click at [470, 274] on div "VM Balancing VM Application Servers VM Cache VM SQL VM NoSQL VM Storage VM VPS …" at bounding box center [517, 352] width 461 height 386
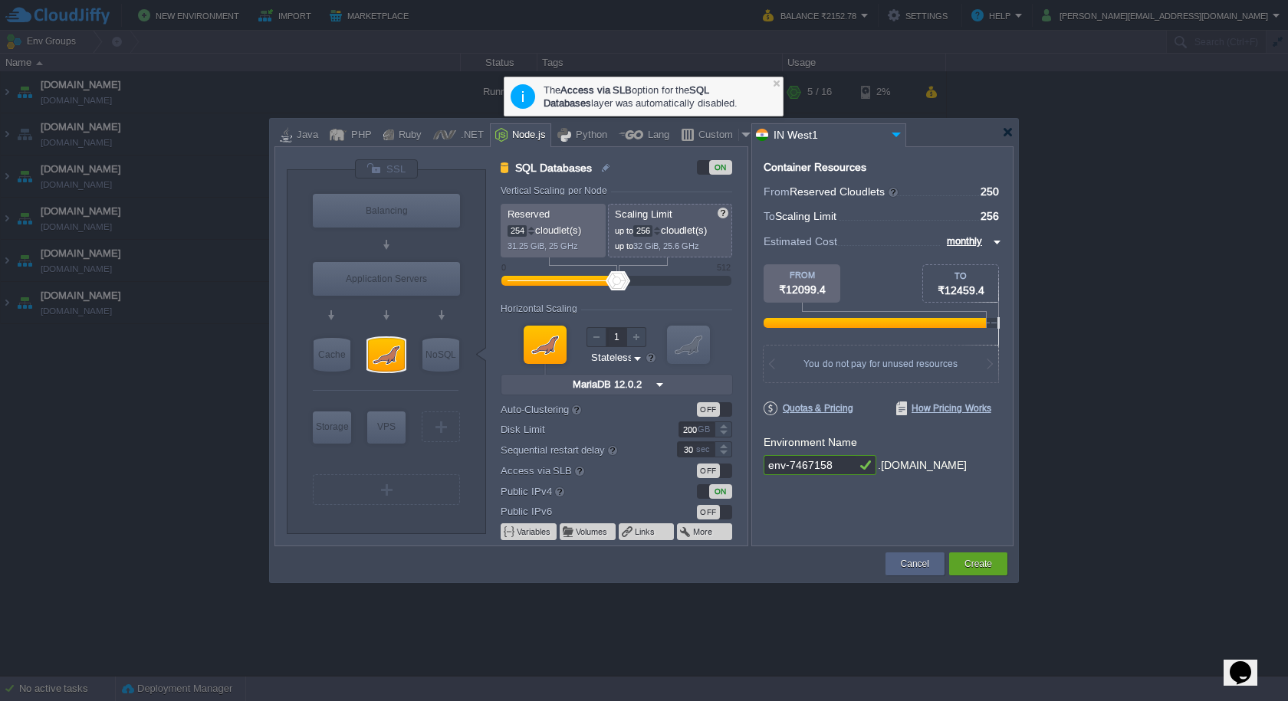
type input "256"
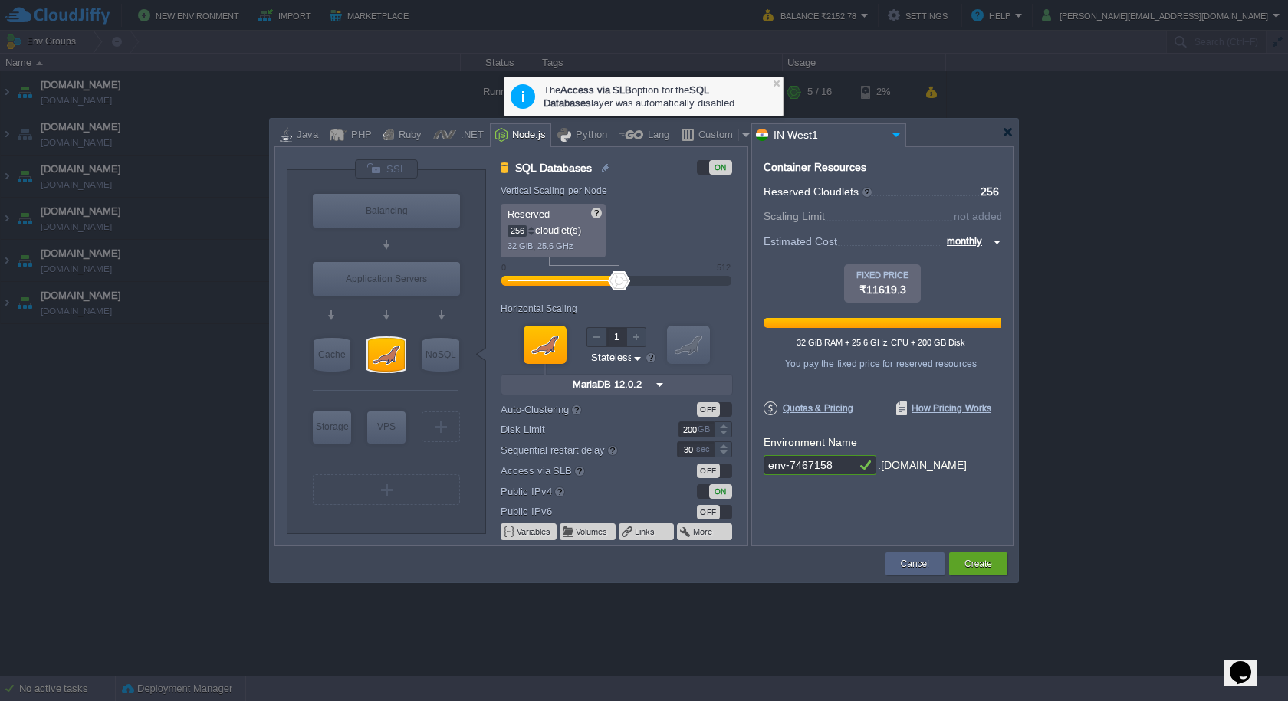
drag, startPoint x: 519, startPoint y: 281, endPoint x: 619, endPoint y: 283, distance: 100.4
click at [619, 283] on div at bounding box center [619, 280] width 22 height 19
type input "NGINX 1.28.0"
click at [346, 133] on div "PHP" at bounding box center [358, 135] width 25 height 23
type input "SQL Databases"
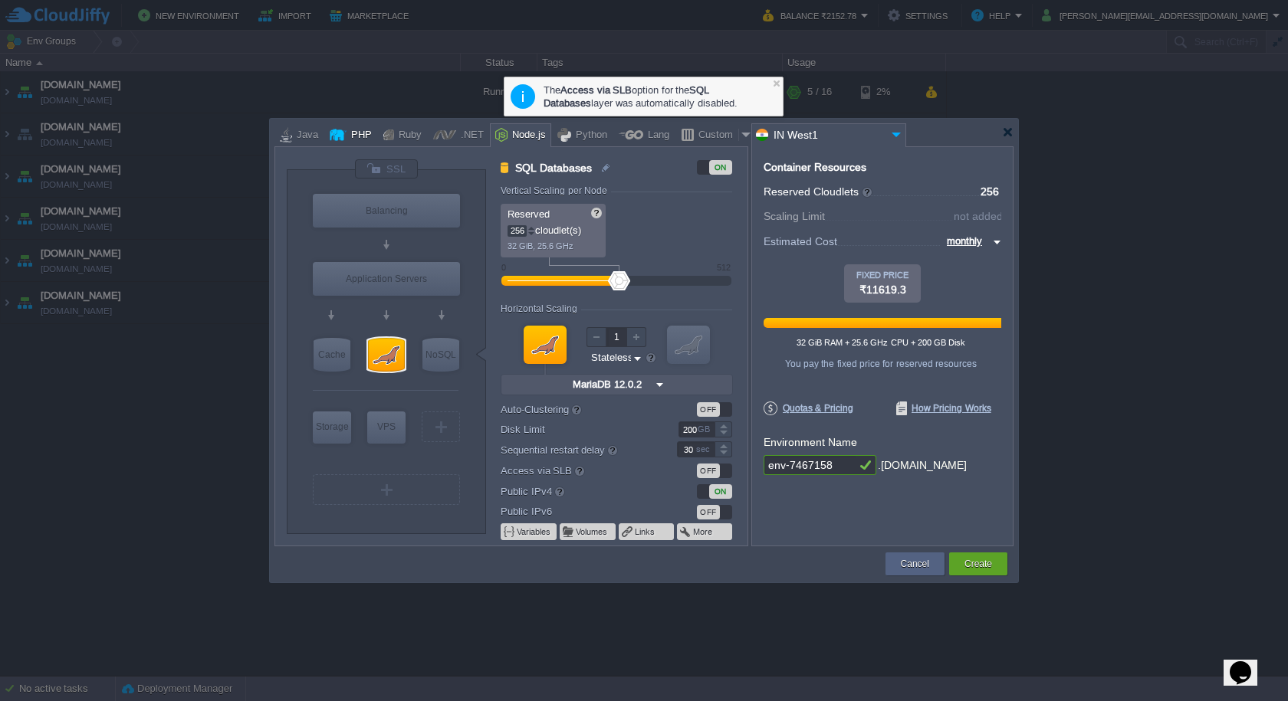
type input "12.0.2-almalin..."
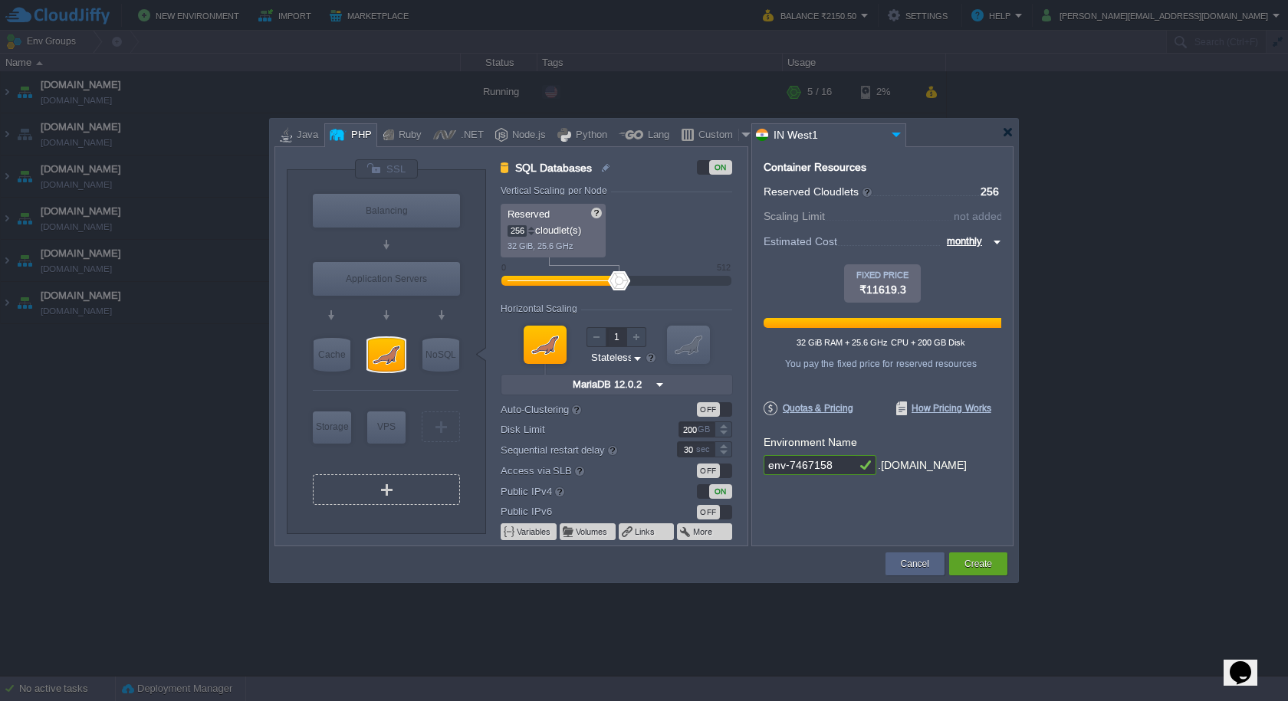
type input "NGINX 1.28.0"
click at [1007, 131] on div at bounding box center [1007, 131] width 11 height 11
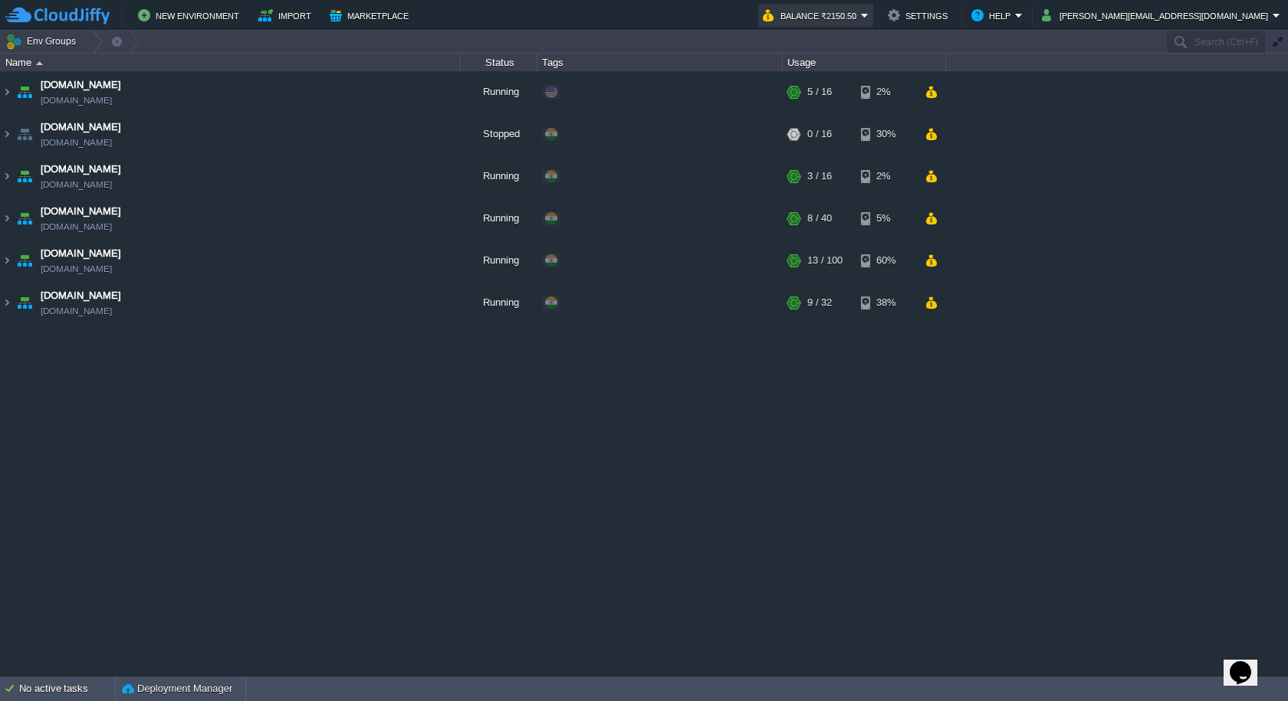
click at [861, 20] on button "Balance ₹2150.50" at bounding box center [812, 15] width 98 height 18
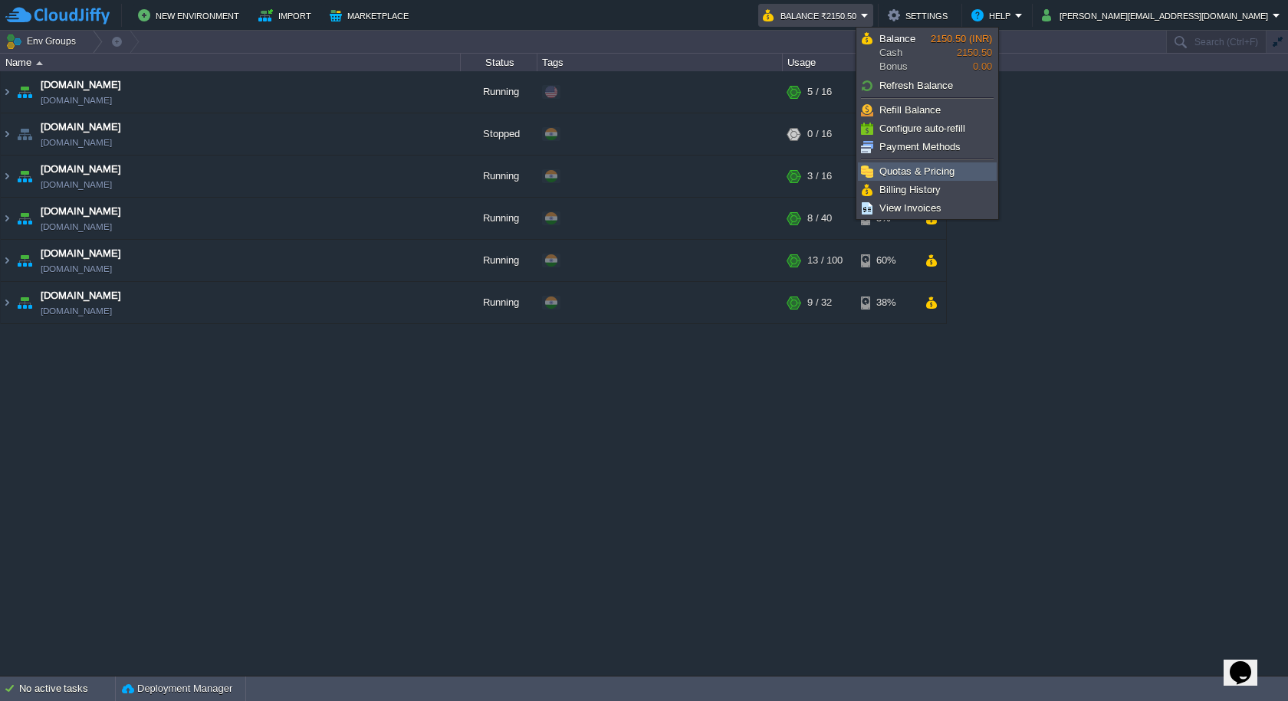
click at [917, 164] on link "Quotas & Pricing" at bounding box center [926, 171] width 137 height 17
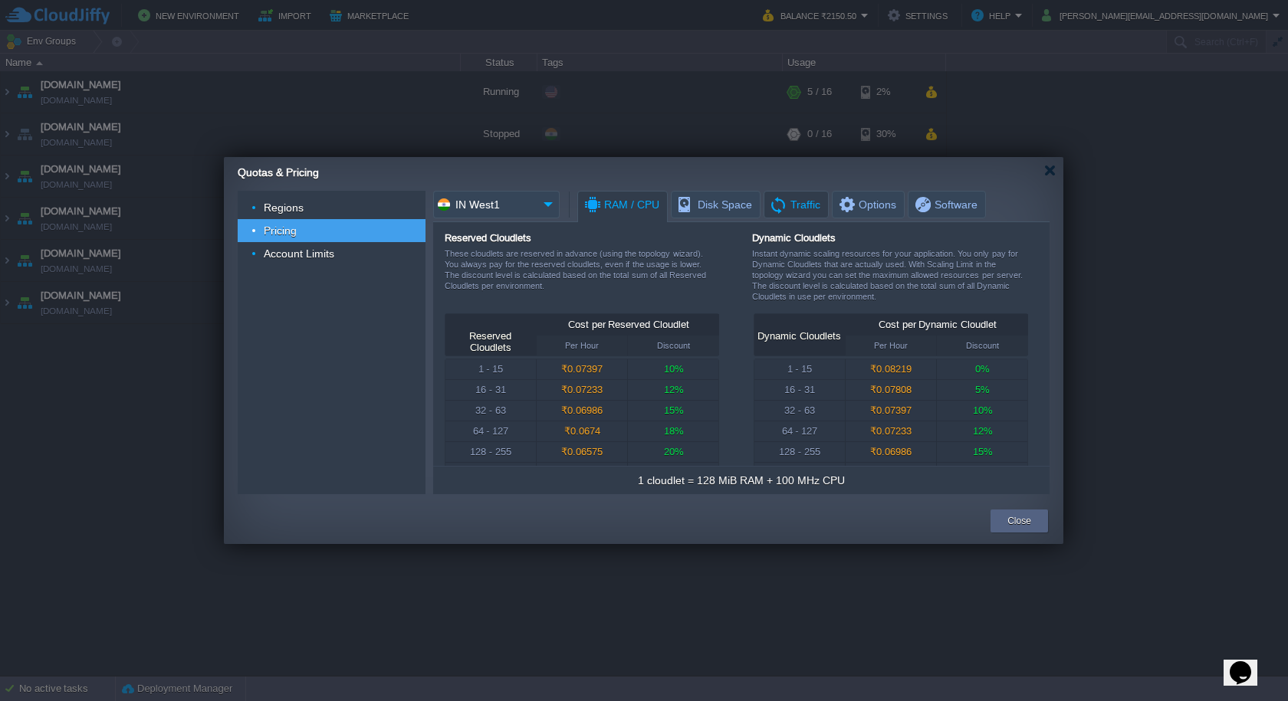
click at [792, 198] on span "Traffic" at bounding box center [794, 205] width 51 height 26
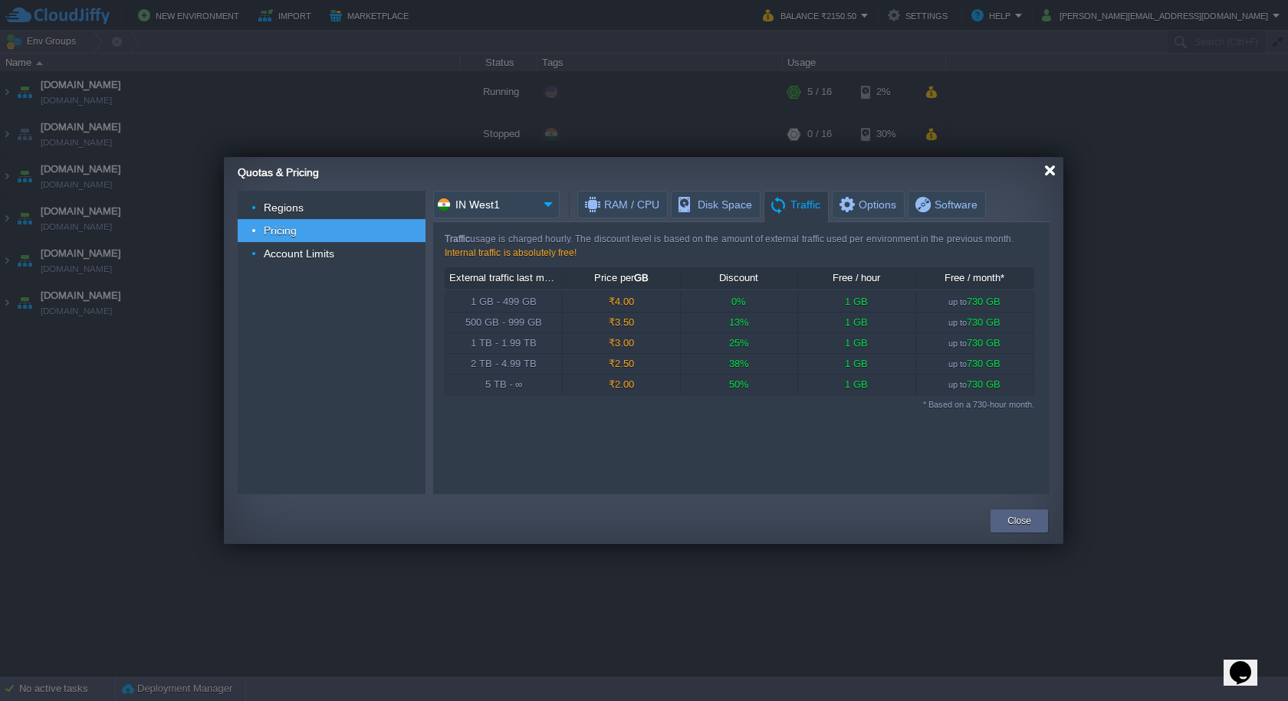
click at [1047, 172] on div at bounding box center [1049, 170] width 11 height 11
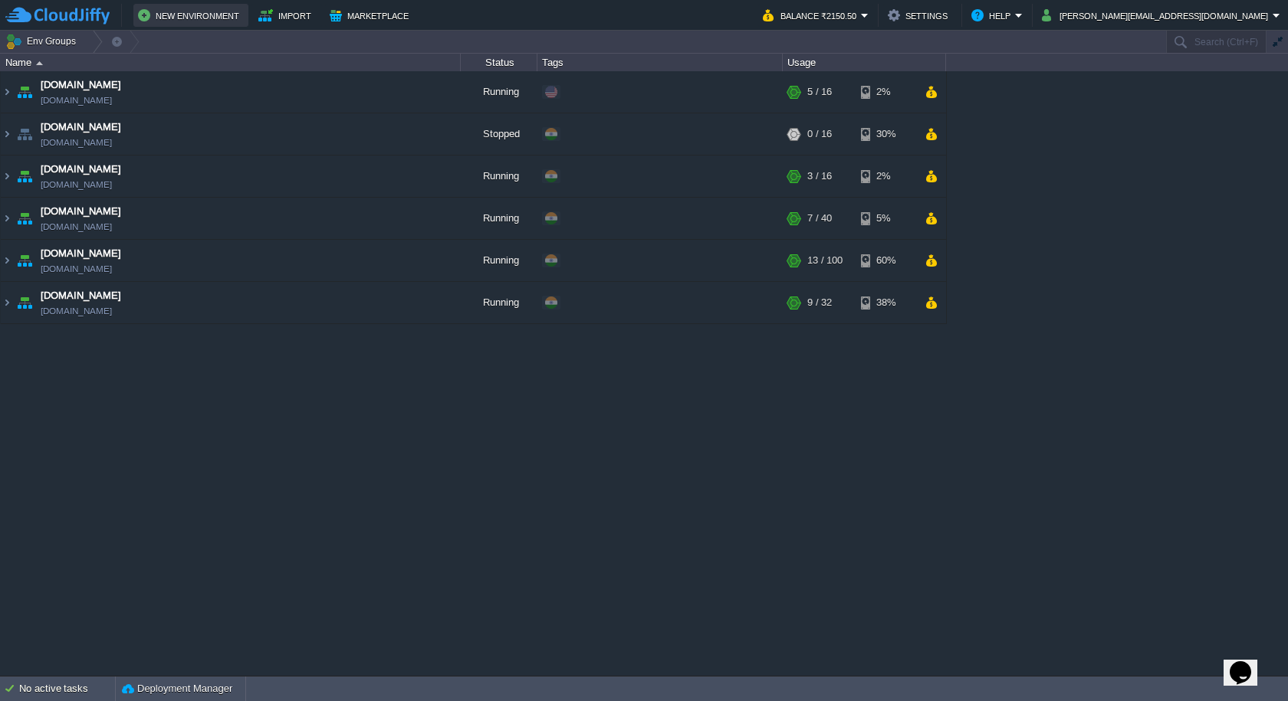
click at [222, 15] on button "New Environment" at bounding box center [191, 15] width 106 height 18
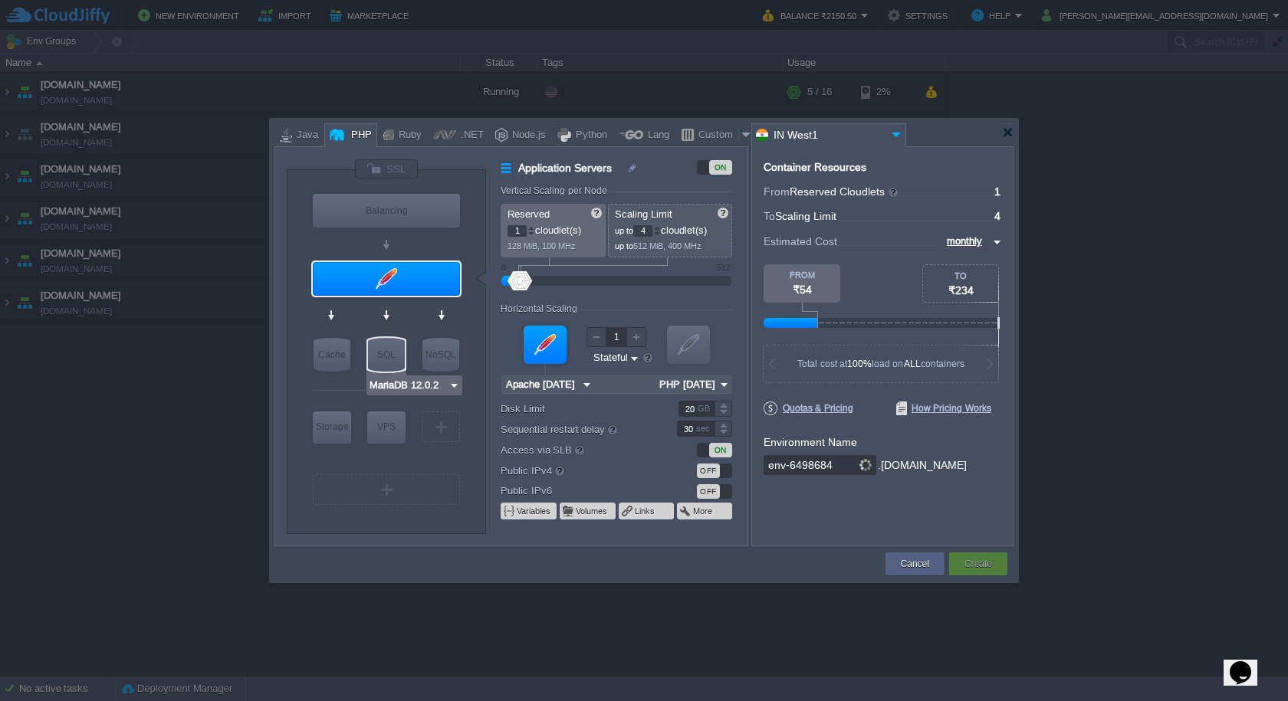
click at [387, 356] on div "SQL" at bounding box center [386, 355] width 37 height 34
type input "SQL Databases"
type input "4"
type input "6"
type input "MariaDB 12.0.2"
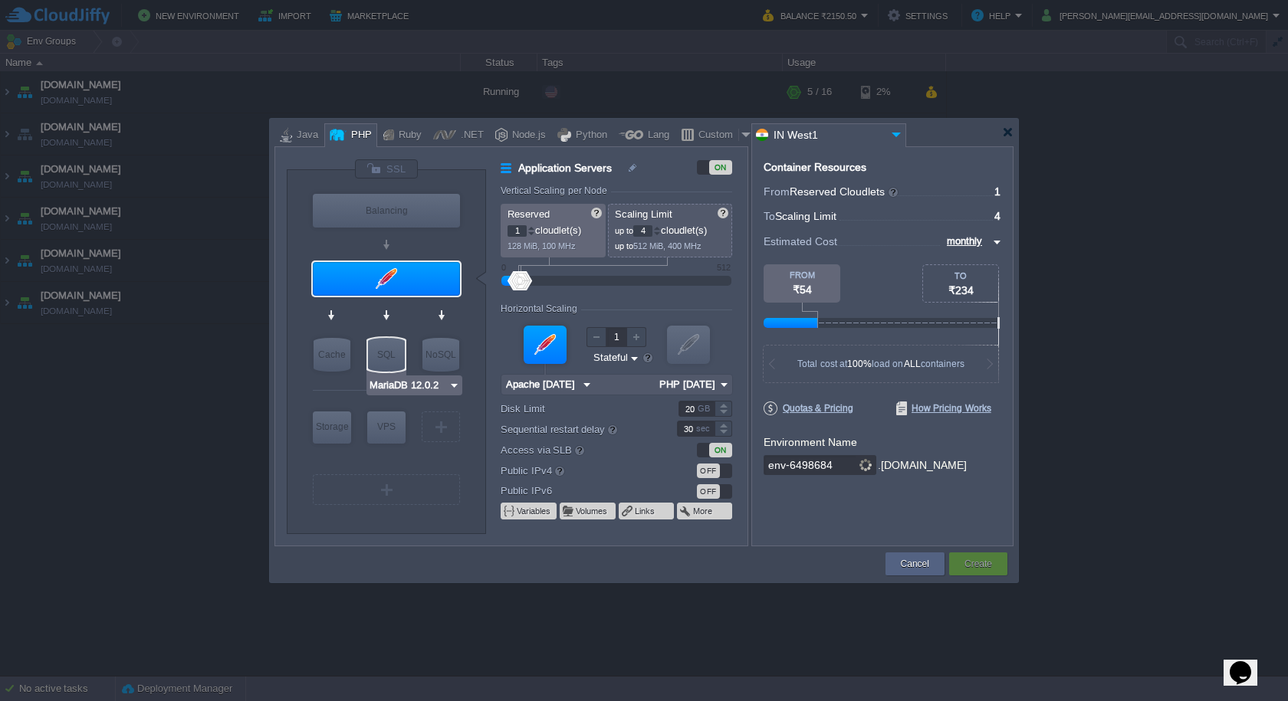
type input "12.0.2-almalin..."
type input "Stateless"
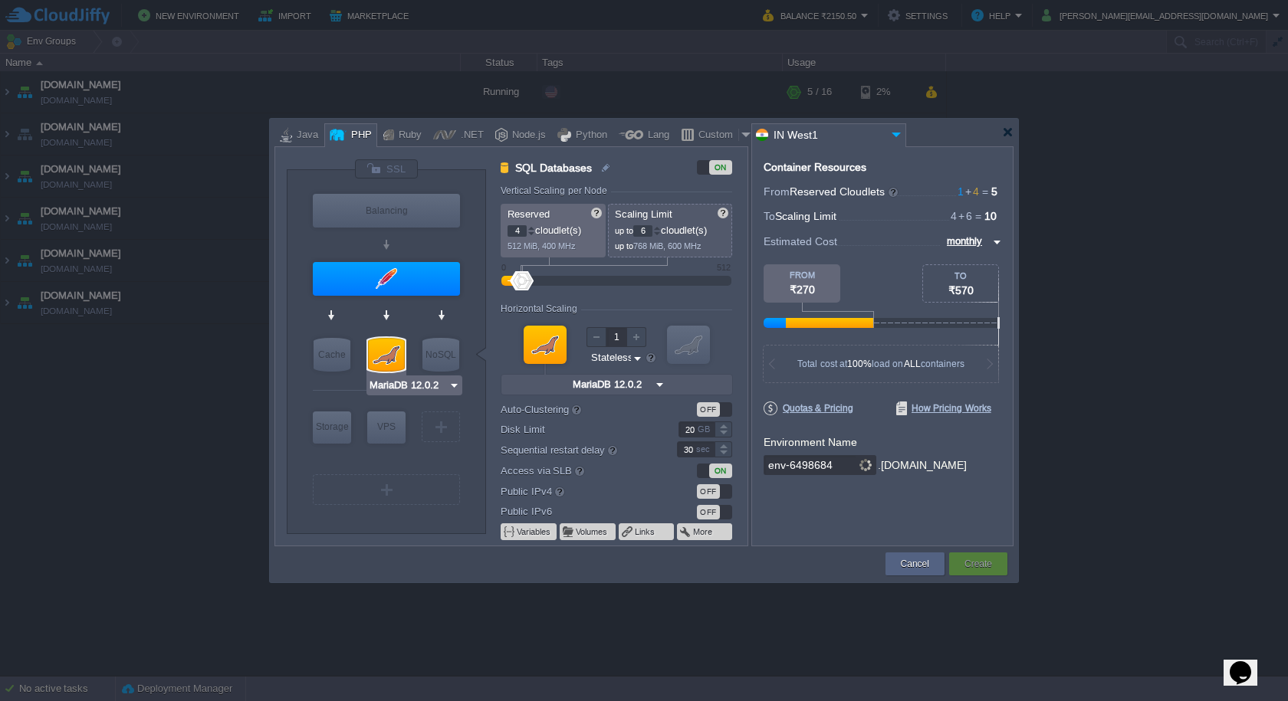
type input "Apache [DATE]"
click at [405, 273] on div at bounding box center [386, 279] width 147 height 34
type input "Application Servers"
type input "1"
type input "4"
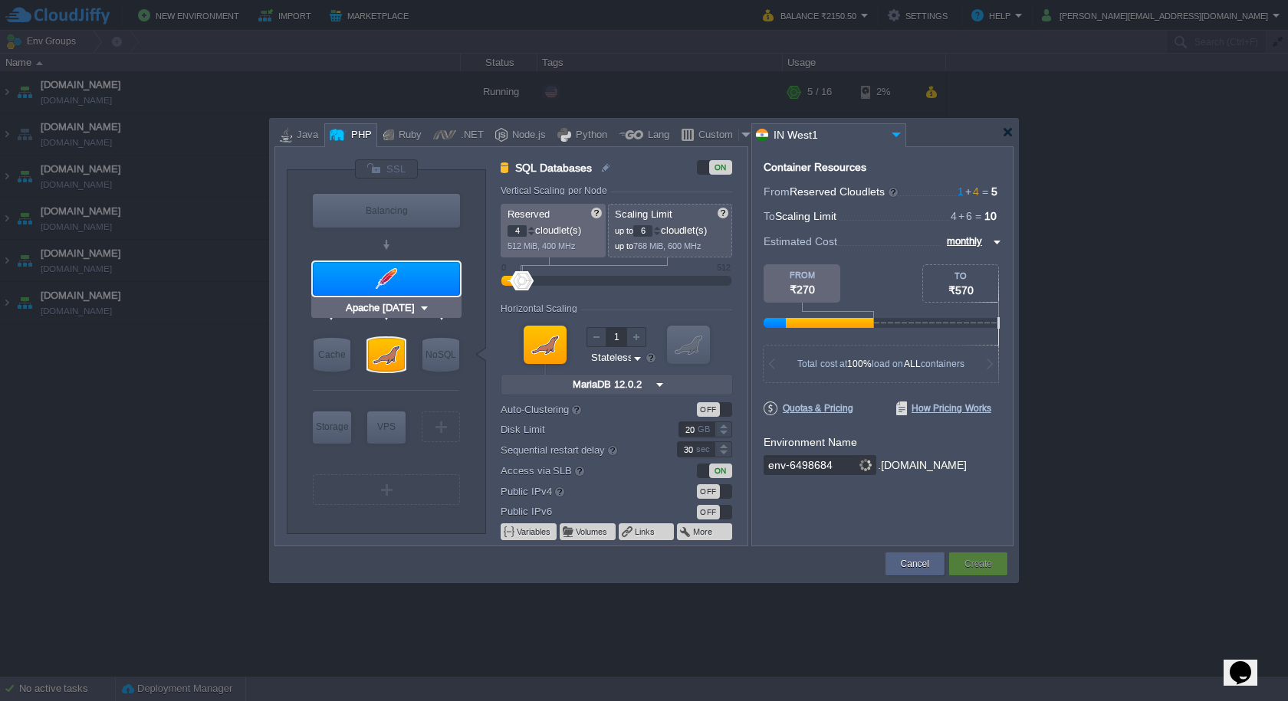
type input "Apache [DATE]"
type input "PHP [DATE]"
type input "Stateful"
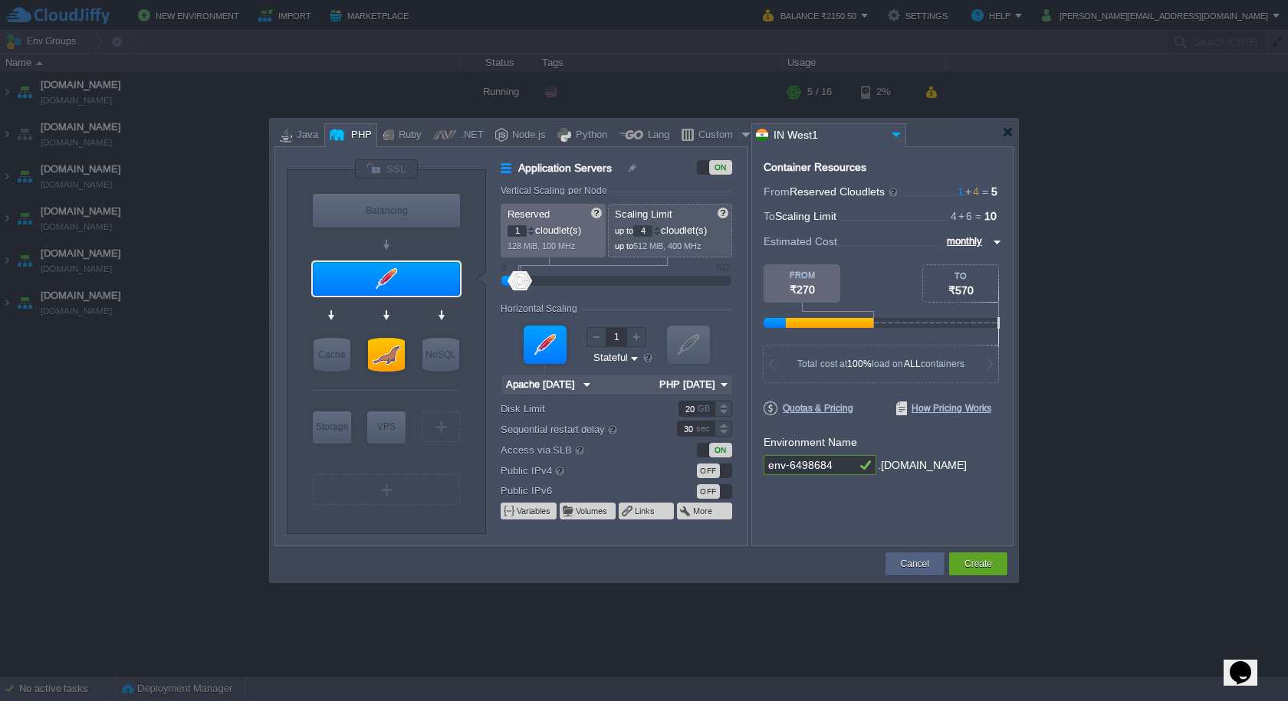
type input "1"
type input "10"
type input "88"
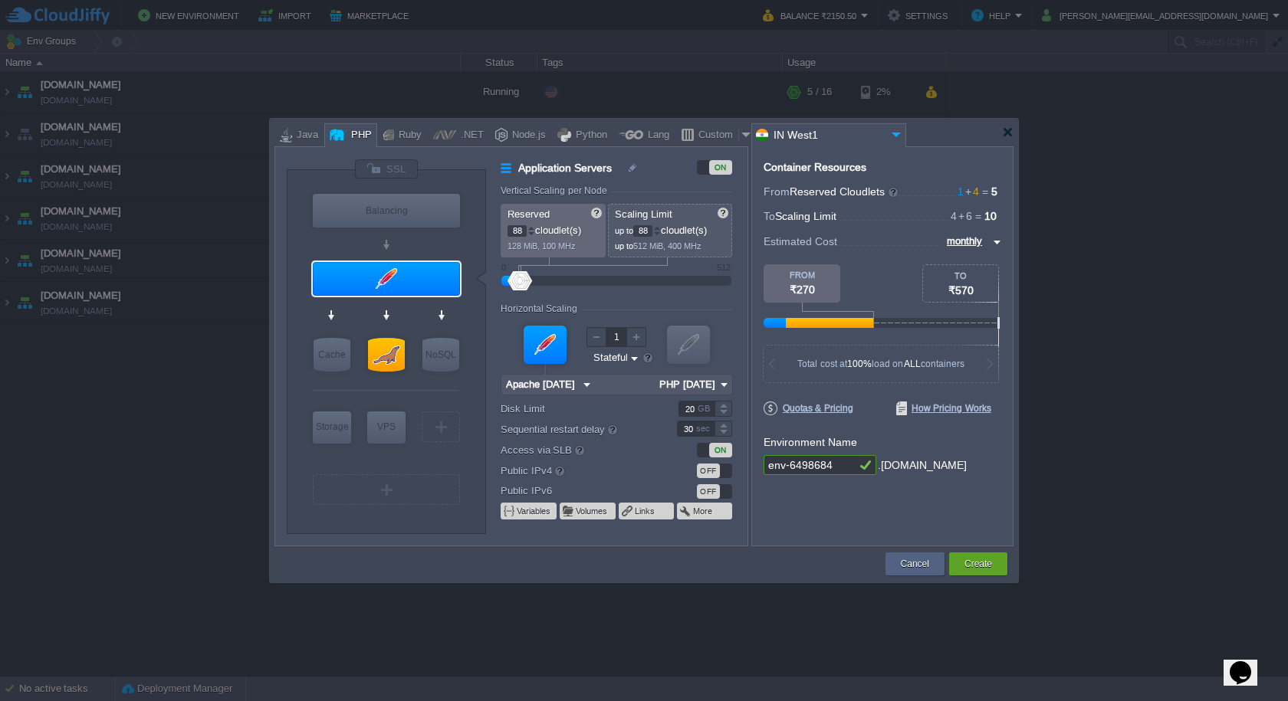
type input "110"
type input "160"
type input "212"
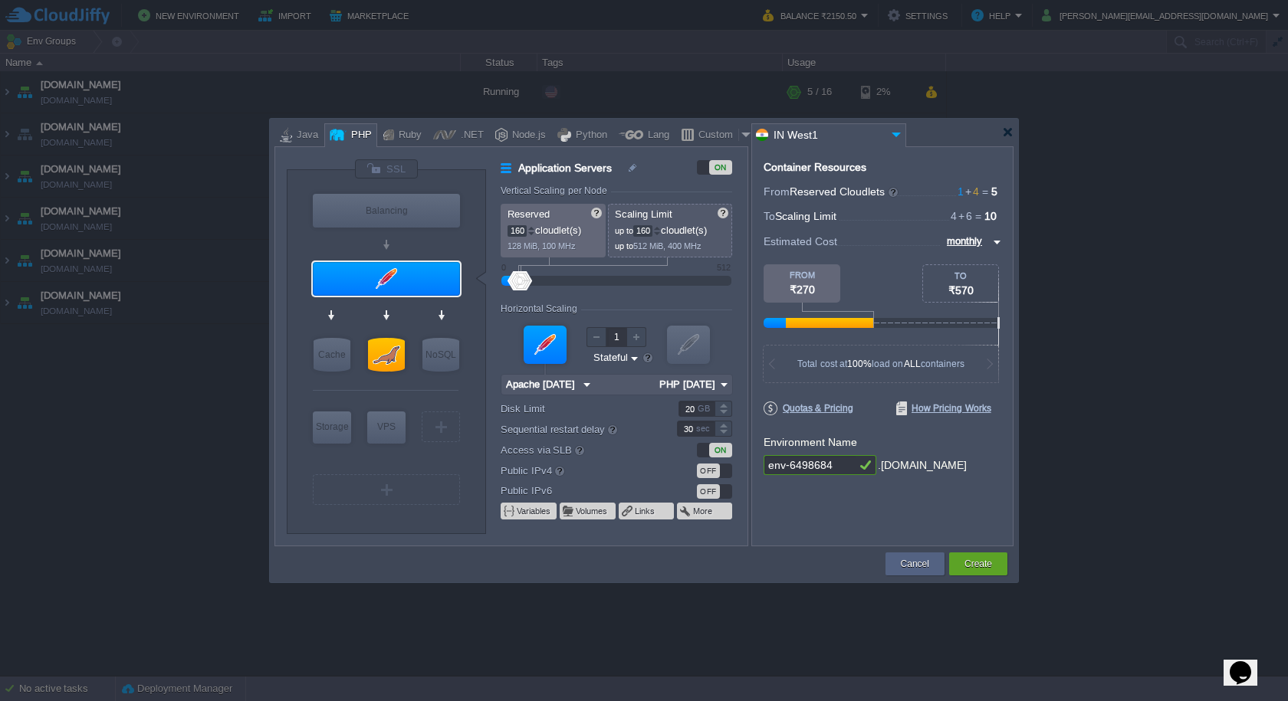
type input "212"
type input "262"
type input "306"
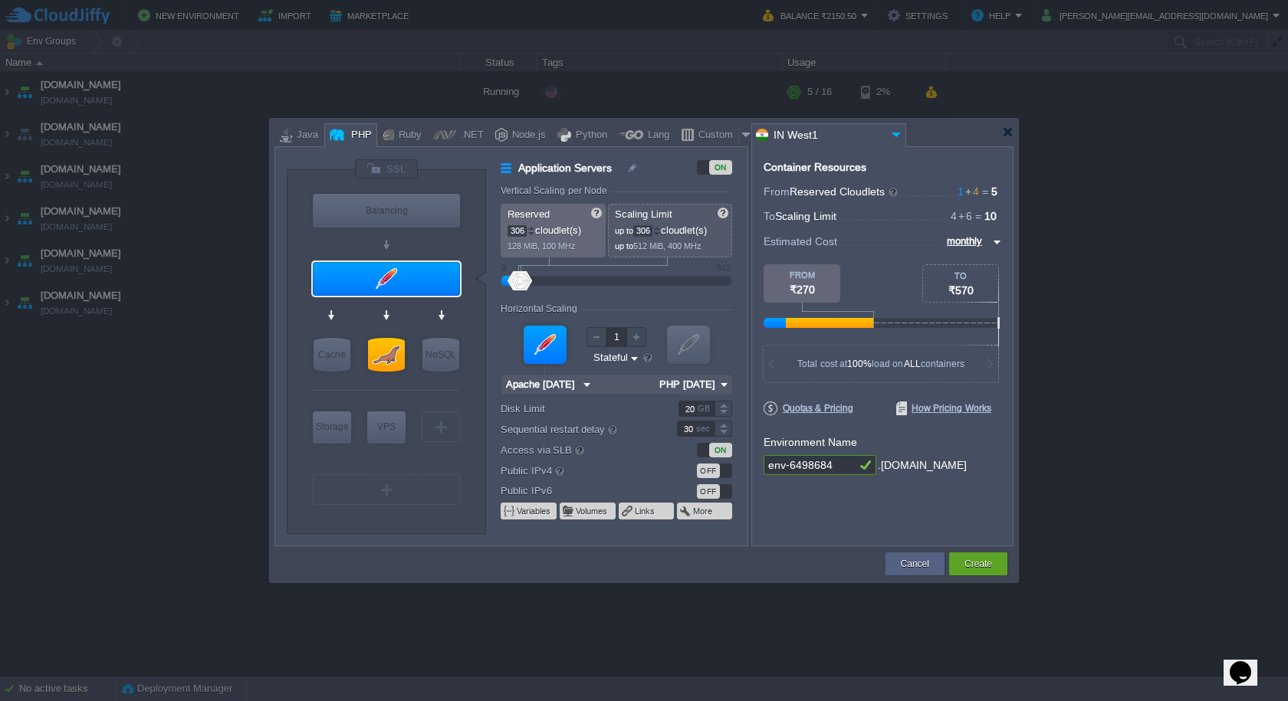
type input "346"
type input "376"
type input "408"
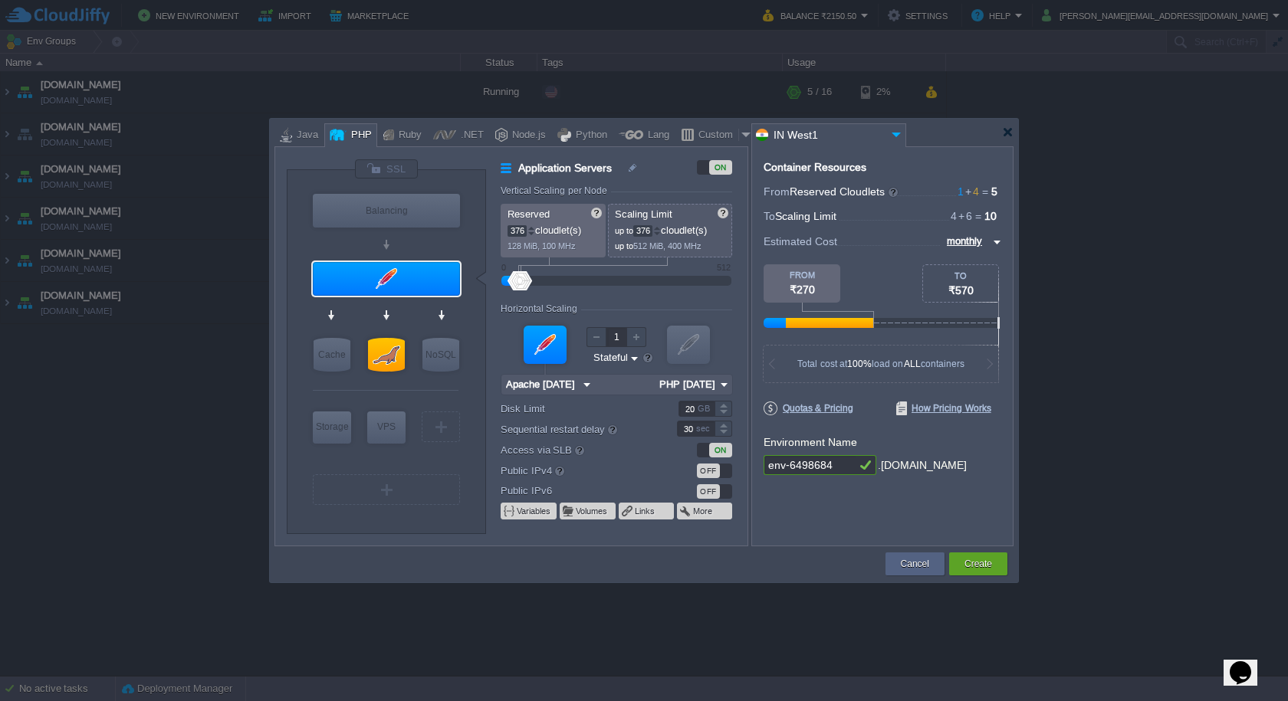
type input "408"
type input "420"
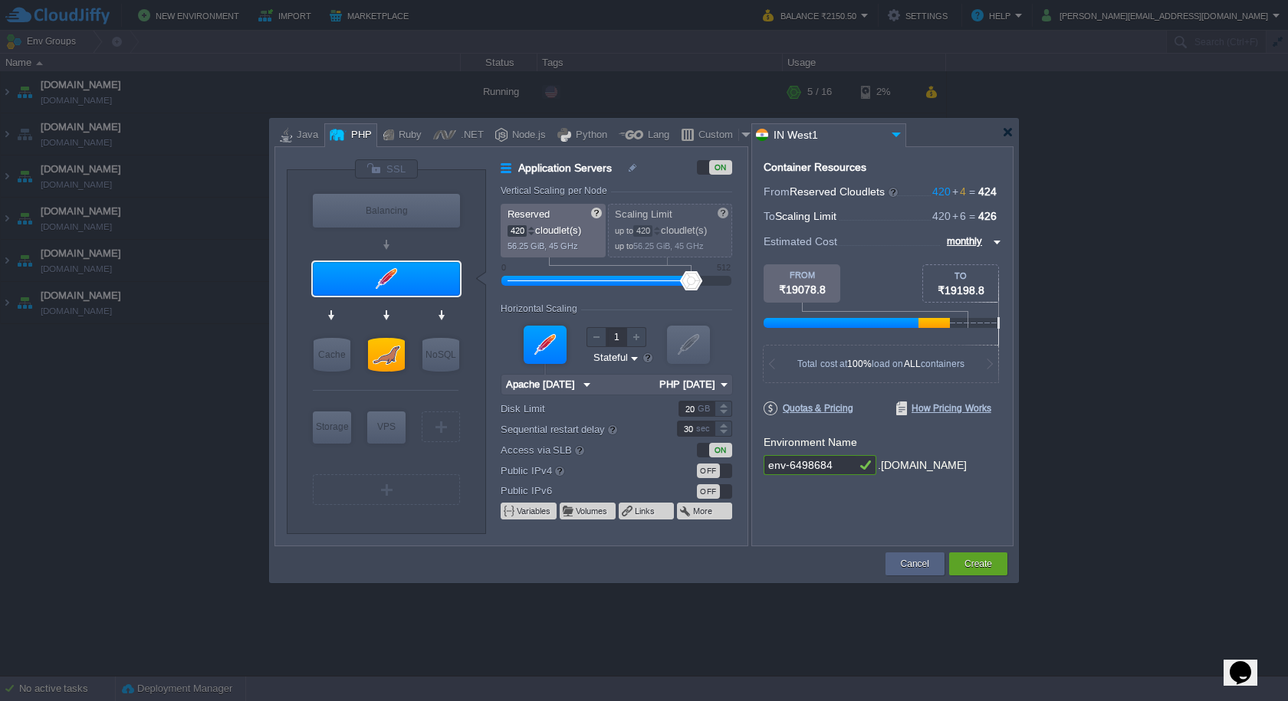
type input "458"
type input "472"
type input "490"
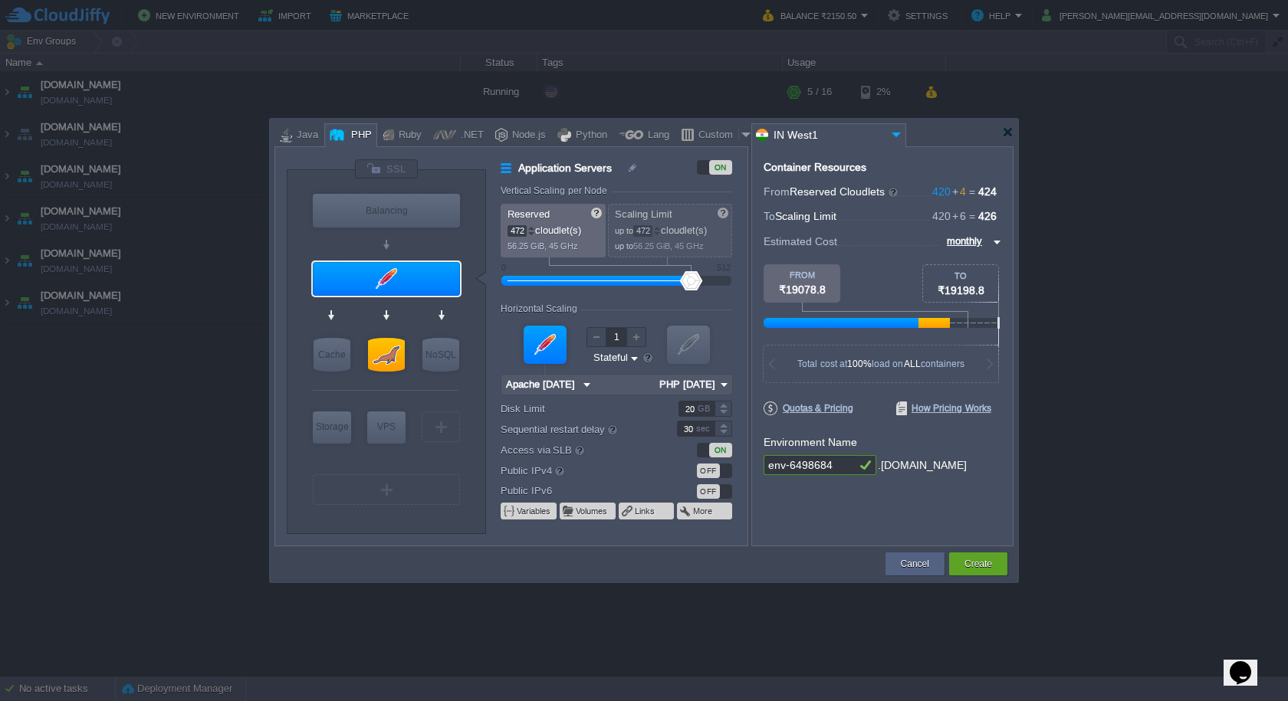
type input "490"
type input "496"
type input "512"
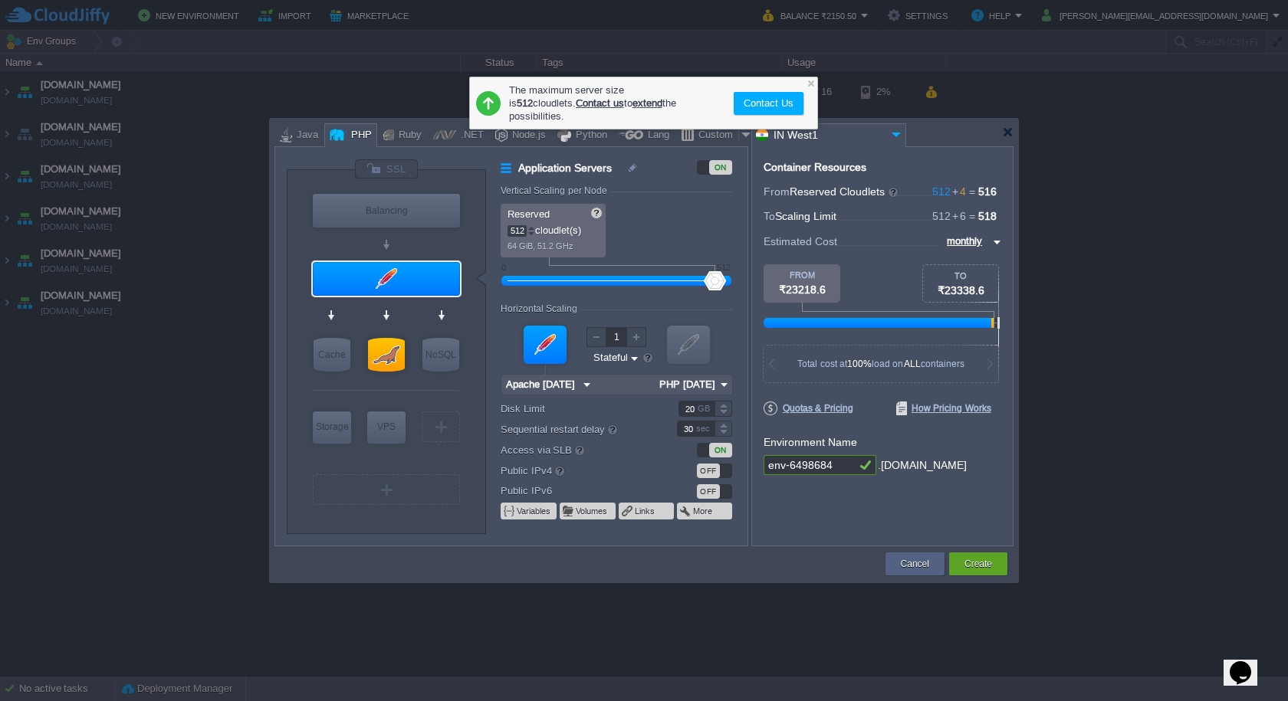
drag, startPoint x: 516, startPoint y: 279, endPoint x: 743, endPoint y: 294, distance: 227.4
click at [743, 294] on form "Vertical Scaling per Node Reserved 512 cloudlet(s) 64 GiB, 51.2 GHz Scaling Lim…" at bounding box center [624, 365] width 246 height 360
drag, startPoint x: 704, startPoint y: 281, endPoint x: 669, endPoint y: 284, distance: 35.3
click at [669, 284] on div at bounding box center [616, 281] width 196 height 17
click at [517, 231] on input "390" at bounding box center [516, 230] width 19 height 11
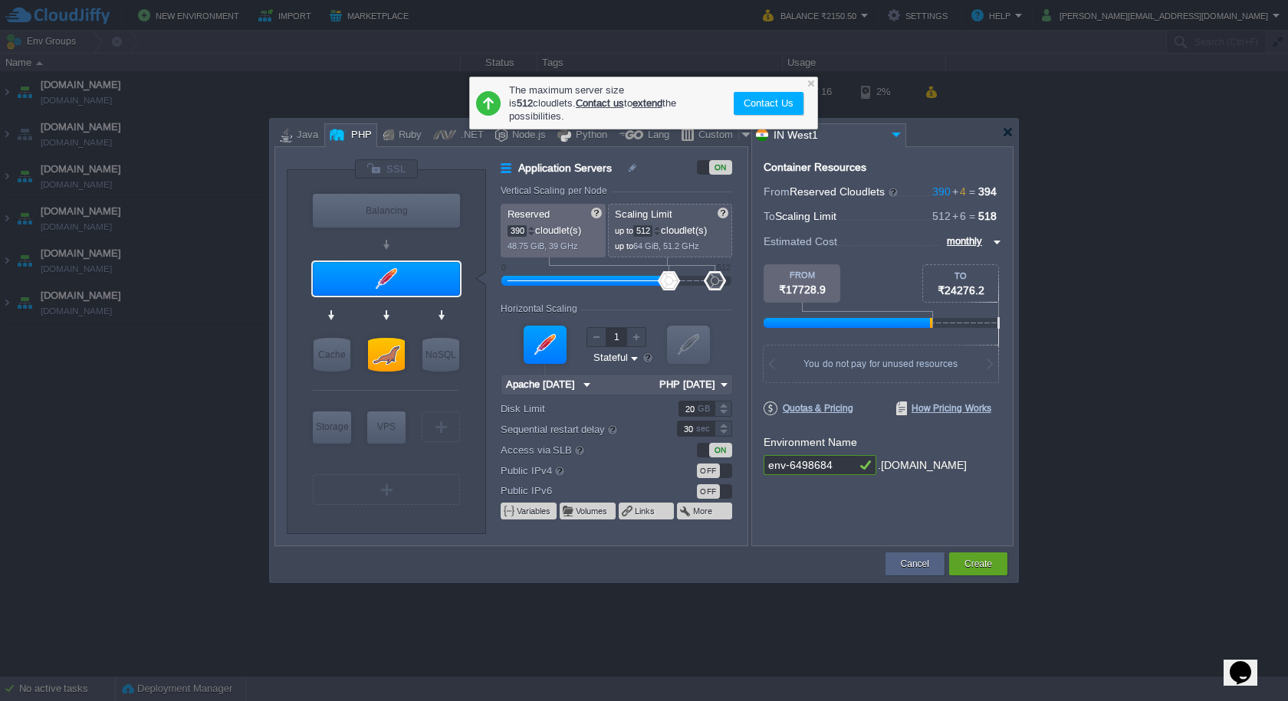
click at [517, 231] on input "390" at bounding box center [516, 230] width 19 height 11
type input "256"
click at [698, 406] on input "20" at bounding box center [696, 409] width 36 height 16
type input "200"
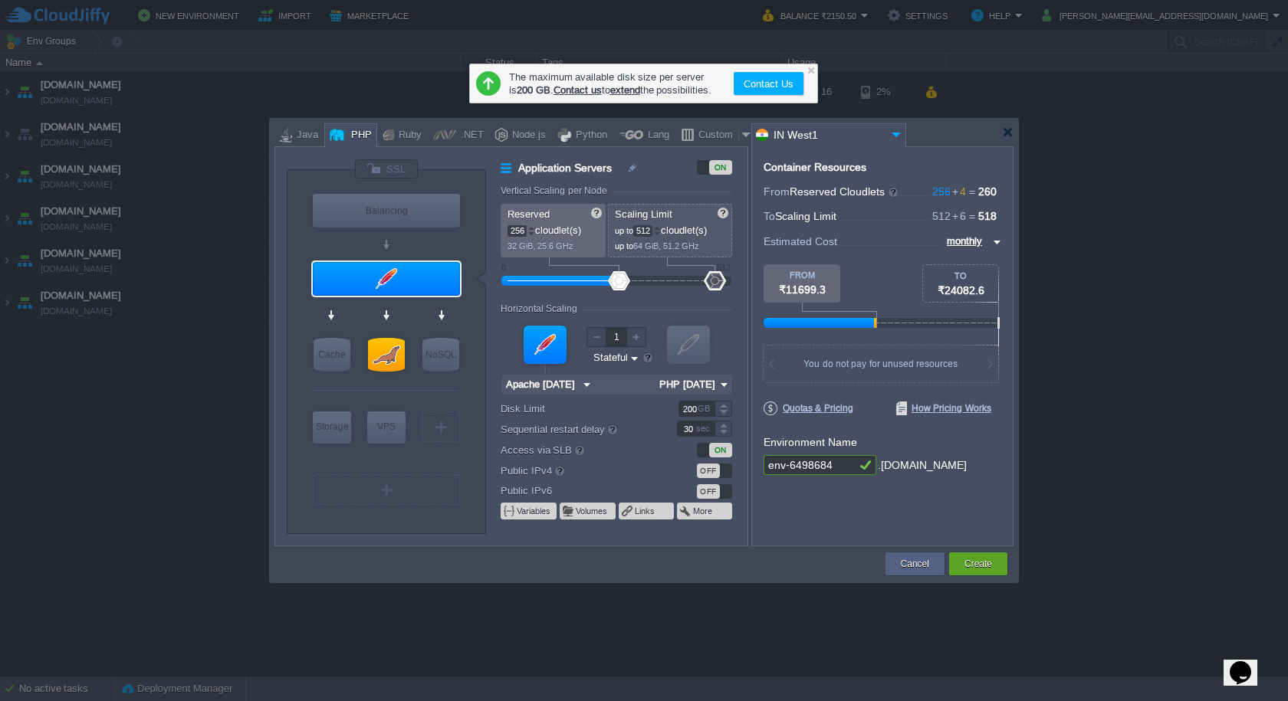
click at [721, 473] on div "OFF" at bounding box center [714, 471] width 35 height 15
